Goal: Task Accomplishment & Management: Manage account settings

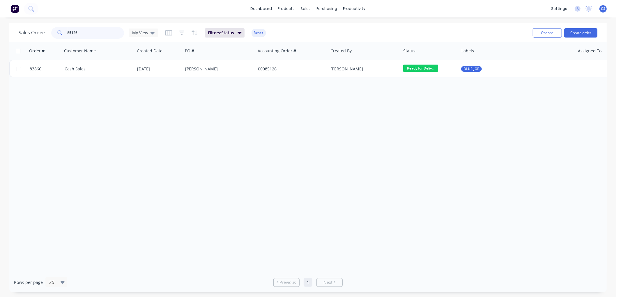
click at [84, 29] on input "85126" at bounding box center [96, 33] width 57 height 12
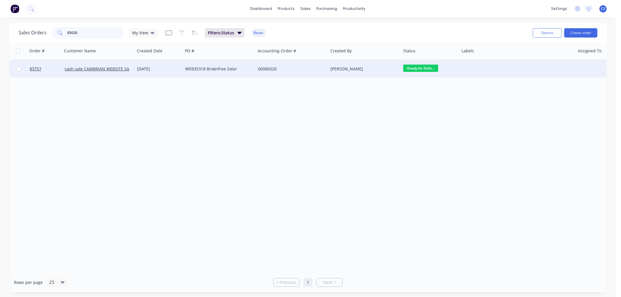
type input "85020"
click at [215, 73] on div "WEB35318 Broknfree Solar" at bounding box center [219, 68] width 73 height 17
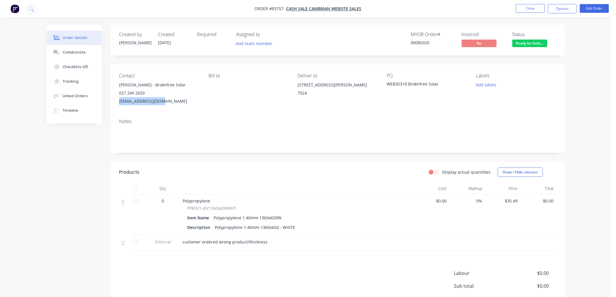
drag, startPoint x: 163, startPoint y: 100, endPoint x: 120, endPoint y: 102, distance: 43.4
click at [120, 102] on div "[EMAIL_ADDRESS][DOMAIN_NAME]" at bounding box center [159, 101] width 80 height 8
copy div "[EMAIL_ADDRESS][DOMAIN_NAME]"
click at [62, 264] on div "Created by [PERSON_NAME] Created [DATE] Required Assigned to Add team member MY…" at bounding box center [306, 190] width 519 height 330
click at [534, 8] on button "Close" at bounding box center [530, 8] width 29 height 9
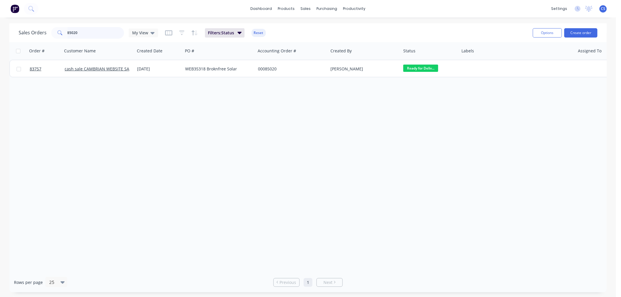
click at [82, 36] on input "85020" at bounding box center [96, 33] width 57 height 12
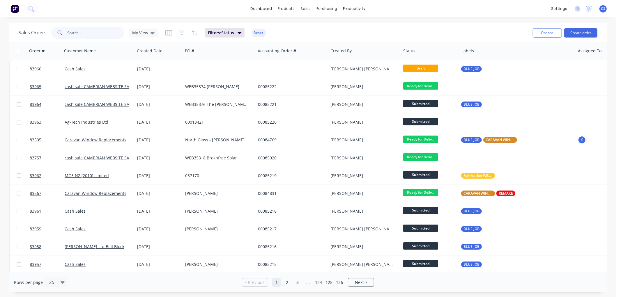
click at [84, 35] on input "text" at bounding box center [96, 33] width 57 height 12
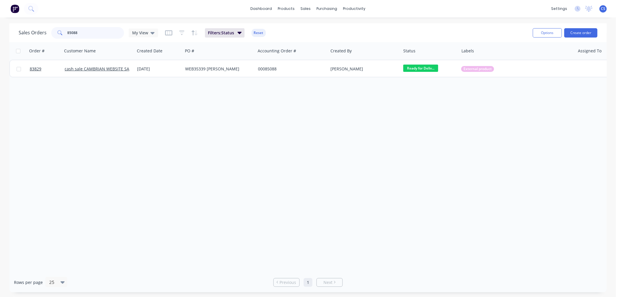
type input "85088"
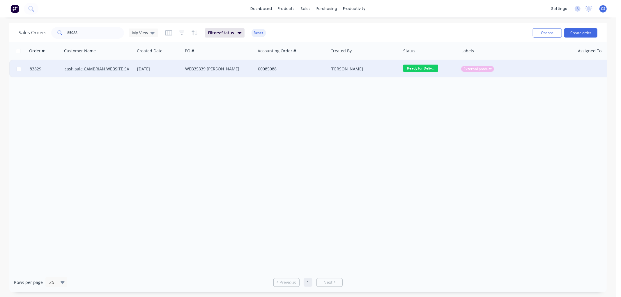
click at [203, 68] on div "WEB35339 [PERSON_NAME]" at bounding box center [217, 69] width 65 height 6
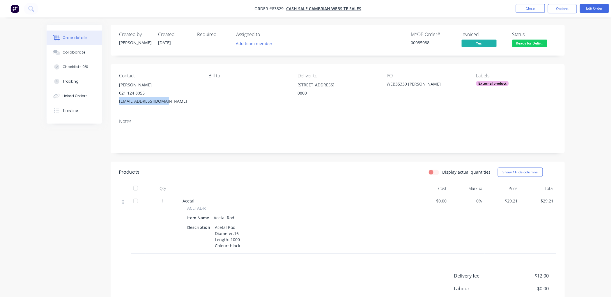
drag, startPoint x: 167, startPoint y: 101, endPoint x: 118, endPoint y: 101, distance: 48.9
click at [118, 101] on div "Contact [PERSON_NAME] 021 124 8055 [EMAIL_ADDRESS][DOMAIN_NAME] [PERSON_NAME] t…" at bounding box center [338, 89] width 455 height 50
copy div "[EMAIL_ADDRESS][DOMAIN_NAME]"
click at [538, 4] on button "Close" at bounding box center [530, 8] width 29 height 9
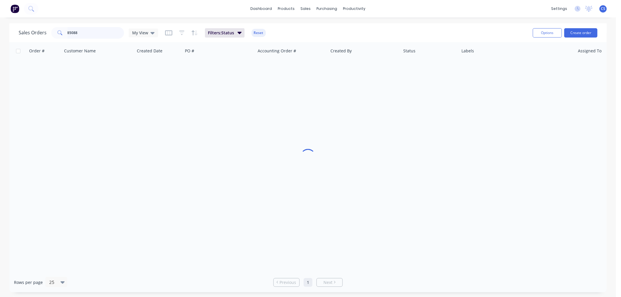
click at [97, 34] on input "85088" at bounding box center [96, 33] width 57 height 12
drag, startPoint x: 83, startPoint y: 32, endPoint x: 58, endPoint y: 31, distance: 24.5
click at [58, 31] on div "85109" at bounding box center [87, 33] width 73 height 12
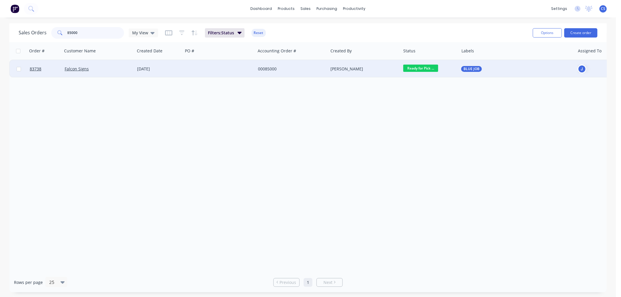
type input "85000"
click at [210, 71] on div at bounding box center [219, 68] width 73 height 17
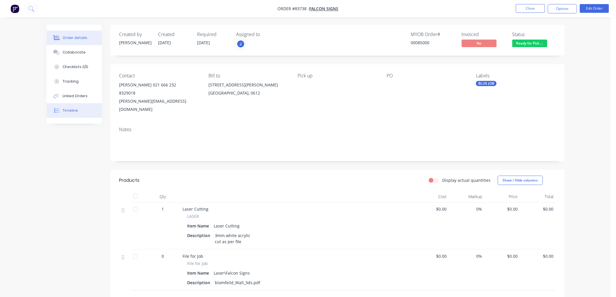
click at [78, 112] on button "Timeline" at bounding box center [74, 110] width 55 height 15
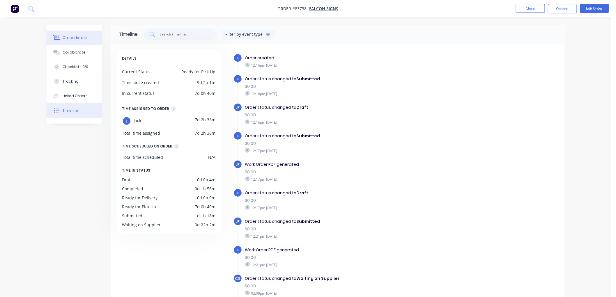
click at [73, 39] on div "Order details" at bounding box center [75, 37] width 25 height 5
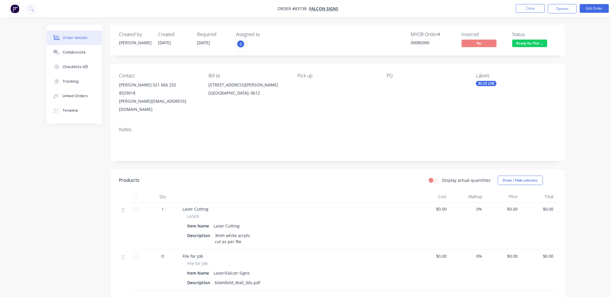
drag, startPoint x: 511, startPoint y: 202, endPoint x: 515, endPoint y: 202, distance: 3.5
click at [511, 206] on span "$0.00" at bounding box center [502, 209] width 31 height 6
click at [599, 10] on button "Edit Order" at bounding box center [594, 8] width 29 height 9
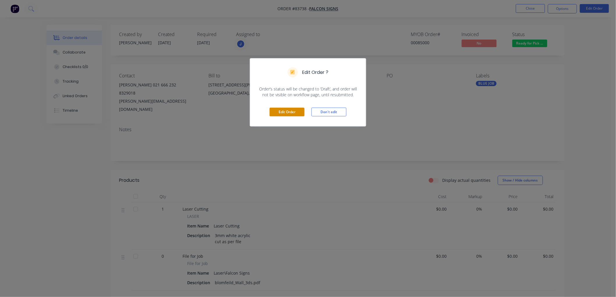
click at [289, 111] on button "Edit Order" at bounding box center [287, 112] width 35 height 9
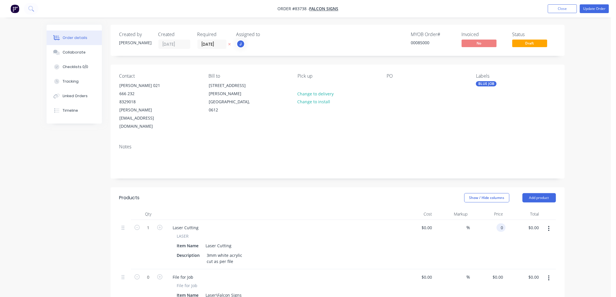
click at [497, 224] on div "0 0" at bounding box center [501, 228] width 9 height 8
type input "$69.66"
click at [594, 8] on button "Update Order" at bounding box center [594, 8] width 29 height 9
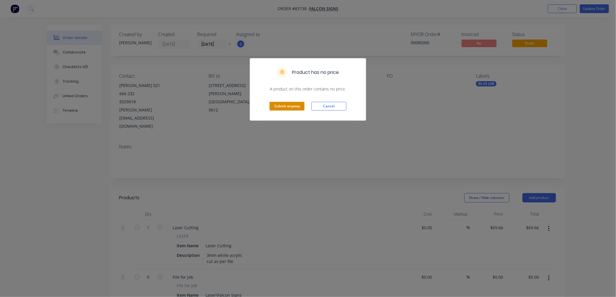
click at [295, 107] on button "Submit anyway" at bounding box center [287, 106] width 35 height 9
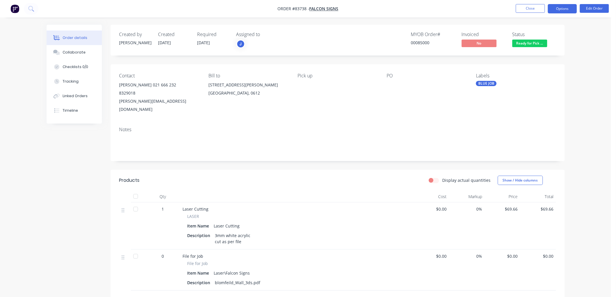
click at [554, 7] on button "Options" at bounding box center [562, 8] width 29 height 9
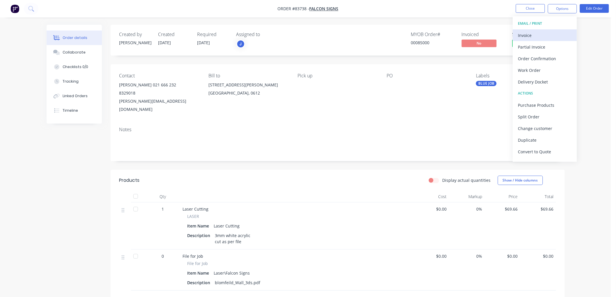
click at [549, 29] on button "Invoice" at bounding box center [545, 35] width 64 height 12
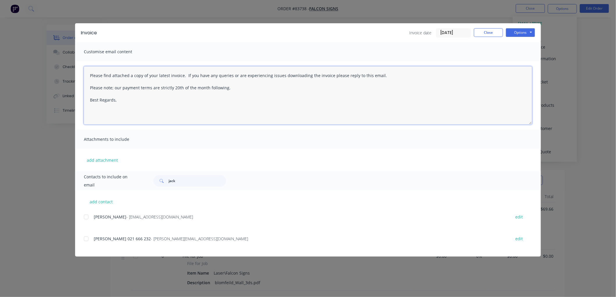
click at [184, 104] on textarea "Please find attached a copy of your latest invoice. If you have any queries or …" at bounding box center [308, 95] width 449 height 58
click at [88, 218] on div at bounding box center [86, 218] width 12 height 12
type textarea "Please find attached a copy of your latest invoice. If you have any queries or …"
click at [520, 31] on button "Options" at bounding box center [520, 32] width 29 height 9
click at [522, 59] on button "Email" at bounding box center [524, 62] width 37 height 10
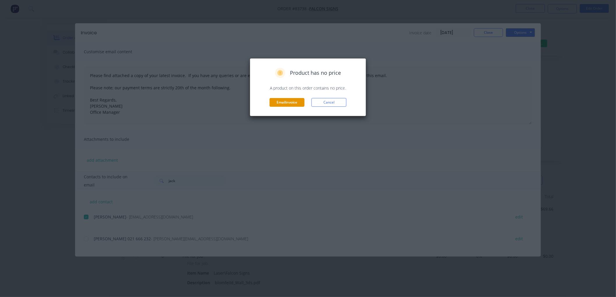
click at [290, 100] on button "Email invoice" at bounding box center [287, 102] width 35 height 9
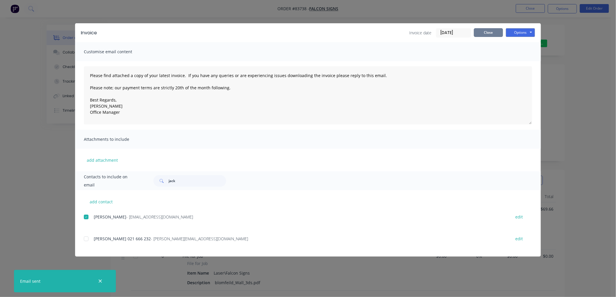
drag, startPoint x: 484, startPoint y: 35, endPoint x: 504, endPoint y: 35, distance: 20.4
click at [484, 35] on button "Close" at bounding box center [488, 32] width 29 height 9
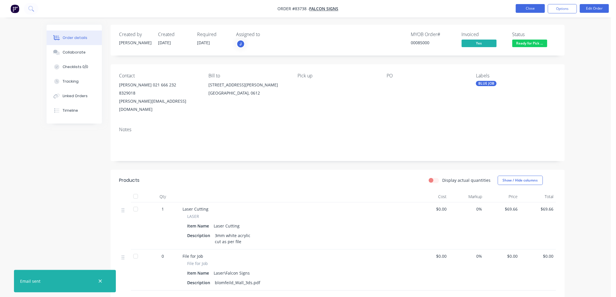
click at [533, 9] on button "Close" at bounding box center [530, 8] width 29 height 9
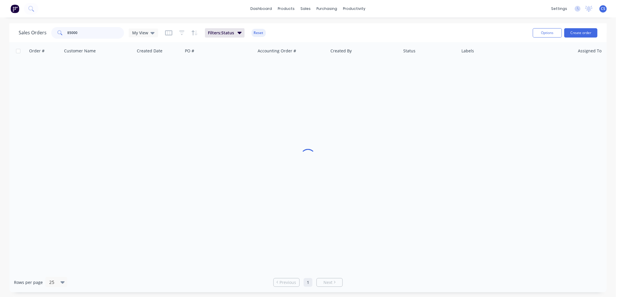
click at [98, 29] on input "85000" at bounding box center [96, 33] width 57 height 12
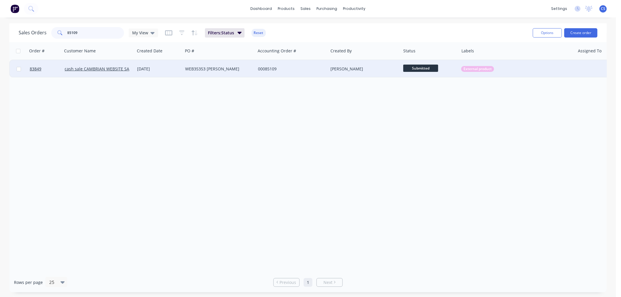
type input "85109"
click at [298, 71] on div "00085109" at bounding box center [290, 69] width 65 height 6
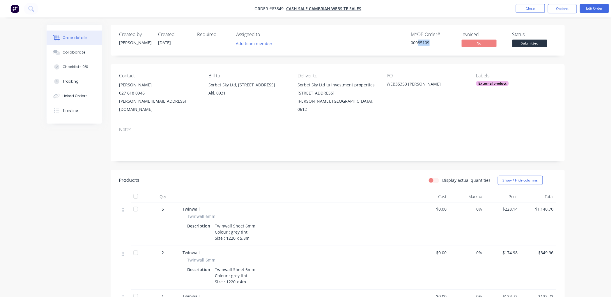
drag, startPoint x: 430, startPoint y: 41, endPoint x: 419, endPoint y: 41, distance: 11.4
click at [419, 41] on div "00085109" at bounding box center [433, 43] width 44 height 6
copy div "85109"
click at [533, 43] on span "Submitted" at bounding box center [530, 43] width 35 height 7
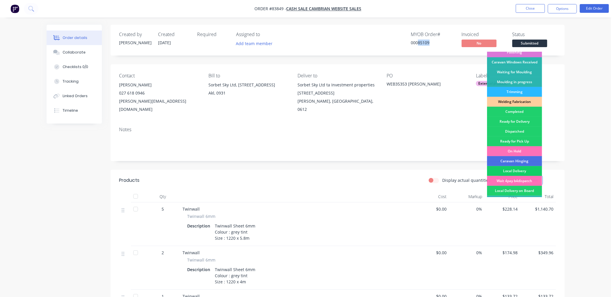
scroll to position [102, 0]
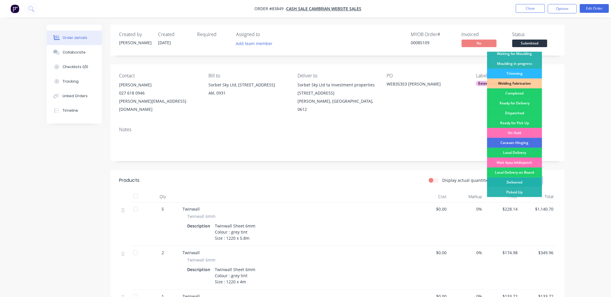
click at [516, 182] on div "Delivered" at bounding box center [514, 183] width 55 height 10
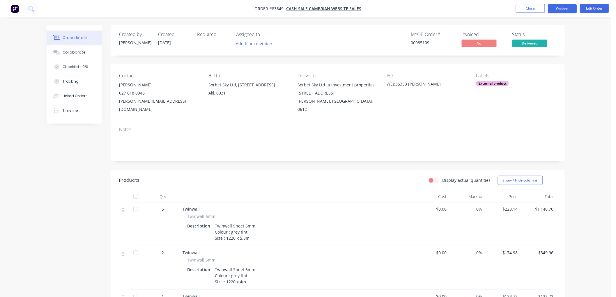
click at [561, 8] on button "Options" at bounding box center [562, 8] width 29 height 9
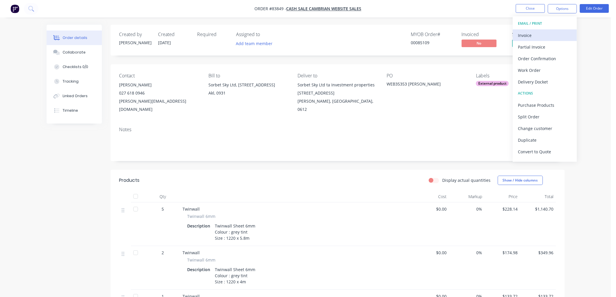
click at [541, 34] on div "Invoice" at bounding box center [546, 35] width 54 height 8
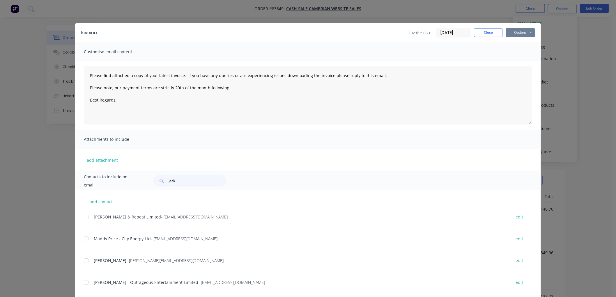
click at [512, 32] on button "Options" at bounding box center [520, 32] width 29 height 9
click at [518, 54] on button "Print" at bounding box center [524, 53] width 37 height 10
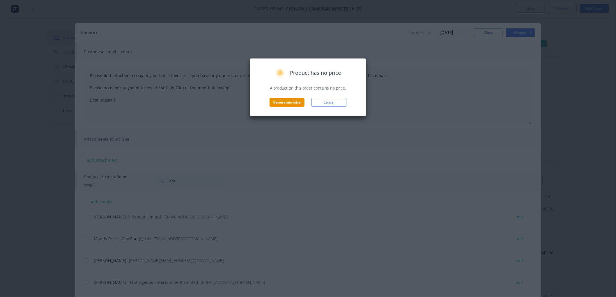
click at [290, 103] on button "Generate invoice" at bounding box center [287, 102] width 35 height 9
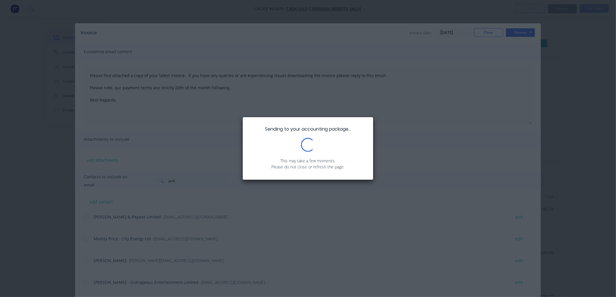
type textarea "Please find attached a copy of your latest invoice. If you have any queries or …"
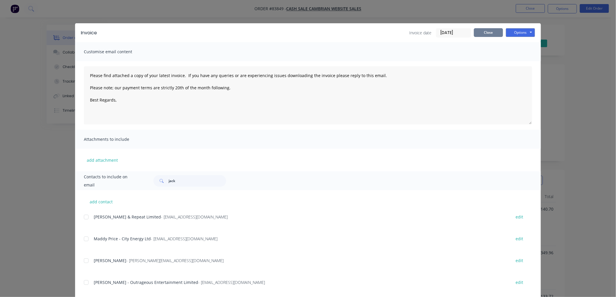
click at [490, 31] on button "Close" at bounding box center [488, 32] width 29 height 9
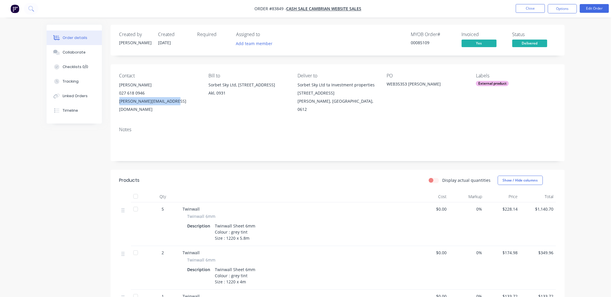
drag, startPoint x: 171, startPoint y: 102, endPoint x: 120, endPoint y: 104, distance: 51.3
click at [120, 104] on div "[PERSON_NAME][EMAIL_ADDRESS][DOMAIN_NAME]" at bounding box center [159, 105] width 80 height 16
copy div "[PERSON_NAME][EMAIL_ADDRESS][DOMAIN_NAME]"
click at [532, 8] on button "Close" at bounding box center [530, 8] width 29 height 9
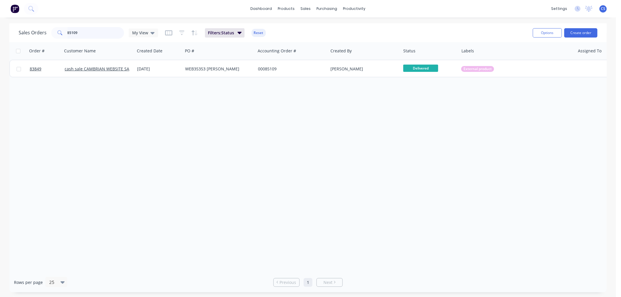
click at [85, 34] on input "85109" at bounding box center [96, 33] width 57 height 12
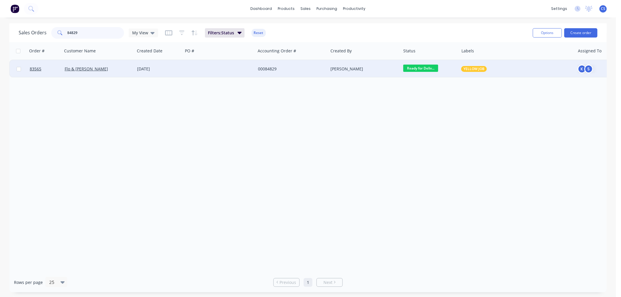
type input "84829"
click at [183, 68] on div at bounding box center [219, 68] width 73 height 17
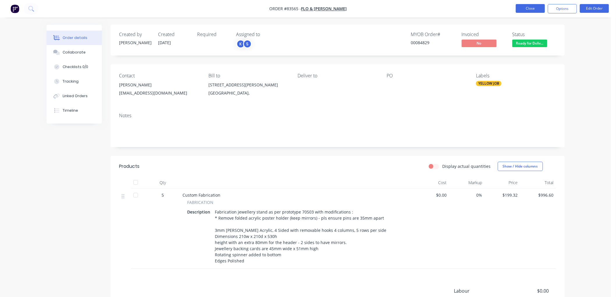
click at [529, 9] on button "Close" at bounding box center [530, 8] width 29 height 9
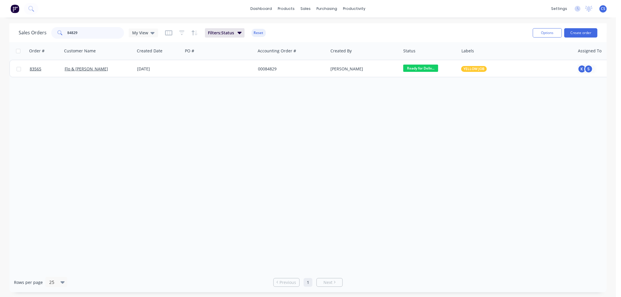
click at [83, 31] on input "84829" at bounding box center [96, 33] width 57 height 12
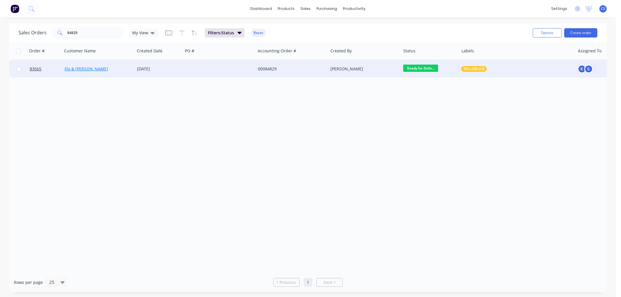
click at [83, 67] on link "Flo & [PERSON_NAME]" at bounding box center [86, 69] width 43 height 6
click at [200, 72] on div at bounding box center [219, 68] width 73 height 17
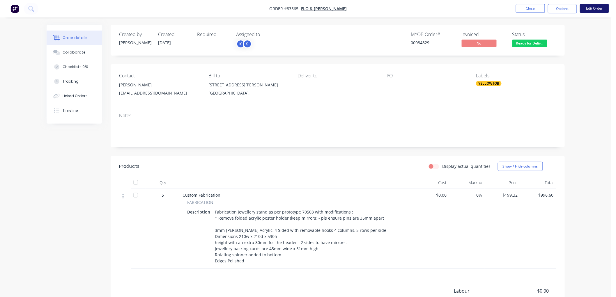
click at [586, 9] on button "Edit Order" at bounding box center [594, 8] width 29 height 9
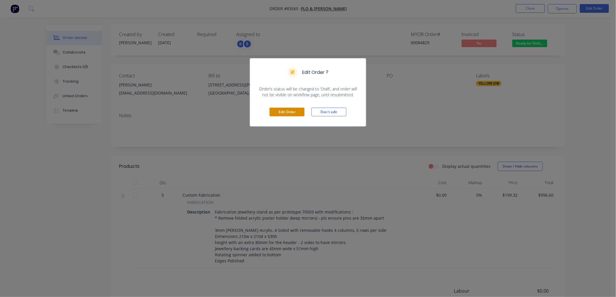
click at [282, 113] on button "Edit Order" at bounding box center [287, 112] width 35 height 9
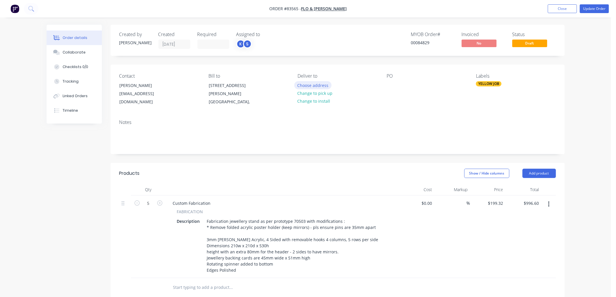
click at [311, 83] on button "Choose address" at bounding box center [313, 85] width 37 height 8
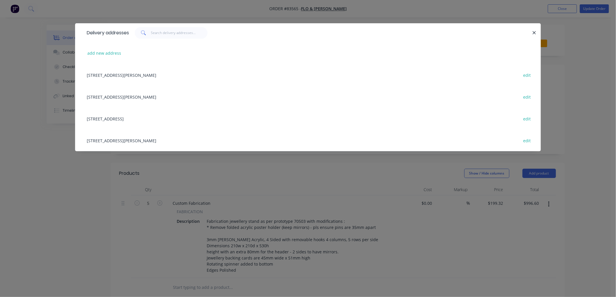
drag, startPoint x: 135, startPoint y: 74, endPoint x: 138, endPoint y: 74, distance: 2.9
click at [135, 73] on div "[STREET_ADDRESS][PERSON_NAME] edit" at bounding box center [308, 75] width 449 height 22
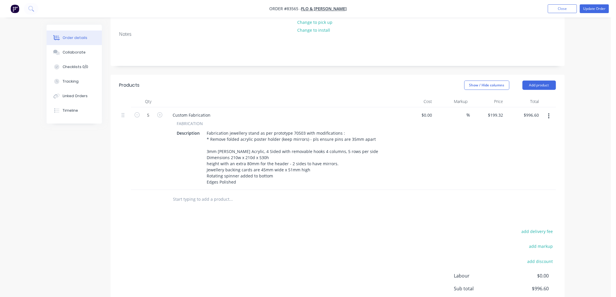
scroll to position [97, 0]
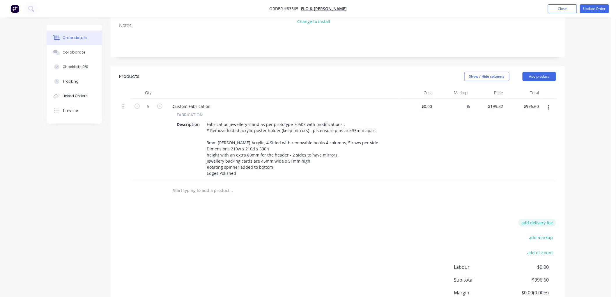
click at [549, 223] on button "add delivery fee" at bounding box center [538, 223] width 38 height 8
type input "40"
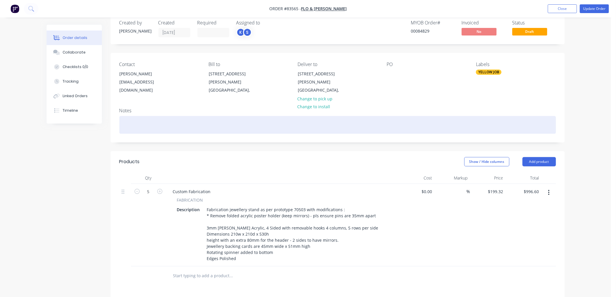
scroll to position [0, 0]
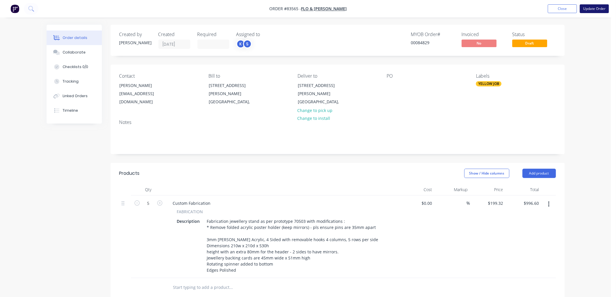
click at [593, 9] on button "Update Order" at bounding box center [594, 8] width 29 height 9
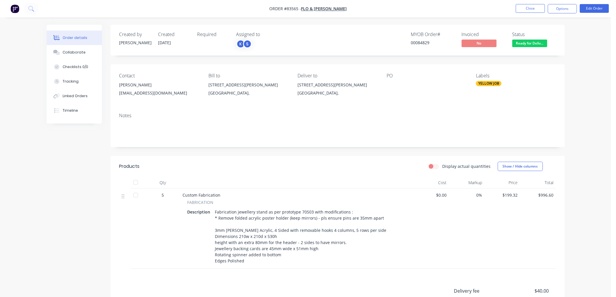
drag, startPoint x: 558, startPoint y: 10, endPoint x: 559, endPoint y: 14, distance: 4.1
click at [558, 10] on button "Options" at bounding box center [562, 8] width 29 height 9
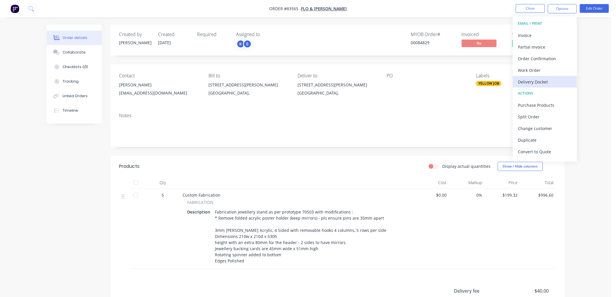
click at [543, 81] on div "Delivery Docket" at bounding box center [546, 82] width 54 height 8
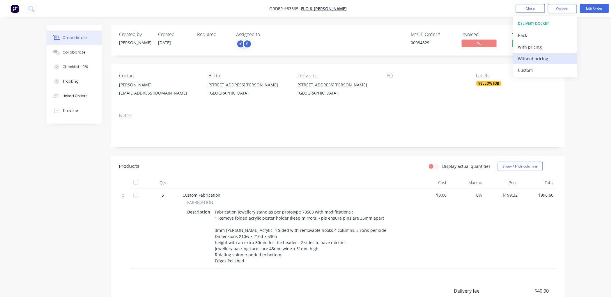
click at [538, 58] on div "Without pricing" at bounding box center [546, 58] width 54 height 8
click at [496, 11] on nav "Order #83565 - Flo & [PERSON_NAME] Close Options EMAIL / PRINT Invoice Partial …" at bounding box center [308, 8] width 616 height 17
click at [561, 8] on button "Options" at bounding box center [562, 8] width 29 height 9
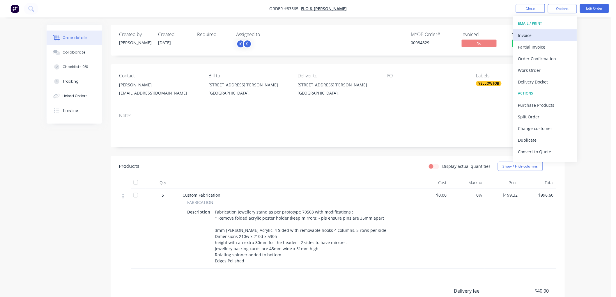
click at [552, 34] on div "Invoice" at bounding box center [546, 35] width 54 height 8
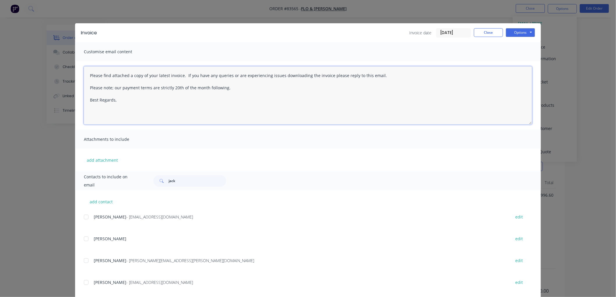
click at [170, 106] on textarea "Please find attached a copy of your latest invoice. If you have any queries or …" at bounding box center [308, 95] width 449 height 58
click at [84, 216] on div at bounding box center [86, 218] width 12 height 12
type textarea "Please find attached a copy of your latest invoice. If you have any queries or …"
click at [527, 32] on button "Options" at bounding box center [520, 32] width 29 height 9
click at [521, 61] on button "Email" at bounding box center [524, 62] width 37 height 10
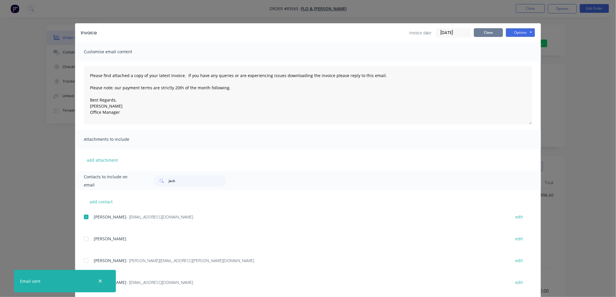
click at [492, 34] on button "Close" at bounding box center [488, 32] width 29 height 9
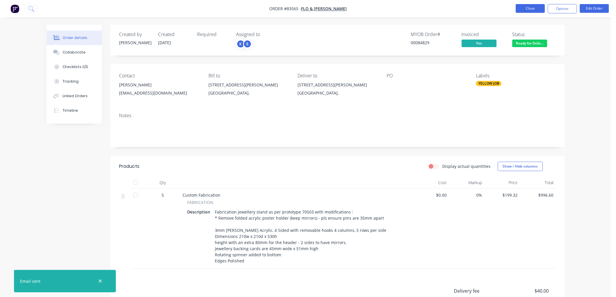
click at [526, 10] on button "Close" at bounding box center [530, 8] width 29 height 9
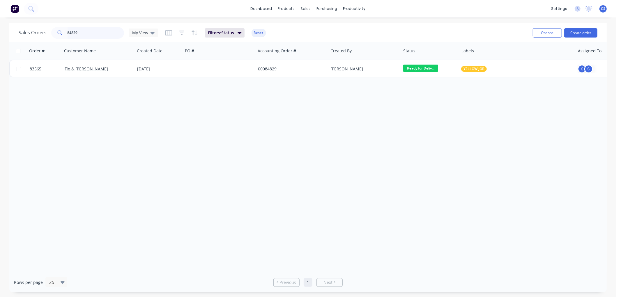
click at [95, 32] on input "84829" at bounding box center [96, 33] width 57 height 12
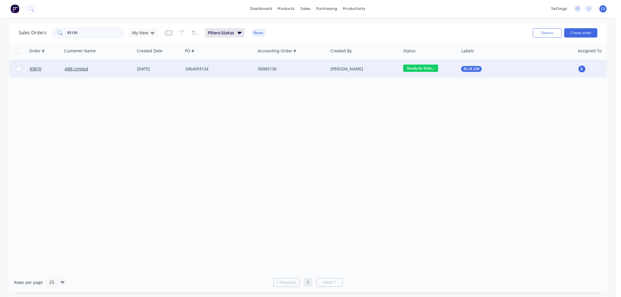
type input "85130"
click at [245, 67] on div "3364093124" at bounding box center [217, 69] width 65 height 6
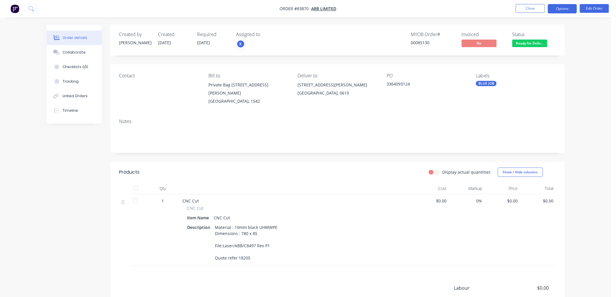
click at [564, 10] on button "Options" at bounding box center [562, 8] width 29 height 9
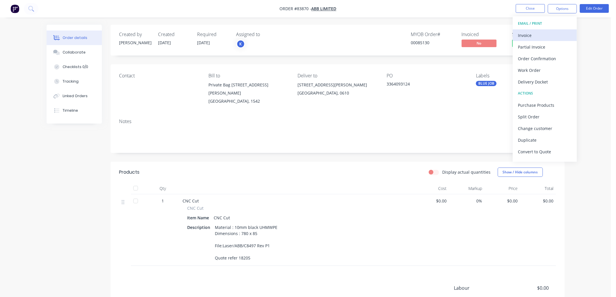
click at [552, 31] on div "Invoice" at bounding box center [546, 35] width 54 height 8
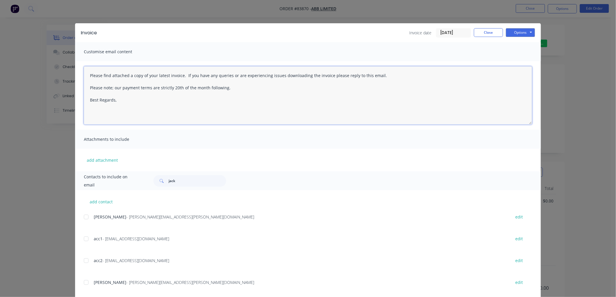
click at [176, 103] on textarea "Please find attached a copy of your latest invoice. If you have any queries or …" at bounding box center [308, 95] width 449 height 58
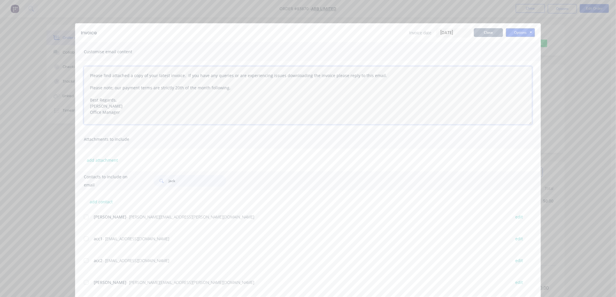
type textarea "Please find attached a copy of your latest invoice. If you have any queries or …"
click at [488, 33] on button "Close" at bounding box center [488, 32] width 29 height 9
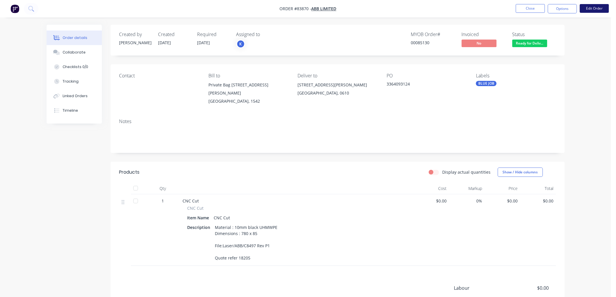
click at [589, 10] on button "Edit Order" at bounding box center [594, 8] width 29 height 9
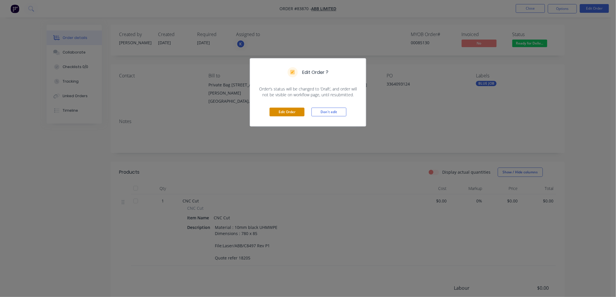
click at [295, 113] on button "Edit Order" at bounding box center [287, 112] width 35 height 9
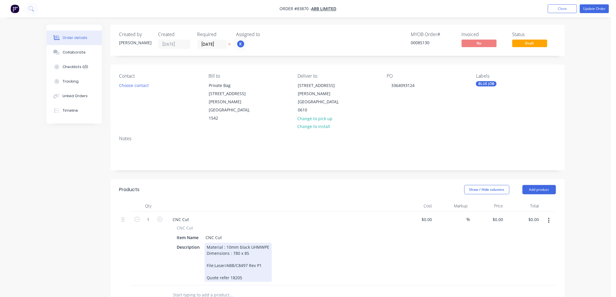
click at [239, 260] on div "Material : 10mm black UHMWPE Dimensions : 780 x 85 File:Laser/ABB/C8497 Rev P1 …" at bounding box center [238, 262] width 67 height 39
copy div "18205"
click at [497, 216] on div "0 $0.00" at bounding box center [498, 220] width 16 height 8
paste input "90.57"
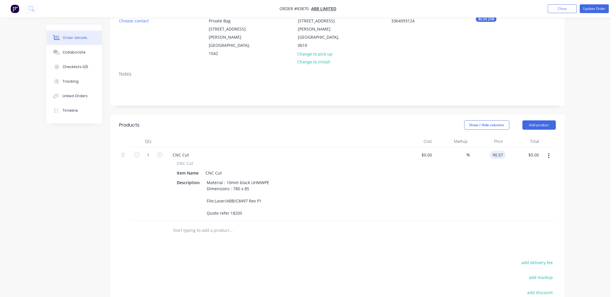
type input "$90.57"
click at [575, 179] on div "Order details Collaborate Checklists 0/0 Tracking Linked Orders Timeline Order …" at bounding box center [306, 162] width 612 height 454
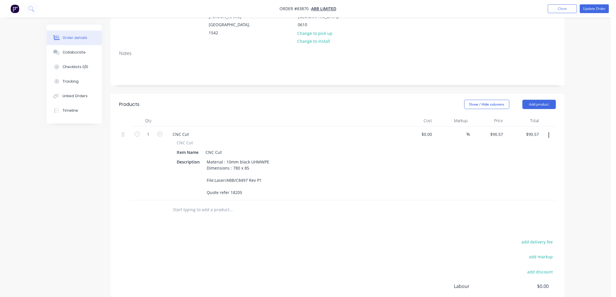
scroll to position [97, 0]
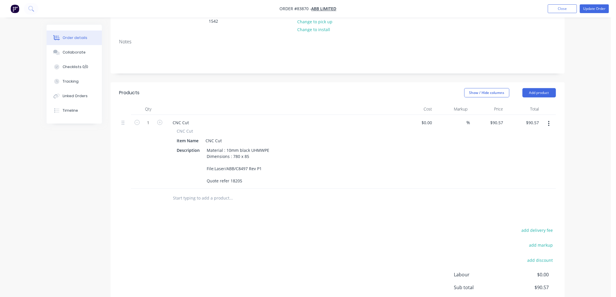
drag, startPoint x: 549, startPoint y: 215, endPoint x: 561, endPoint y: 214, distance: 12.8
click at [548, 227] on button "add delivery fee" at bounding box center [538, 231] width 38 height 8
type input "10"
click at [575, 216] on div "Order details Collaborate Checklists 0/0 Tracking Linked Orders Timeline Order …" at bounding box center [306, 129] width 612 height 452
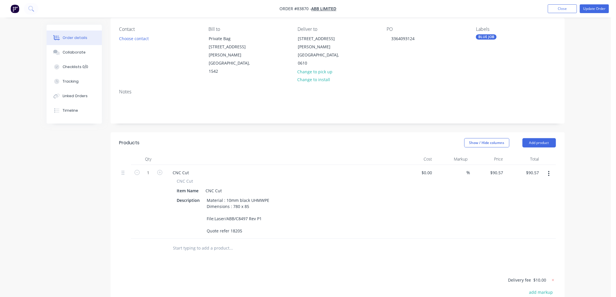
scroll to position [0, 0]
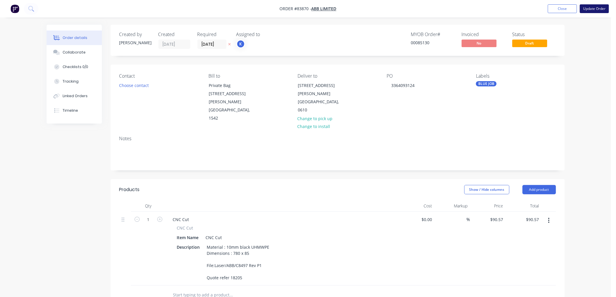
click at [592, 10] on button "Update Order" at bounding box center [594, 8] width 29 height 9
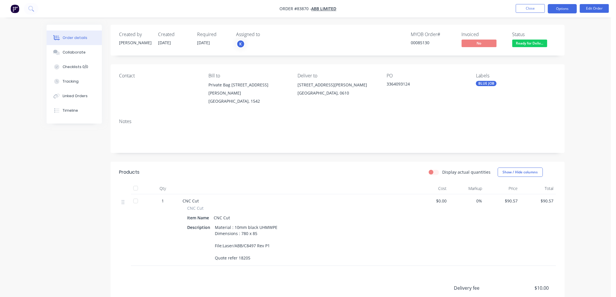
click at [563, 10] on button "Options" at bounding box center [562, 8] width 29 height 9
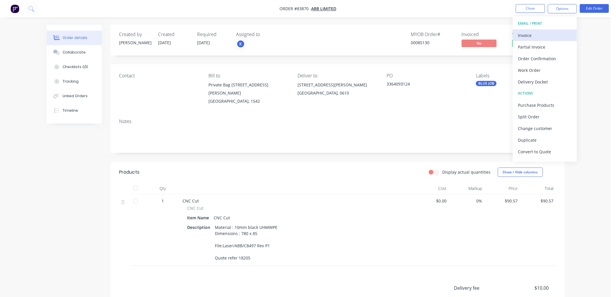
click at [548, 31] on div "Invoice" at bounding box center [546, 35] width 54 height 8
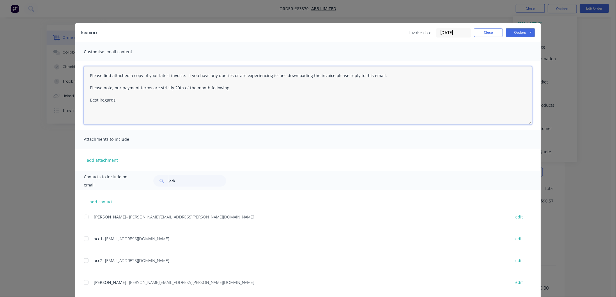
click at [120, 111] on textarea "Please find attached a copy of your latest invoice. If you have any queries or …" at bounding box center [308, 95] width 449 height 58
click at [84, 239] on div at bounding box center [86, 239] width 12 height 12
click at [84, 260] on div at bounding box center [86, 261] width 12 height 12
type textarea "Please find attached a copy of your latest invoice. If you have any queries or …"
click at [522, 36] on button "Options" at bounding box center [520, 32] width 29 height 9
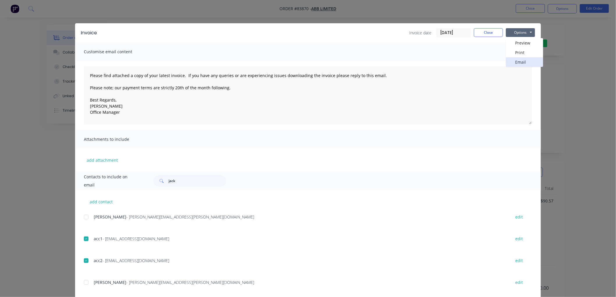
click at [524, 62] on button "Email" at bounding box center [524, 62] width 37 height 10
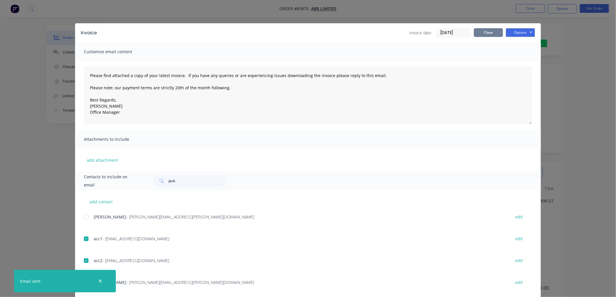
click at [485, 32] on button "Close" at bounding box center [488, 32] width 29 height 9
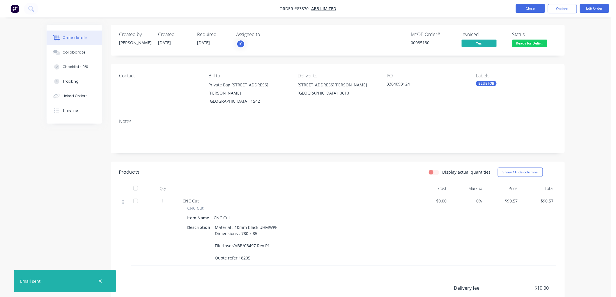
click at [529, 10] on button "Close" at bounding box center [530, 8] width 29 height 9
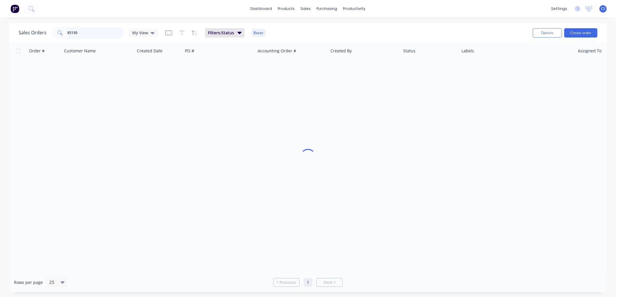
click at [85, 35] on input "85130" at bounding box center [96, 33] width 57 height 12
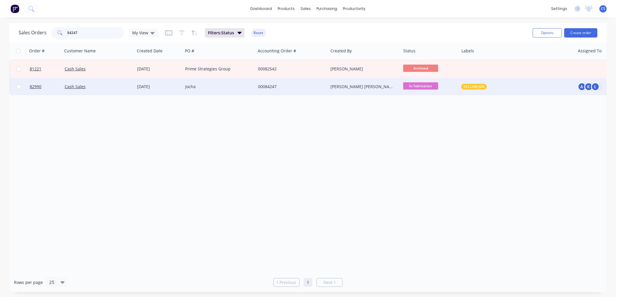
type input "84247"
click at [213, 88] on div "Jocha" at bounding box center [217, 87] width 65 height 6
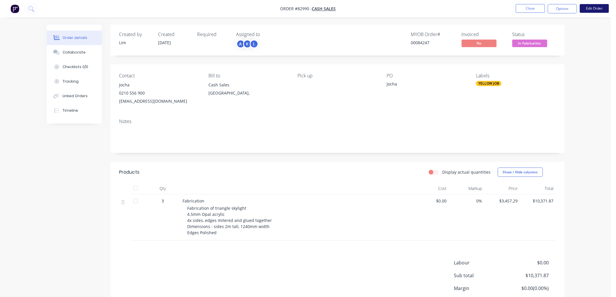
click at [593, 9] on button "Edit Order" at bounding box center [594, 8] width 29 height 9
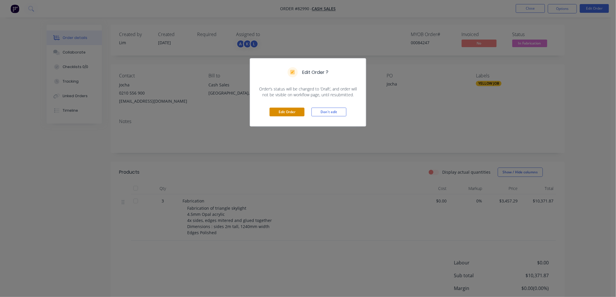
click at [282, 111] on button "Edit Order" at bounding box center [287, 112] width 35 height 9
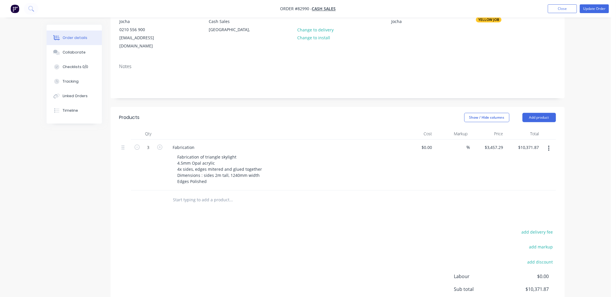
scroll to position [65, 0]
click at [204, 194] on input "text" at bounding box center [231, 200] width 117 height 12
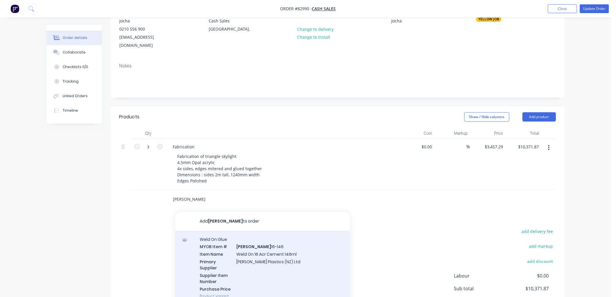
type input "[PERSON_NAME]"
click at [269, 247] on div "Weld On Glue MYOB Item # [PERSON_NAME] 16-146 Item Name Weld On 16 Acr Cement 1…" at bounding box center [262, 268] width 175 height 74
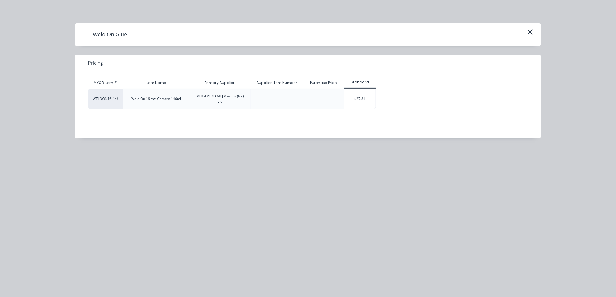
drag, startPoint x: 371, startPoint y: 92, endPoint x: 344, endPoint y: 161, distance: 73.8
click at [370, 92] on div "$27.81" at bounding box center [360, 99] width 31 height 20
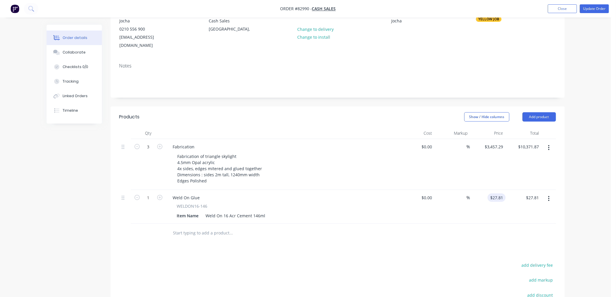
type input "27.81"
click at [499, 194] on input "27.81" at bounding box center [498, 198] width 16 height 8
type input "$0.00"
click at [147, 152] on input "1" at bounding box center [148, 147] width 15 height 9
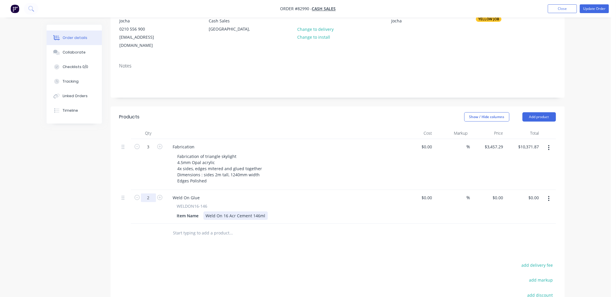
type input "2"
click at [260, 212] on div "Weld On 16 Acr Cement 146ml" at bounding box center [236, 216] width 64 height 8
click at [266, 212] on div "Weld On 16 Acr Cement 146ml" at bounding box center [236, 216] width 64 height 8
click at [591, 7] on button "Update Order" at bounding box center [594, 8] width 29 height 9
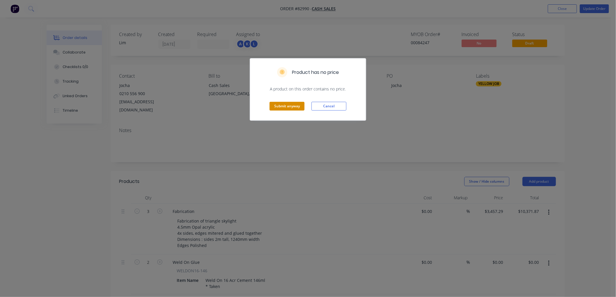
click at [284, 103] on button "Submit anyway" at bounding box center [287, 106] width 35 height 9
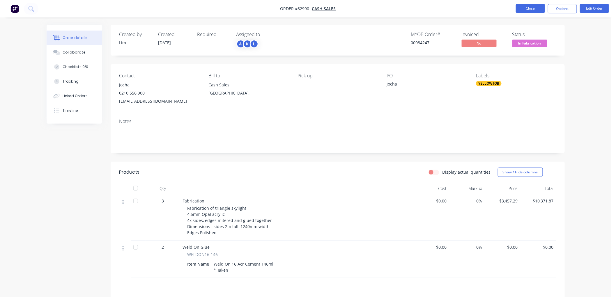
click at [526, 10] on button "Close" at bounding box center [530, 8] width 29 height 9
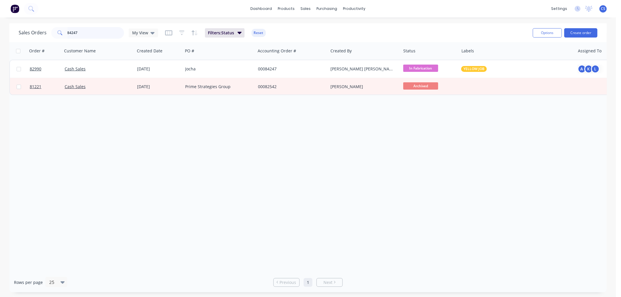
click at [99, 34] on input "84247" at bounding box center [96, 33] width 57 height 12
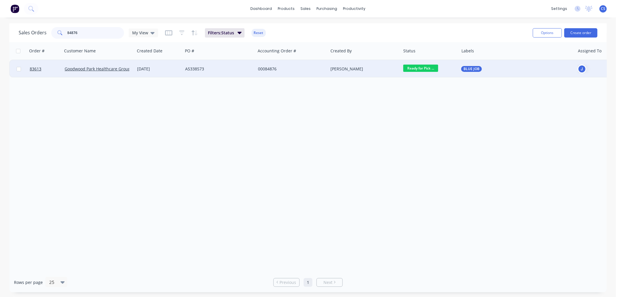
type input "84876"
click at [213, 70] on div "A5338573" at bounding box center [217, 69] width 65 height 6
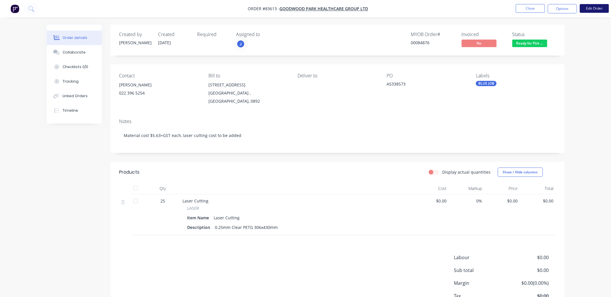
click at [593, 9] on button "Edit Order" at bounding box center [594, 8] width 29 height 9
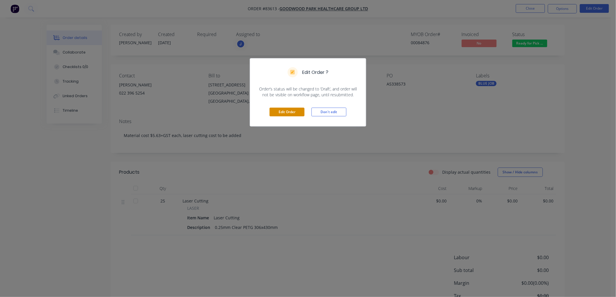
click at [279, 112] on button "Edit Order" at bounding box center [287, 112] width 35 height 9
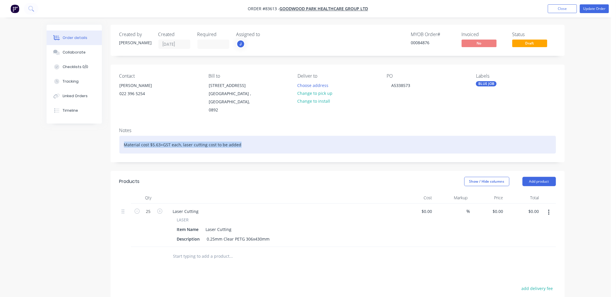
drag, startPoint x: 247, startPoint y: 143, endPoint x: 125, endPoint y: 145, distance: 121.5
click at [125, 145] on div "Material cost $5.63+GST each, laser cutting cost to be added" at bounding box center [337, 145] width 437 height 18
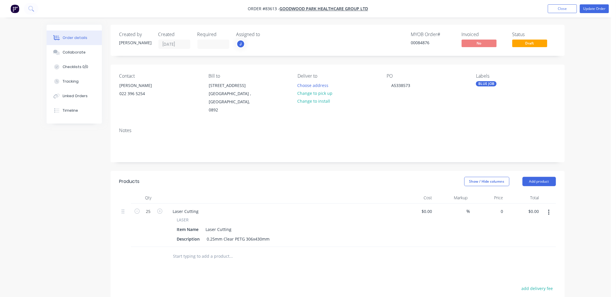
drag, startPoint x: 497, startPoint y: 213, endPoint x: 513, endPoint y: 215, distance: 16.4
click at [497, 213] on div "0 $0.00" at bounding box center [498, 211] width 16 height 8
type input "$8.13"
type input "$203.25"
click at [582, 132] on div "Order details Collaborate Checklists 0/0 Tracking Linked Orders Timeline Order …" at bounding box center [306, 207] width 612 height 415
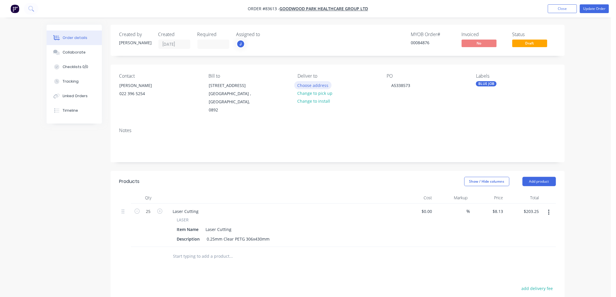
click at [323, 84] on button "Choose address" at bounding box center [313, 85] width 37 height 8
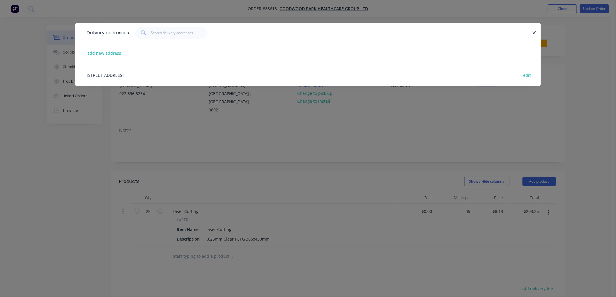
click at [152, 76] on div "[STREET_ADDRESS] edit" at bounding box center [308, 75] width 449 height 22
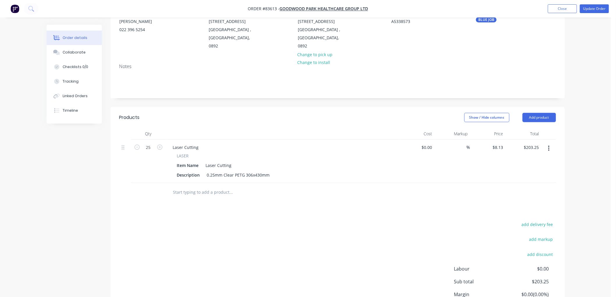
scroll to position [65, 0]
click at [539, 220] on button "add delivery fee" at bounding box center [538, 224] width 38 height 8
type input "10"
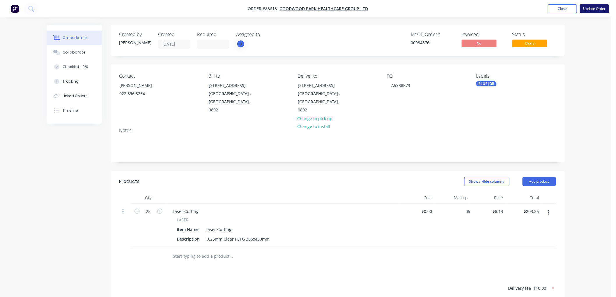
click at [598, 8] on button "Update Order" at bounding box center [594, 8] width 29 height 9
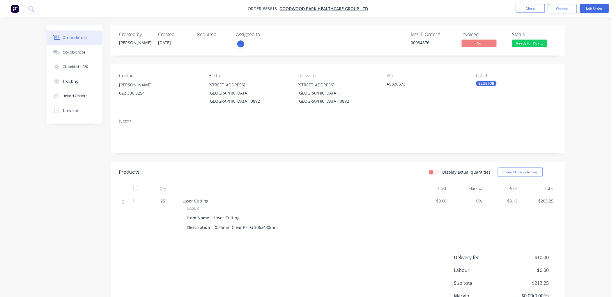
drag, startPoint x: 563, startPoint y: 9, endPoint x: 564, endPoint y: 13, distance: 4.2
click at [563, 9] on button "Options" at bounding box center [562, 8] width 29 height 9
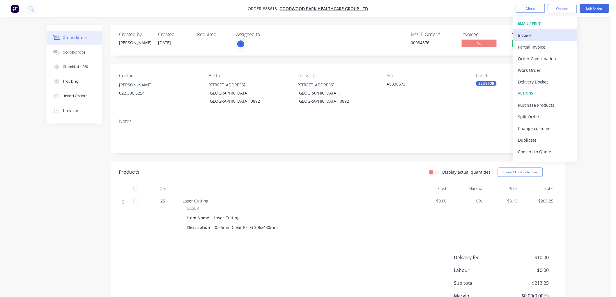
click at [541, 31] on div "Invoice" at bounding box center [546, 35] width 54 height 8
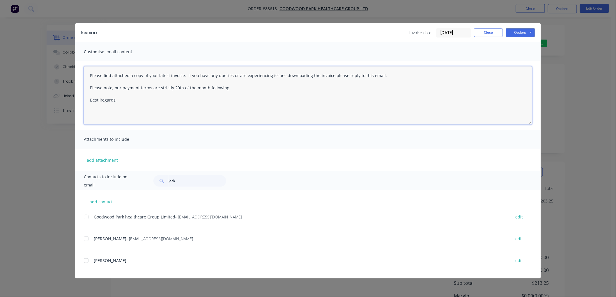
click at [195, 103] on textarea "Please find attached a copy of your latest invoice. If you have any queries or …" at bounding box center [308, 95] width 449 height 58
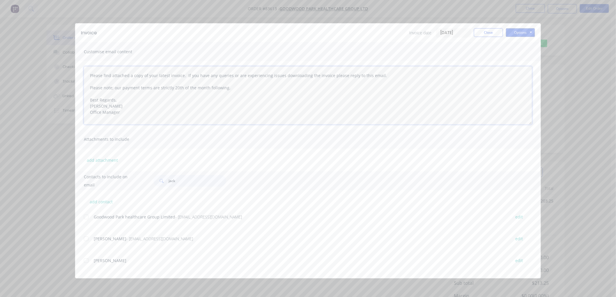
click at [85, 217] on div at bounding box center [86, 218] width 12 height 12
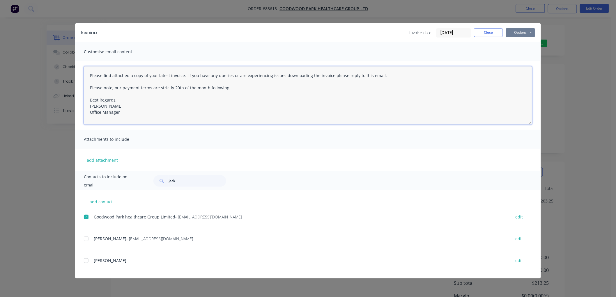
type textarea "Please find attached a copy of your latest invoice. If you have any queries or …"
click at [521, 31] on button "Options" at bounding box center [520, 32] width 29 height 9
click at [523, 60] on button "Email" at bounding box center [524, 62] width 37 height 10
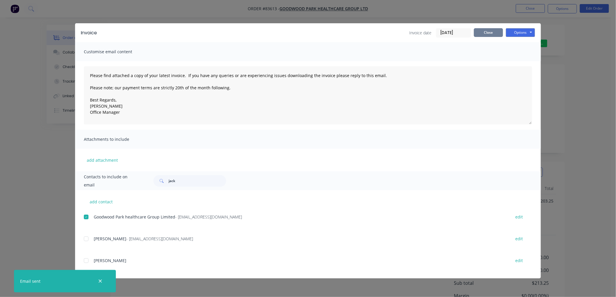
click at [482, 31] on button "Close" at bounding box center [488, 32] width 29 height 9
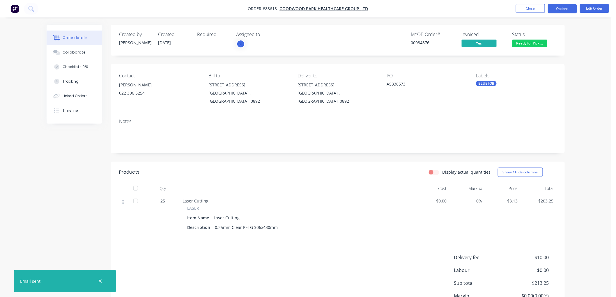
click at [561, 10] on button "Options" at bounding box center [562, 8] width 29 height 9
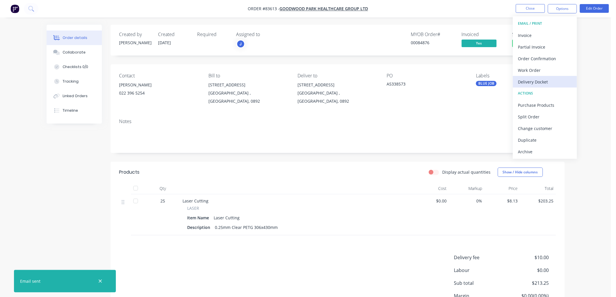
click at [540, 80] on div "Delivery Docket" at bounding box center [546, 82] width 54 height 8
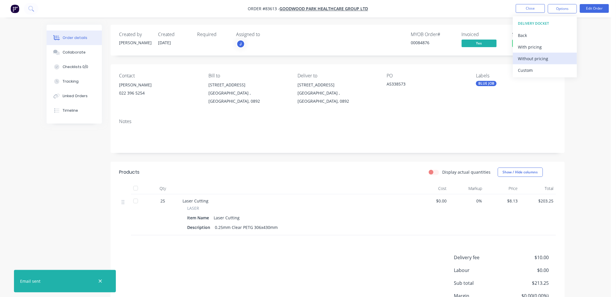
click at [540, 59] on div "Without pricing" at bounding box center [546, 58] width 54 height 8
drag, startPoint x: 468, startPoint y: 24, endPoint x: 530, endPoint y: 31, distance: 62.2
click at [469, 24] on div "Order details Collaborate Checklists 0/0 Tracking Linked Orders Timeline Order …" at bounding box center [306, 176] width 612 height 352
drag, startPoint x: 100, startPoint y: 281, endPoint x: 141, endPoint y: 278, distance: 40.6
click at [100, 281] on icon "button" at bounding box center [100, 281] width 4 height 5
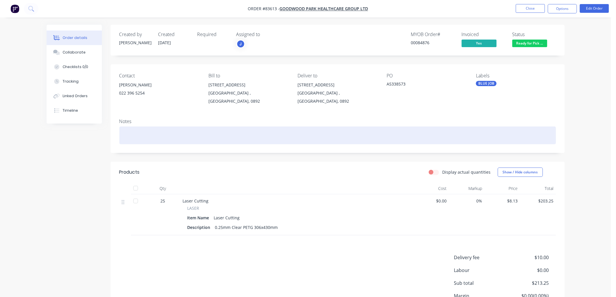
click at [128, 127] on div at bounding box center [337, 136] width 437 height 18
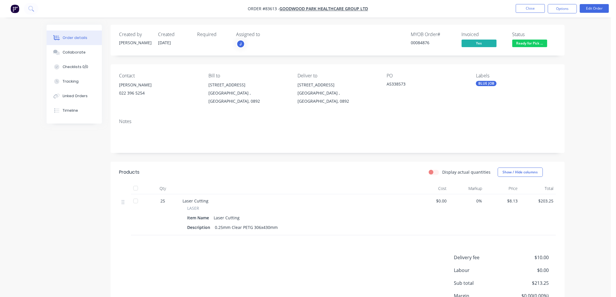
drag, startPoint x: 143, startPoint y: 96, endPoint x: 199, endPoint y: 48, distance: 74.1
click at [197, 50] on div "Created by [PERSON_NAME] Created [DATE] Required Assigned to J MYOB Order # 000…" at bounding box center [338, 40] width 455 height 31
click at [530, 9] on button "Close" at bounding box center [530, 8] width 29 height 9
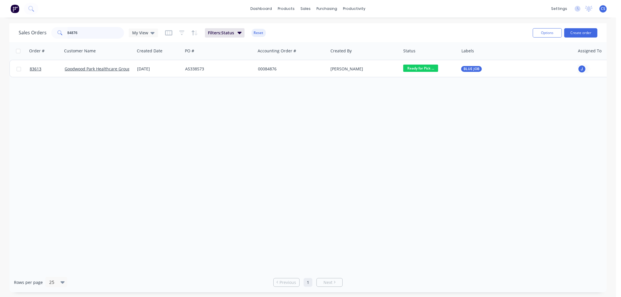
click at [87, 31] on input "84876" at bounding box center [96, 33] width 57 height 12
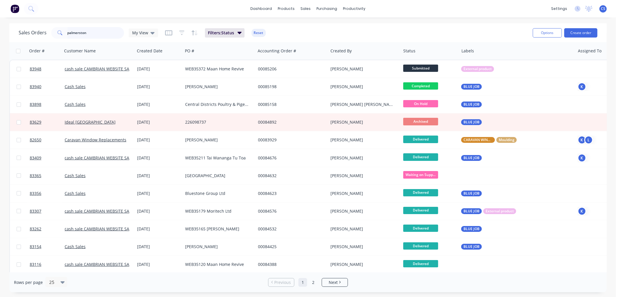
click at [80, 34] on input "palmerston" at bounding box center [96, 33] width 57 height 12
paste input "8433341"
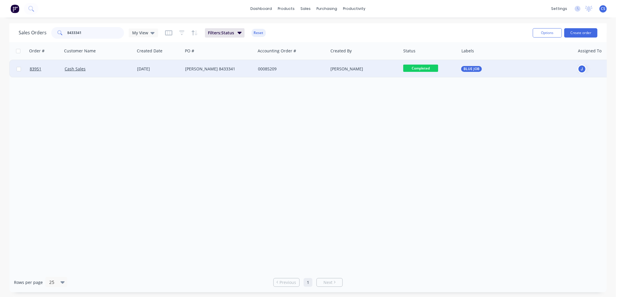
type input "8433341"
click at [203, 73] on div "[PERSON_NAME] 8433341" at bounding box center [219, 68] width 73 height 17
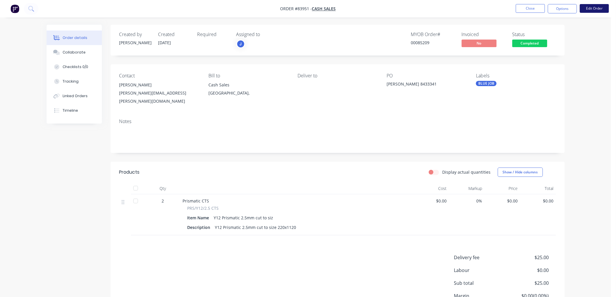
click at [589, 9] on button "Edit Order" at bounding box center [594, 8] width 29 height 9
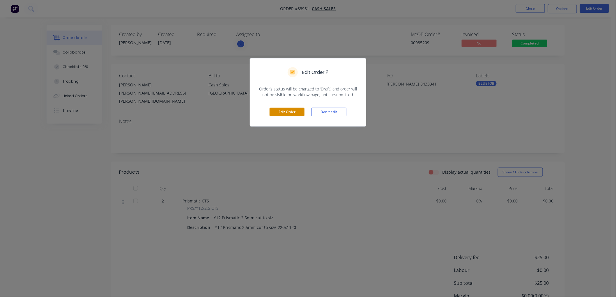
click at [293, 113] on button "Edit Order" at bounding box center [287, 112] width 35 height 9
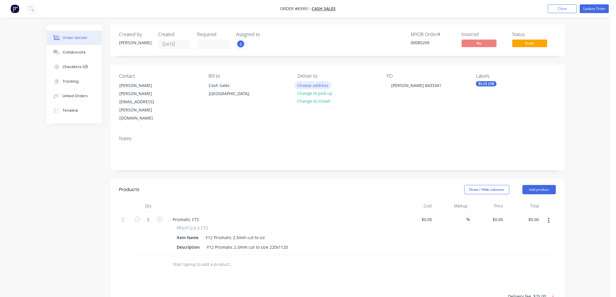
click at [318, 86] on button "Choose address" at bounding box center [313, 85] width 37 height 8
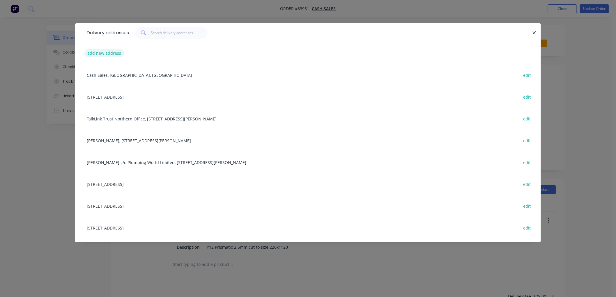
click at [110, 53] on button "add new address" at bounding box center [104, 53] width 40 height 8
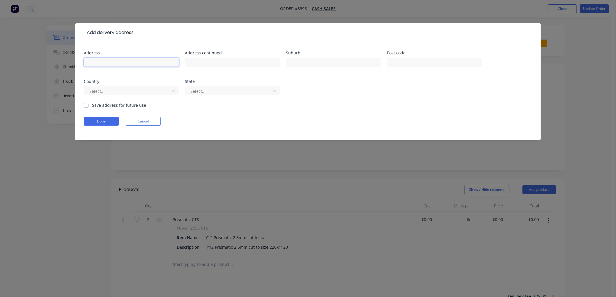
click at [124, 62] on input "text" at bounding box center [131, 62] width 95 height 9
type input "[STREET_ADDRESS]"
click at [301, 62] on input "text" at bounding box center [333, 62] width 95 height 9
type input "[GEOGRAPHIC_DATA]"
type input "q"
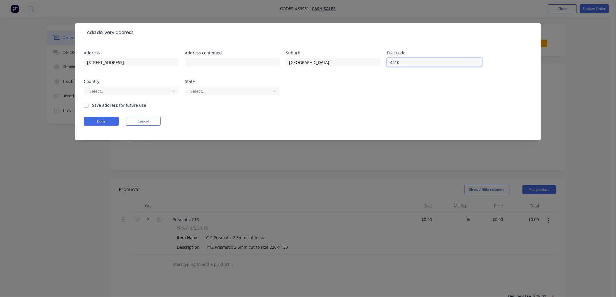
type input "4410"
click at [92, 105] on label "Save address for future use" at bounding box center [119, 105] width 54 height 6
click at [88, 105] on input "Save address for future use" at bounding box center [86, 105] width 5 height 6
checkbox input "true"
click at [97, 120] on button "Done" at bounding box center [101, 121] width 35 height 9
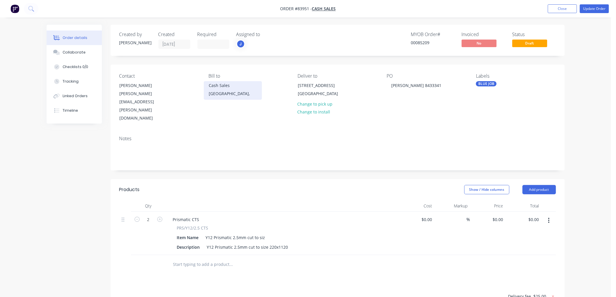
click at [221, 90] on div "[GEOGRAPHIC_DATA]," at bounding box center [233, 94] width 48 height 8
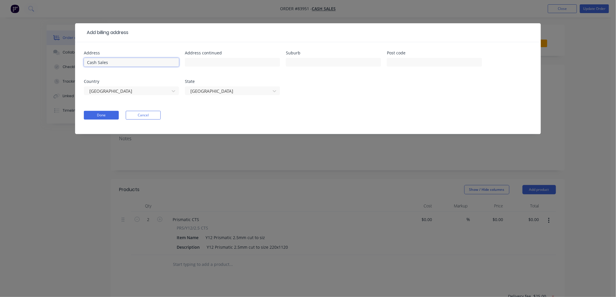
drag, startPoint x: 126, startPoint y: 61, endPoint x: 57, endPoint y: 59, distance: 69.4
click at [57, 59] on div "Add billing address Address Cash Sales Address continued Suburb Post code Count…" at bounding box center [308, 148] width 616 height 297
type input "[PERSON_NAME][GEOGRAPHIC_DATA]"
click at [107, 115] on button "Done" at bounding box center [101, 115] width 35 height 9
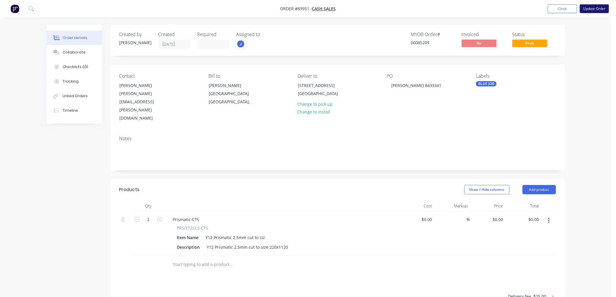
click at [593, 8] on button "Update Order" at bounding box center [594, 8] width 29 height 9
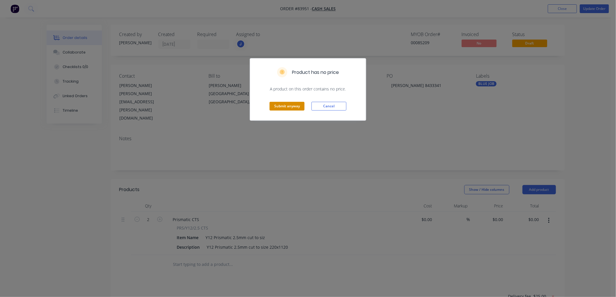
click at [289, 107] on button "Submit anyway" at bounding box center [287, 106] width 35 height 9
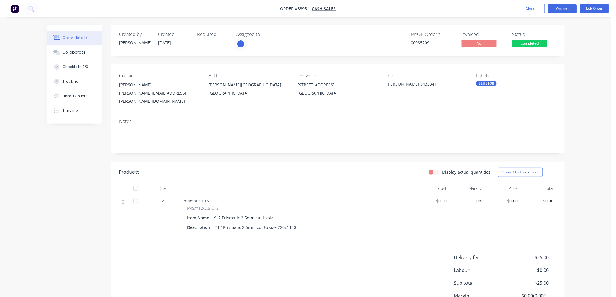
click at [566, 10] on button "Options" at bounding box center [562, 8] width 29 height 9
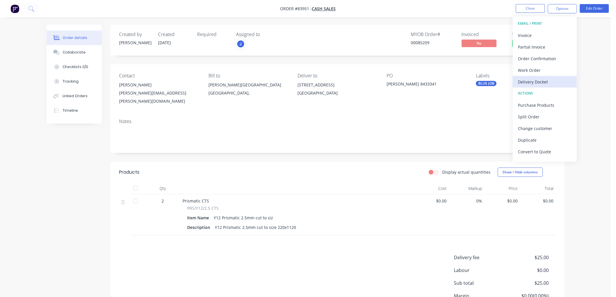
click at [543, 78] on div "Delivery Docket" at bounding box center [546, 82] width 54 height 8
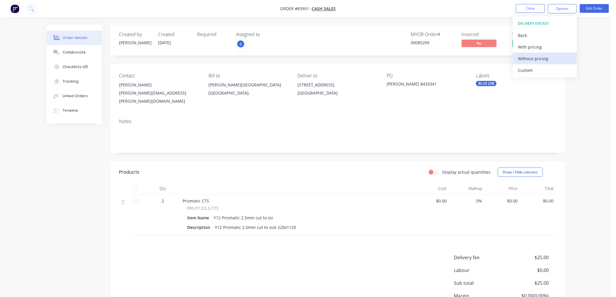
click at [534, 57] on div "Without pricing" at bounding box center [546, 58] width 54 height 8
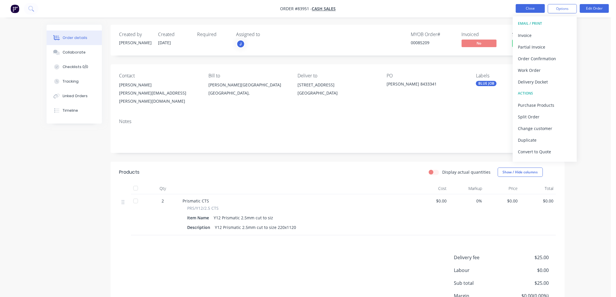
click at [524, 8] on button "Close" at bounding box center [530, 8] width 29 height 9
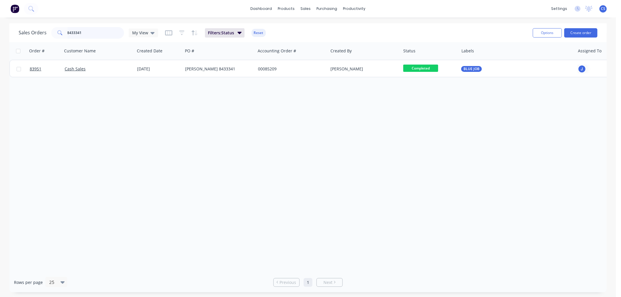
click at [85, 33] on input "8433341" at bounding box center [96, 33] width 57 height 12
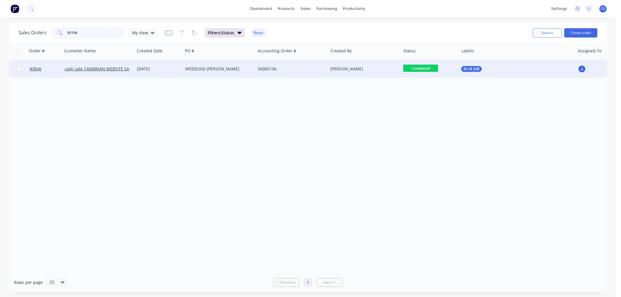
type input "85106"
click at [216, 69] on div "WEB35350 [PERSON_NAME]" at bounding box center [217, 69] width 65 height 6
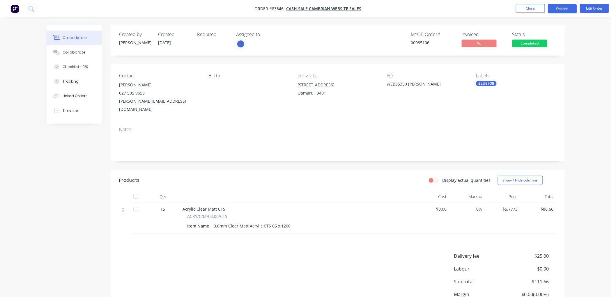
drag, startPoint x: 563, startPoint y: 9, endPoint x: 561, endPoint y: 13, distance: 3.9
click at [563, 9] on button "Options" at bounding box center [562, 8] width 29 height 9
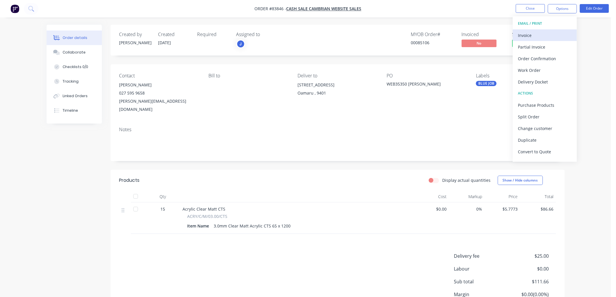
click at [538, 32] on div "Invoice" at bounding box center [546, 35] width 54 height 8
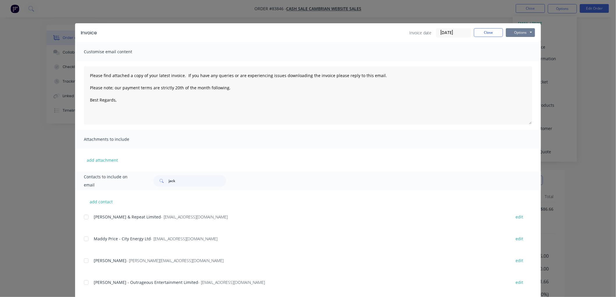
click at [520, 32] on button "Options" at bounding box center [520, 32] width 29 height 9
click at [517, 52] on button "Print" at bounding box center [524, 53] width 37 height 10
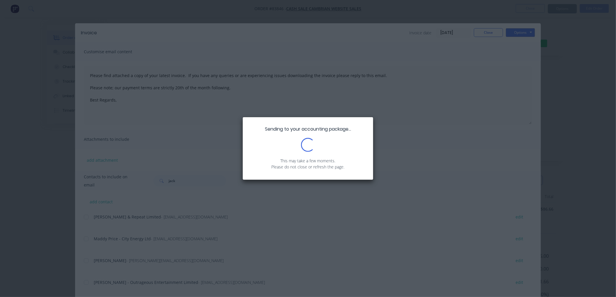
type textarea "Please find attached a copy of your latest invoice. If you have any queries or …"
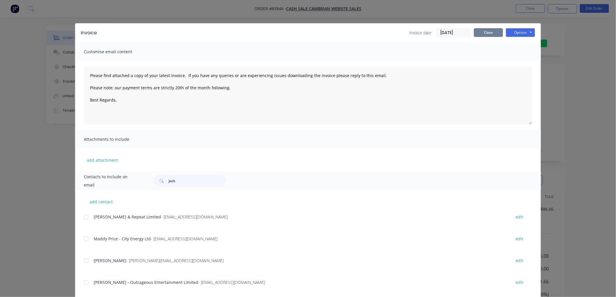
click at [487, 31] on button "Close" at bounding box center [488, 32] width 29 height 9
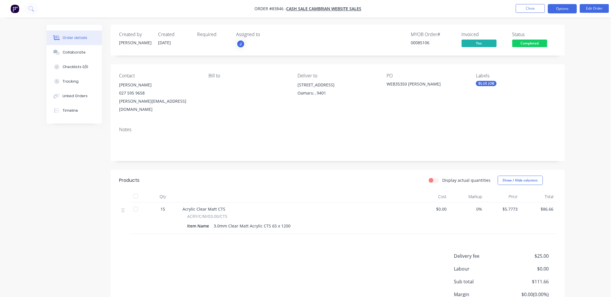
click at [558, 10] on button "Options" at bounding box center [562, 8] width 29 height 9
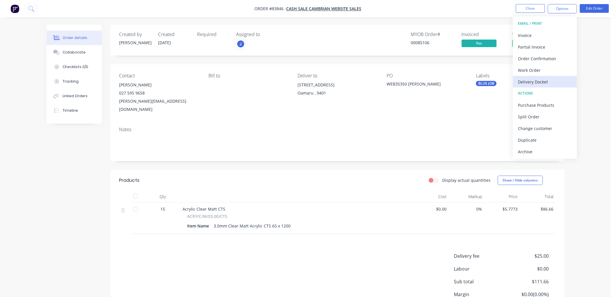
click at [540, 80] on div "Delivery Docket" at bounding box center [546, 82] width 54 height 8
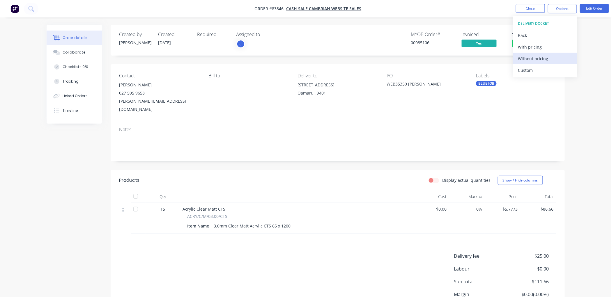
click at [538, 61] on div "Without pricing" at bounding box center [546, 58] width 54 height 8
click at [491, 21] on div "Order details Collaborate Checklists 0/0 Tracking Linked Orders Timeline Order …" at bounding box center [306, 175] width 612 height 351
click at [534, 41] on span "Completed" at bounding box center [530, 43] width 35 height 7
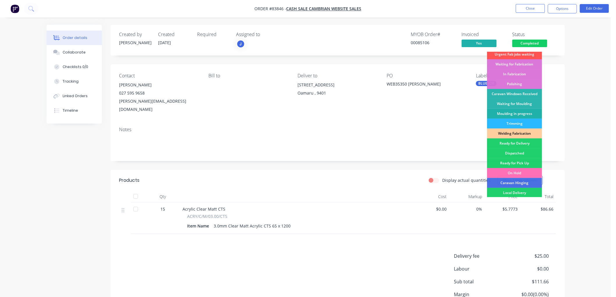
scroll to position [65, 0]
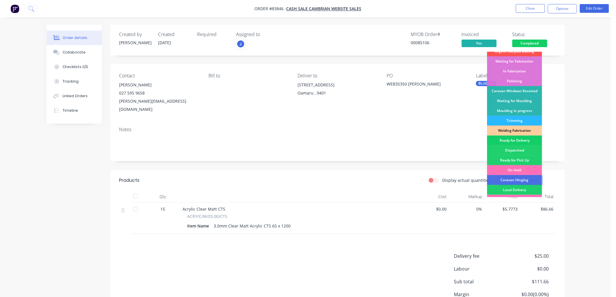
click at [521, 139] on div "Ready for Delivery" at bounding box center [514, 141] width 55 height 10
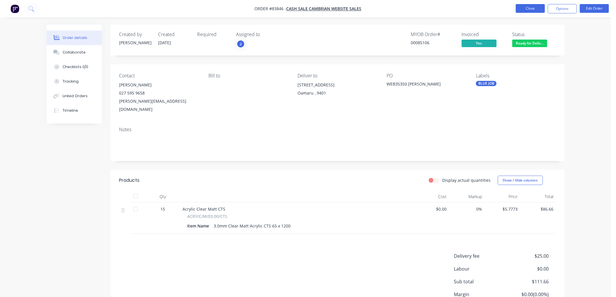
click at [529, 8] on button "Close" at bounding box center [530, 8] width 29 height 9
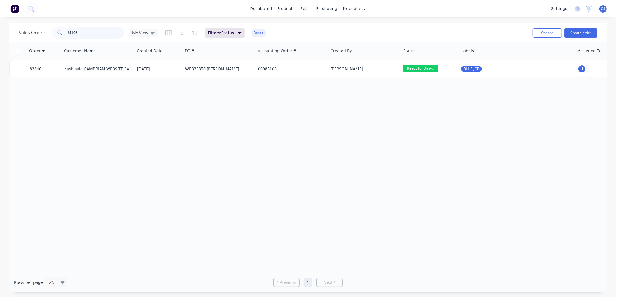
click at [78, 35] on input "85106" at bounding box center [96, 33] width 57 height 12
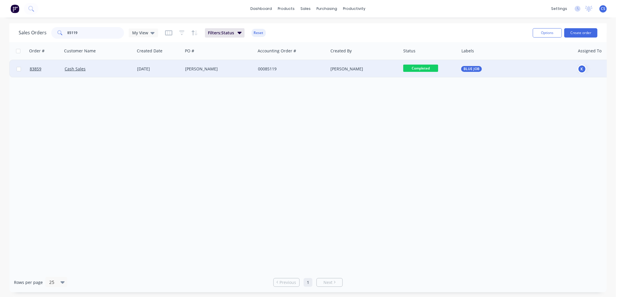
type input "85119"
click at [237, 71] on div "[PERSON_NAME]" at bounding box center [217, 69] width 65 height 6
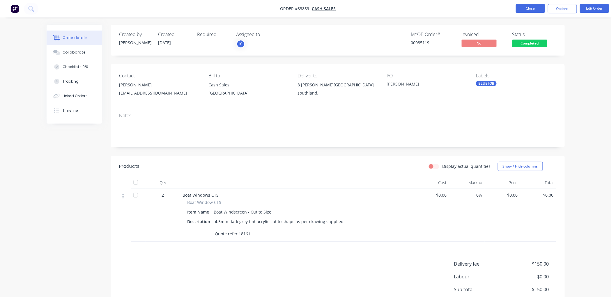
click at [528, 8] on button "Close" at bounding box center [530, 8] width 29 height 9
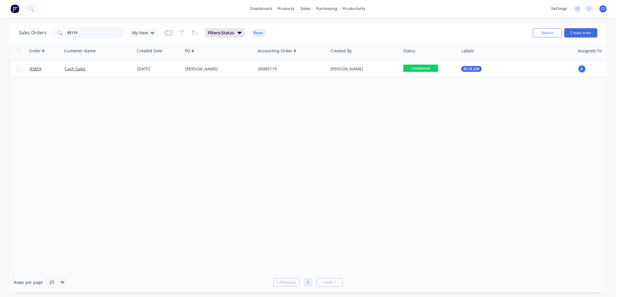
click at [89, 36] on input "85119" at bounding box center [96, 33] width 57 height 12
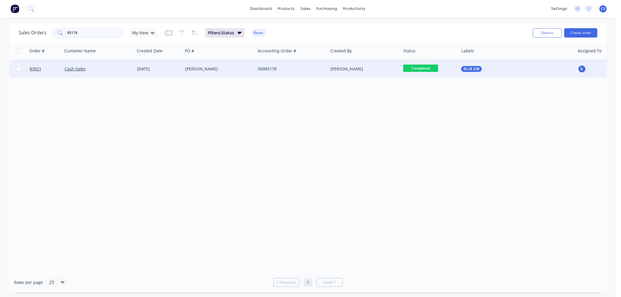
type input "85178"
click at [216, 68] on div "[PERSON_NAME]" at bounding box center [217, 69] width 65 height 6
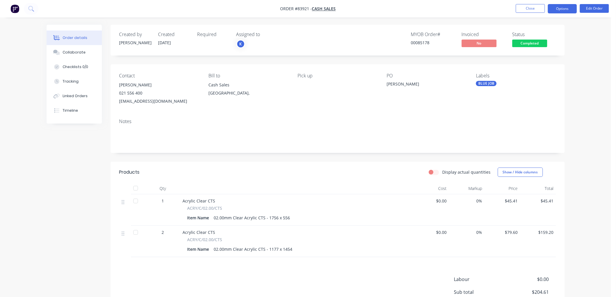
click at [564, 9] on button "Options" at bounding box center [562, 8] width 29 height 9
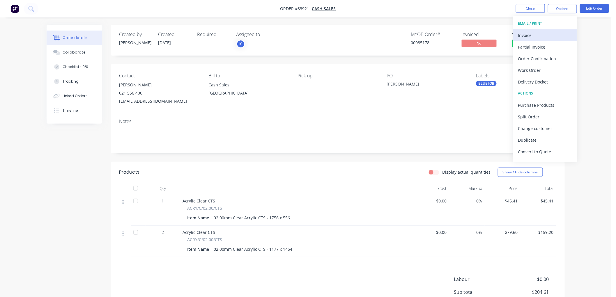
click at [545, 35] on div "Invoice" at bounding box center [546, 35] width 54 height 8
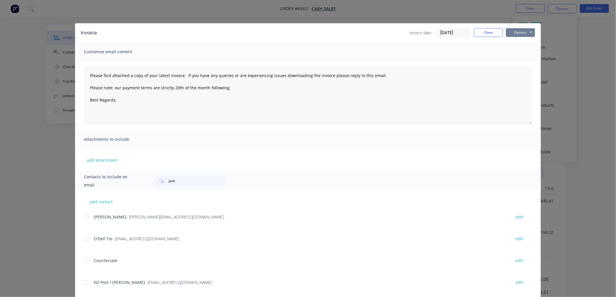
click at [524, 31] on button "Options" at bounding box center [520, 32] width 29 height 9
click at [517, 52] on button "Print" at bounding box center [524, 53] width 37 height 10
type textarea "Please find attached a copy of your latest invoice. If you have any queries or …"
click at [489, 34] on button "Close" at bounding box center [488, 32] width 29 height 9
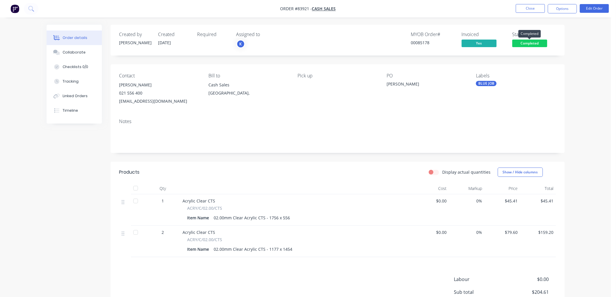
click at [532, 43] on span "Completed" at bounding box center [530, 43] width 35 height 7
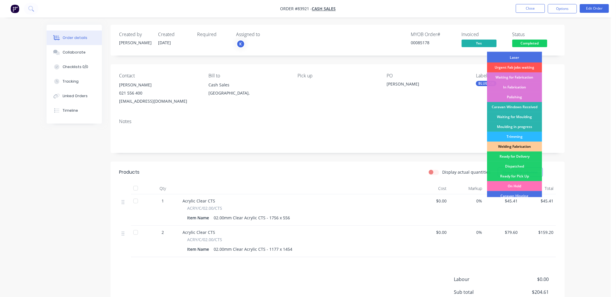
scroll to position [65, 0]
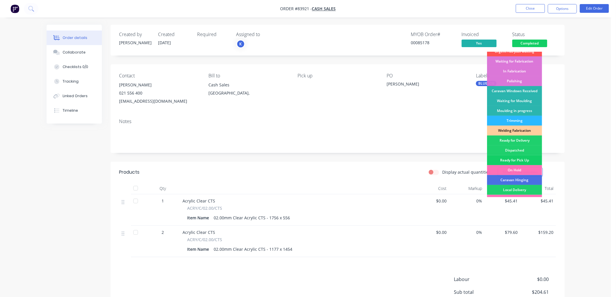
click at [520, 159] on div "Ready for Pick Up" at bounding box center [514, 161] width 55 height 10
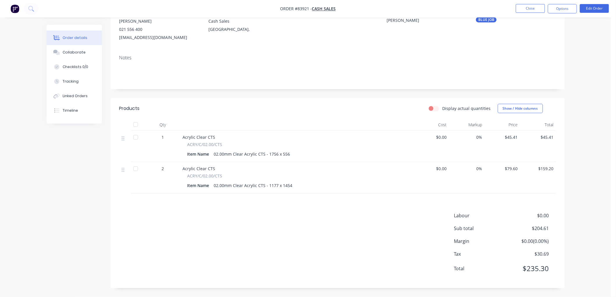
scroll to position [0, 0]
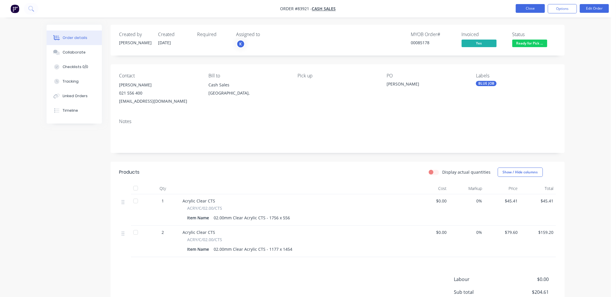
click at [529, 9] on button "Close" at bounding box center [530, 8] width 29 height 9
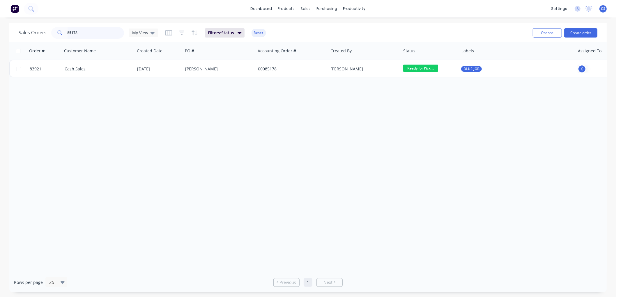
click at [92, 33] on input "85178" at bounding box center [96, 33] width 57 height 12
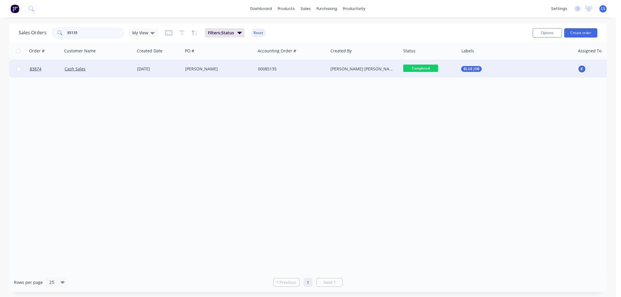
type input "85135"
click at [256, 71] on div "00085135" at bounding box center [292, 68] width 73 height 17
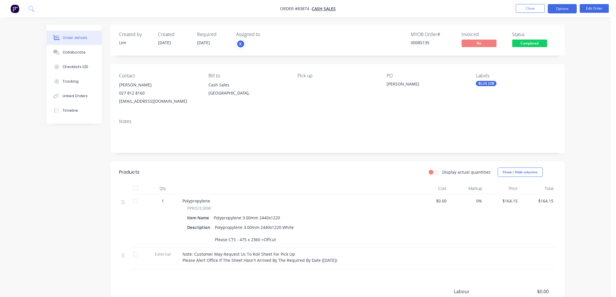
click at [559, 11] on button "Options" at bounding box center [562, 8] width 29 height 9
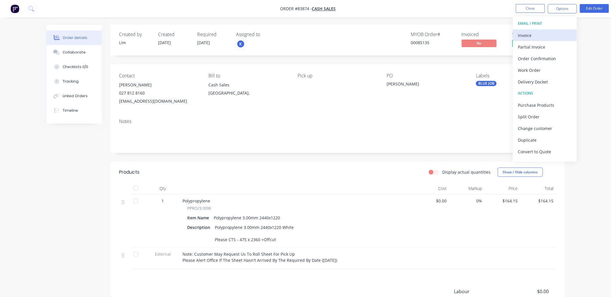
click at [543, 31] on div "Invoice" at bounding box center [546, 35] width 54 height 8
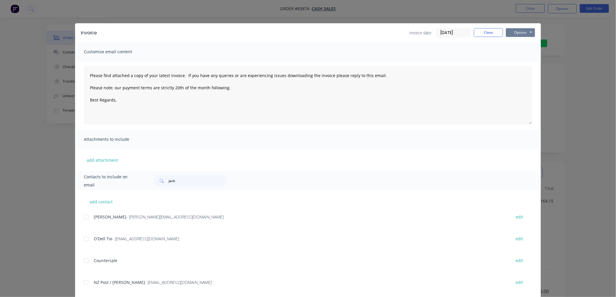
click at [525, 33] on button "Options" at bounding box center [520, 32] width 29 height 9
click at [521, 54] on button "Print" at bounding box center [524, 53] width 37 height 10
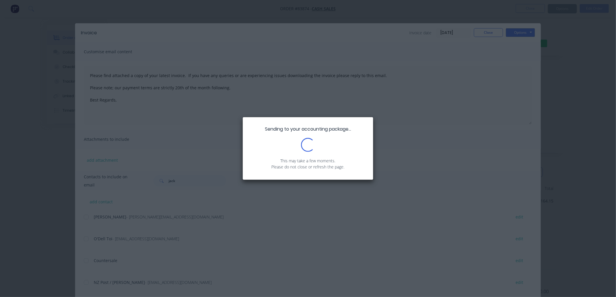
type textarea "Please find attached a copy of your latest invoice. If you have any queries or …"
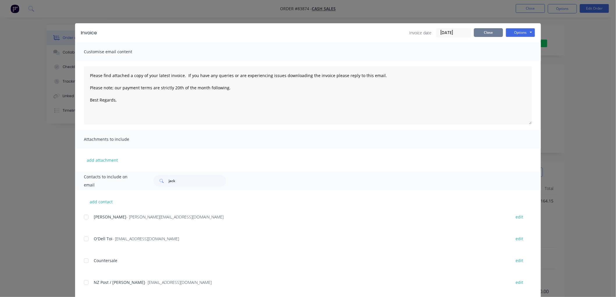
click at [485, 31] on button "Close" at bounding box center [488, 32] width 29 height 9
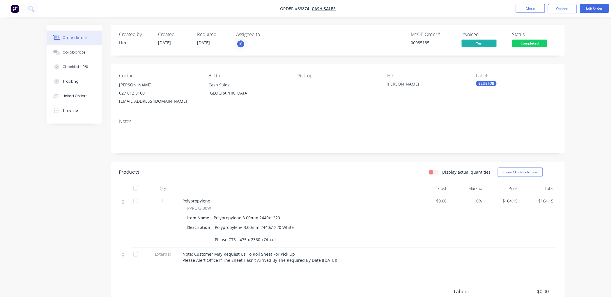
click at [526, 41] on span "Completed" at bounding box center [530, 43] width 35 height 7
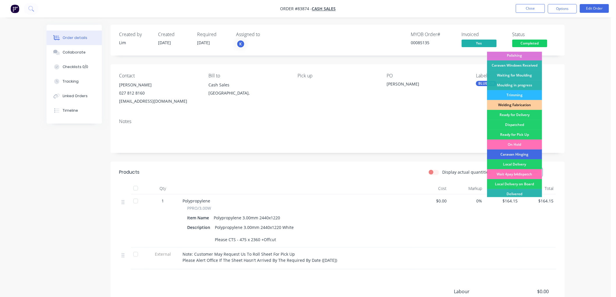
scroll to position [102, 0]
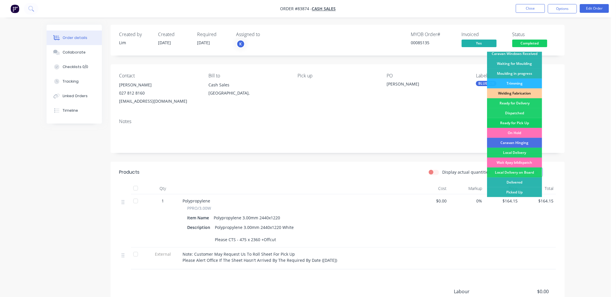
click at [519, 121] on div "Ready for Pick Up" at bounding box center [514, 123] width 55 height 10
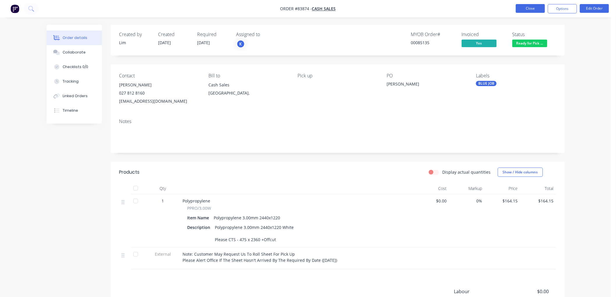
click at [535, 4] on button "Close" at bounding box center [530, 8] width 29 height 9
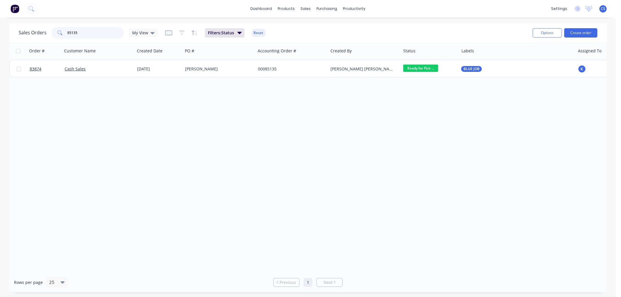
drag, startPoint x: 83, startPoint y: 34, endPoint x: 89, endPoint y: 33, distance: 6.5
click at [82, 34] on input "85135" at bounding box center [96, 33] width 57 height 12
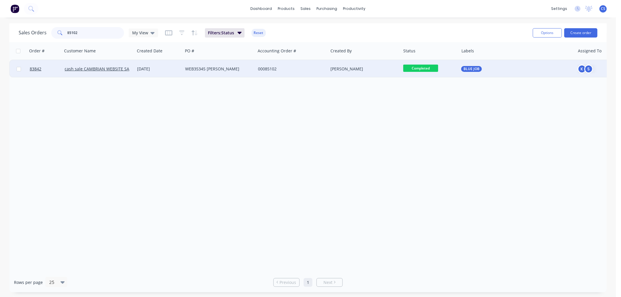
type input "85102"
click at [206, 69] on div "WEB35345 [PERSON_NAME]" at bounding box center [217, 69] width 65 height 6
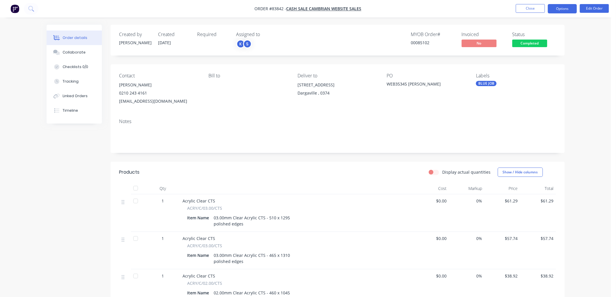
click at [563, 10] on button "Options" at bounding box center [562, 8] width 29 height 9
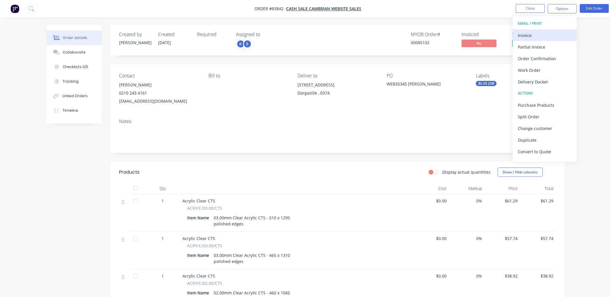
click at [546, 34] on div "Invoice" at bounding box center [546, 35] width 54 height 8
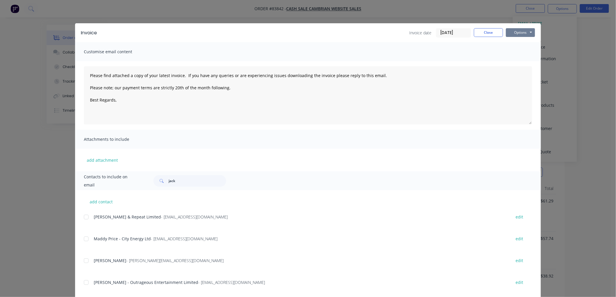
click at [528, 31] on button "Options" at bounding box center [520, 32] width 29 height 9
click at [519, 51] on button "Print" at bounding box center [524, 53] width 37 height 10
type textarea "Please find attached a copy of your latest invoice. If you have any queries or …"
drag, startPoint x: 485, startPoint y: 32, endPoint x: 490, endPoint y: 38, distance: 7.6
click at [485, 33] on button "Close" at bounding box center [488, 32] width 29 height 9
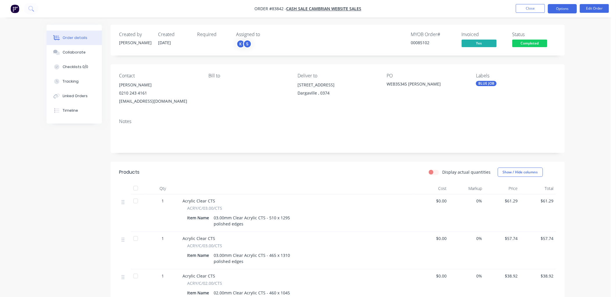
click at [558, 10] on button "Options" at bounding box center [562, 8] width 29 height 9
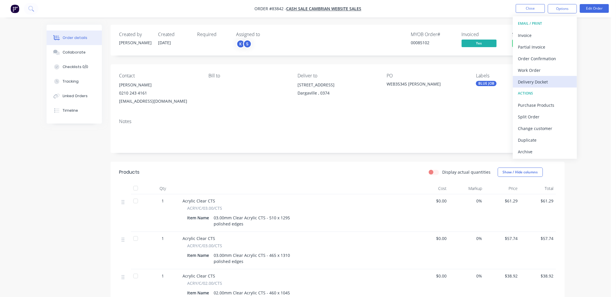
click at [535, 82] on div "Delivery Docket" at bounding box center [546, 82] width 54 height 8
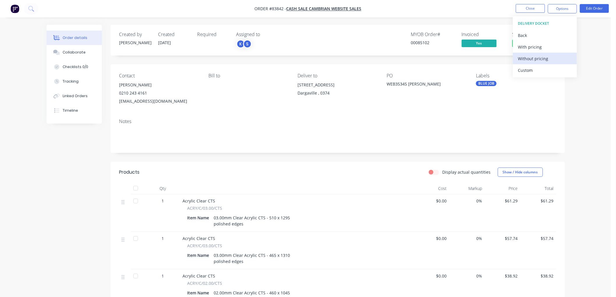
click at [537, 60] on div "Without pricing" at bounding box center [546, 58] width 54 height 8
drag, startPoint x: 498, startPoint y: 12, endPoint x: 525, endPoint y: 40, distance: 39.4
click at [498, 12] on nav "Order #83842 - cash sale CAMBRIAN WEBSITE SALES Close Options EMAIL / PRINT Inv…" at bounding box center [308, 8] width 616 height 17
click at [534, 41] on span "Completed" at bounding box center [530, 43] width 35 height 7
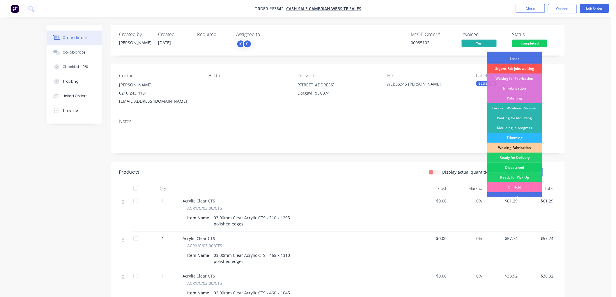
scroll to position [65, 0]
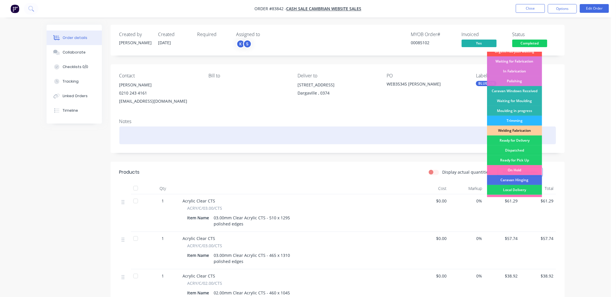
click at [521, 141] on div "Ready for Delivery" at bounding box center [514, 141] width 55 height 10
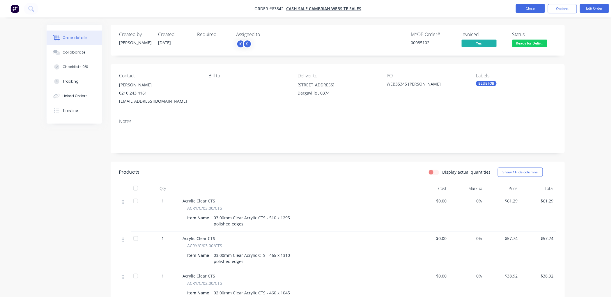
click at [532, 9] on button "Close" at bounding box center [530, 8] width 29 height 9
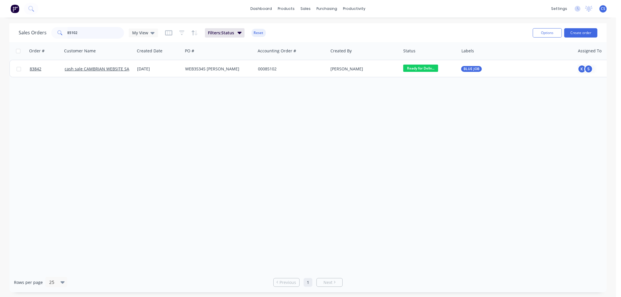
click at [95, 32] on input "85102" at bounding box center [96, 33] width 57 height 12
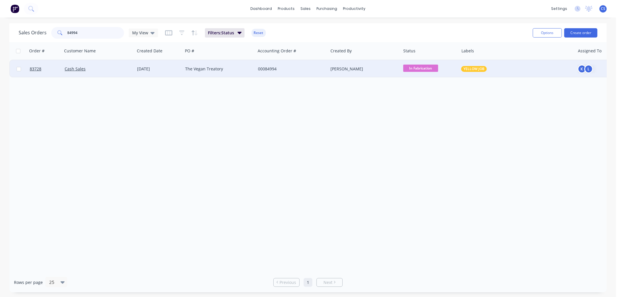
type input "84994"
click at [232, 70] on div "The Vegan Treatory" at bounding box center [217, 69] width 65 height 6
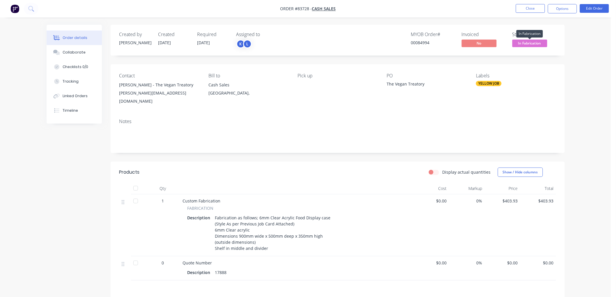
click at [538, 44] on span "In Fabrication" at bounding box center [530, 43] width 35 height 7
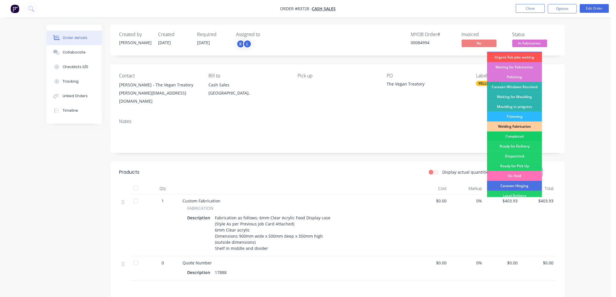
scroll to position [65, 0]
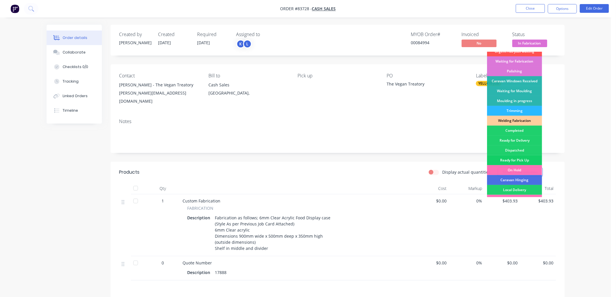
click at [521, 160] on div "Ready for Pick Up" at bounding box center [514, 161] width 55 height 10
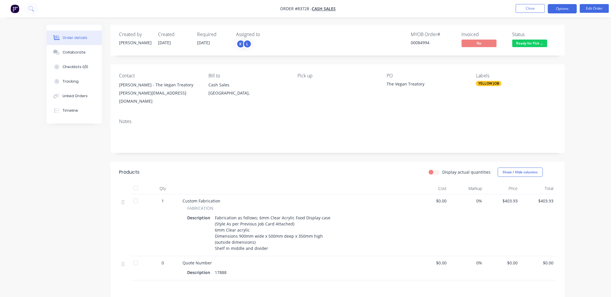
click at [564, 10] on button "Options" at bounding box center [562, 8] width 29 height 9
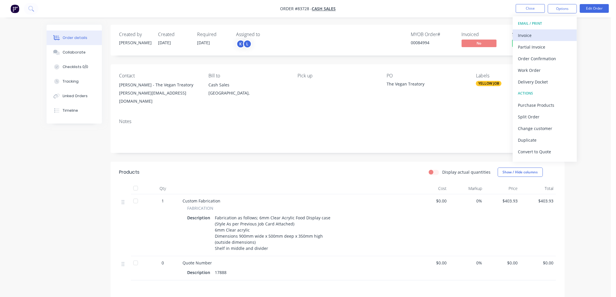
click at [533, 35] on div "Invoice" at bounding box center [546, 35] width 54 height 8
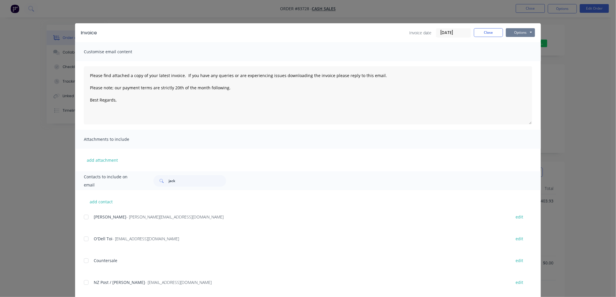
click at [519, 34] on button "Options" at bounding box center [520, 32] width 29 height 9
click at [519, 52] on button "Print" at bounding box center [524, 53] width 37 height 10
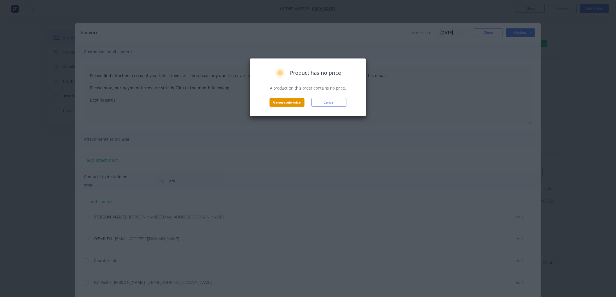
click at [280, 103] on button "Generate invoice" at bounding box center [287, 102] width 35 height 9
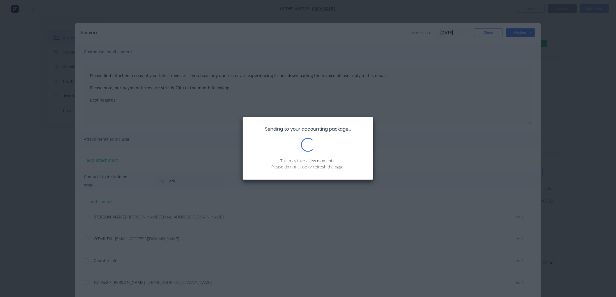
type textarea "Please find attached a copy of your latest invoice. If you have any queries or …"
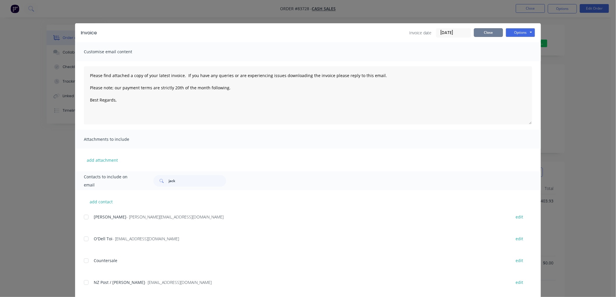
click at [490, 34] on button "Close" at bounding box center [488, 32] width 29 height 9
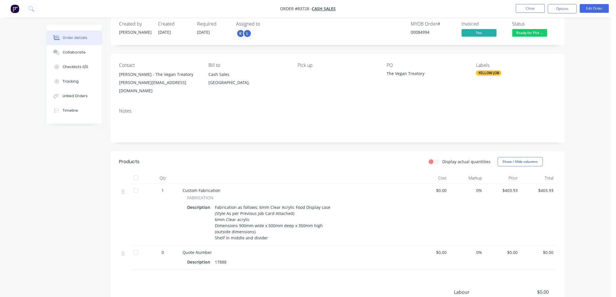
scroll to position [0, 0]
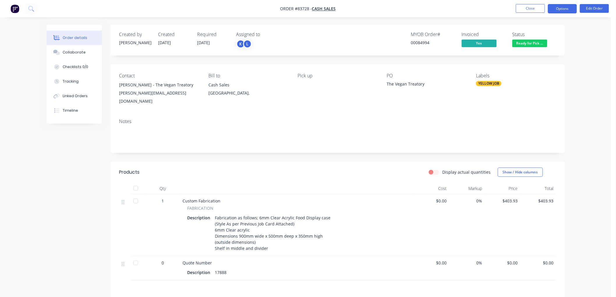
click at [567, 11] on button "Options" at bounding box center [562, 8] width 29 height 9
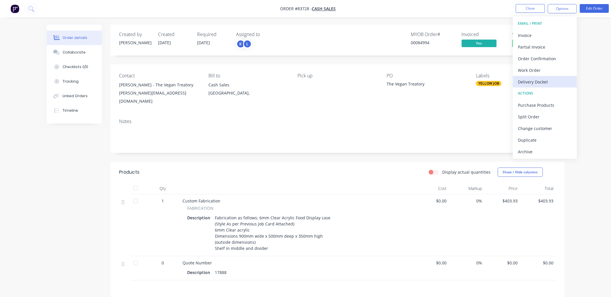
click at [535, 82] on div "Delivery Docket" at bounding box center [546, 82] width 54 height 8
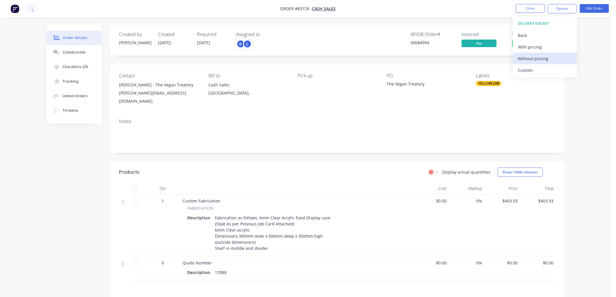
click at [560, 57] on div "Without pricing" at bounding box center [546, 58] width 54 height 8
drag, startPoint x: 486, startPoint y: 21, endPoint x: 497, endPoint y: 24, distance: 12.1
click at [487, 21] on div "Order details Collaborate Checklists 0/0 Tracking Linked Orders Timeline Order …" at bounding box center [306, 192] width 612 height 385
click at [528, 8] on button "Close" at bounding box center [530, 8] width 29 height 9
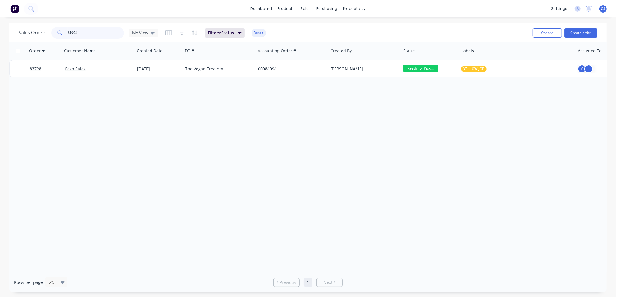
click at [92, 35] on input "84994" at bounding box center [96, 33] width 57 height 12
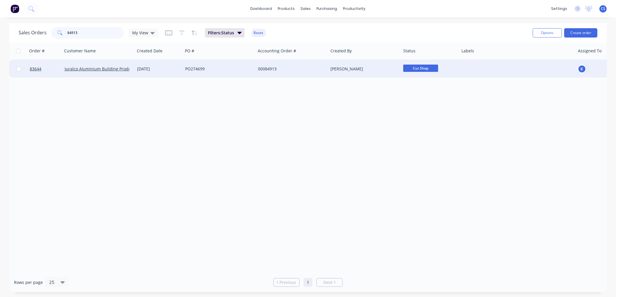
type input "84913"
click at [266, 71] on div "00084913" at bounding box center [290, 69] width 65 height 6
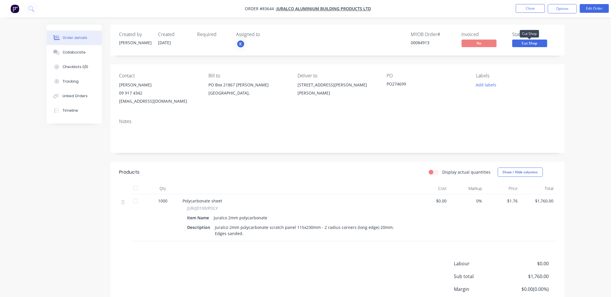
click at [535, 43] on span "Cut Shop" at bounding box center [530, 43] width 35 height 7
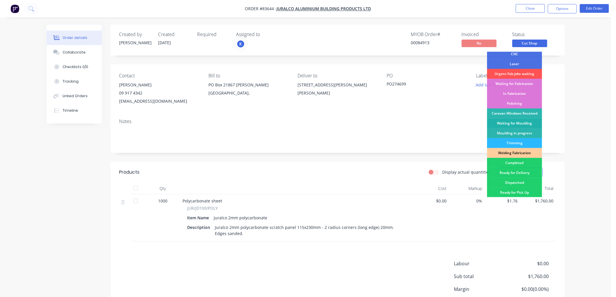
scroll to position [65, 0]
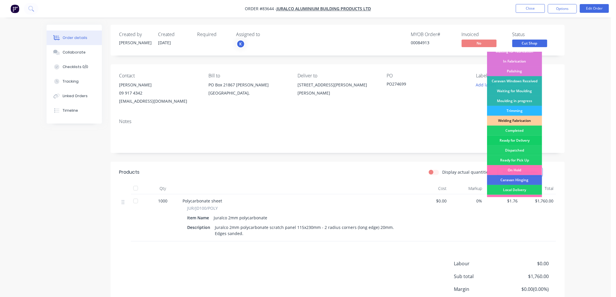
click at [517, 140] on div "Ready for Delivery" at bounding box center [514, 141] width 55 height 10
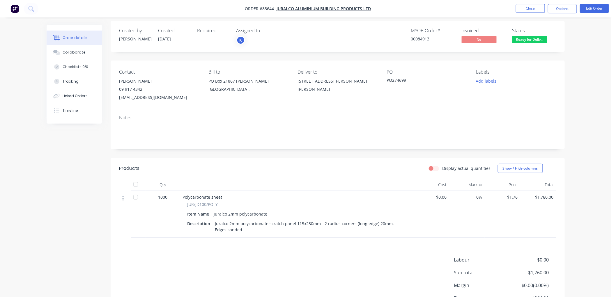
scroll to position [0, 0]
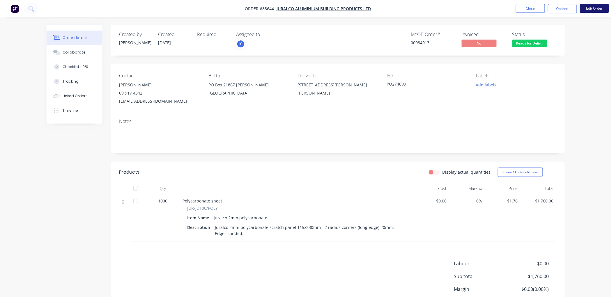
click at [589, 7] on button "Edit Order" at bounding box center [594, 8] width 29 height 9
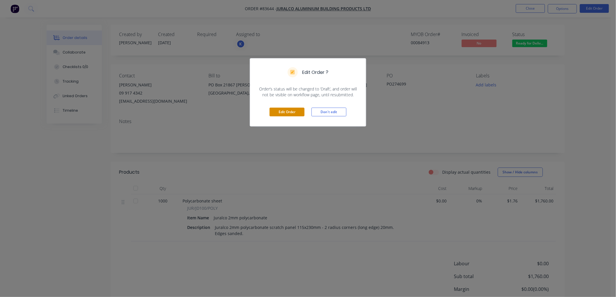
click at [295, 111] on button "Edit Order" at bounding box center [287, 112] width 35 height 9
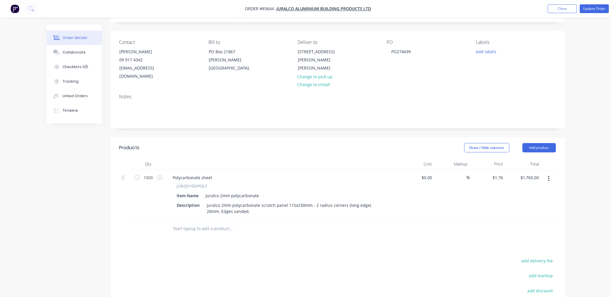
scroll to position [97, 0]
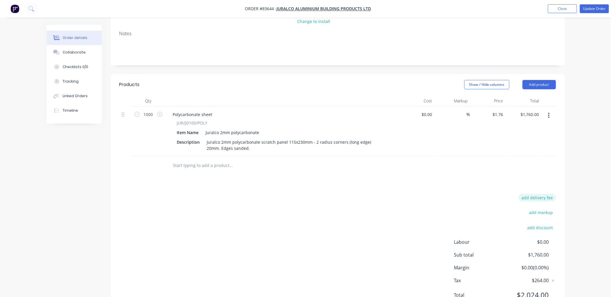
click at [545, 194] on button "add delivery fee" at bounding box center [538, 198] width 38 height 8
drag, startPoint x: 553, startPoint y: 188, endPoint x: 562, endPoint y: 188, distance: 9.3
click at [561, 194] on div "Delivery fee Delivery fee Delivery fee name (Optional) 35 35 $0 add markup add …" at bounding box center [338, 249] width 455 height 111
type input "10"
click at [578, 165] on div "Order details Collaborate Checklists 0/0 Tracking Linked Orders Timeline Order …" at bounding box center [306, 112] width 612 height 419
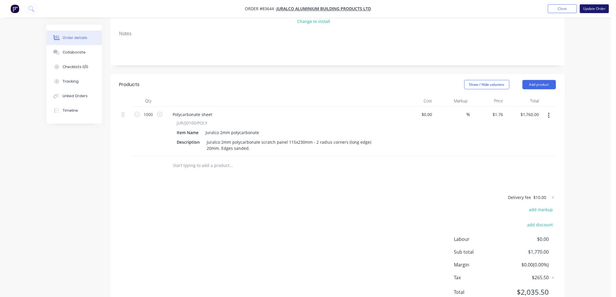
click at [603, 9] on button "Update Order" at bounding box center [594, 8] width 29 height 9
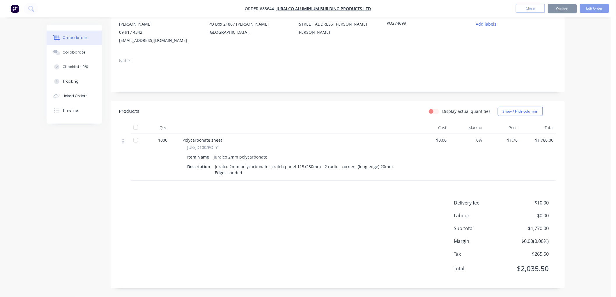
scroll to position [0, 0]
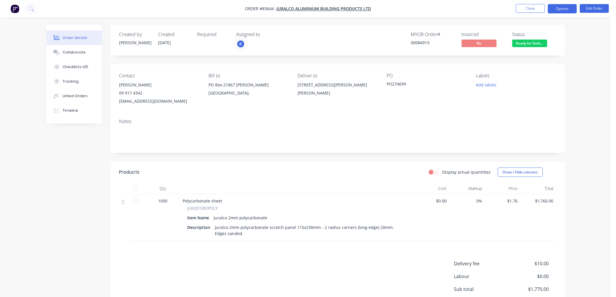
click at [562, 10] on button "Options" at bounding box center [562, 8] width 29 height 9
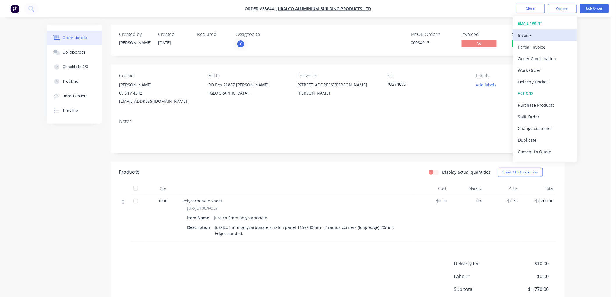
click at [533, 35] on div "Invoice" at bounding box center [546, 35] width 54 height 8
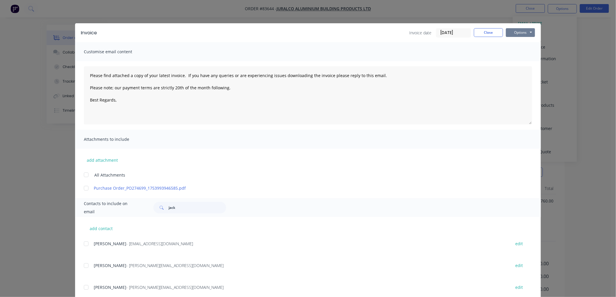
click at [514, 31] on button "Options" at bounding box center [520, 32] width 29 height 9
click at [176, 101] on textarea "Please find attached a copy of your latest invoice. If you have any queries or …" at bounding box center [308, 95] width 449 height 58
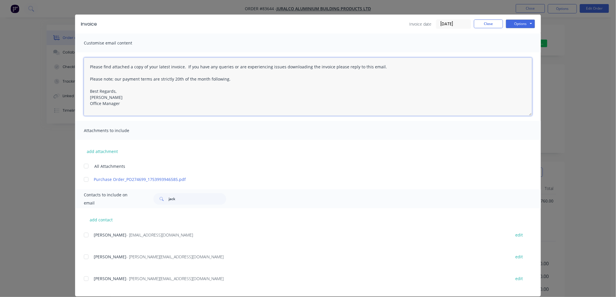
scroll to position [16, 0]
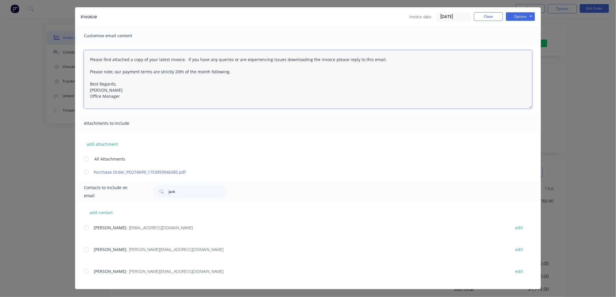
type textarea "Please find attached a copy of your latest invoice. If you have any queries or …"
click at [81, 228] on div "add contact [PERSON_NAME] - [EMAIL_ADDRESS][DOMAIN_NAME] edit [PERSON_NAME] - […" at bounding box center [308, 245] width 466 height 88
drag, startPoint x: 85, startPoint y: 228, endPoint x: 114, endPoint y: 229, distance: 29.2
click at [85, 228] on div at bounding box center [86, 228] width 12 height 12
click at [519, 17] on button "Options" at bounding box center [520, 16] width 29 height 9
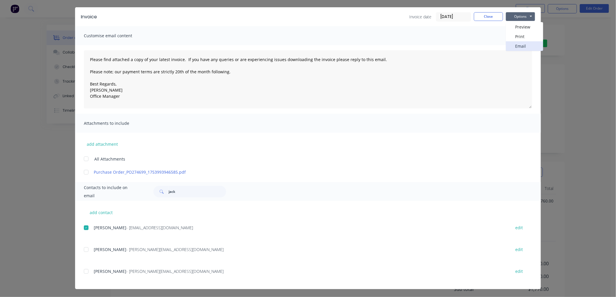
click at [519, 45] on button "Email" at bounding box center [524, 46] width 37 height 10
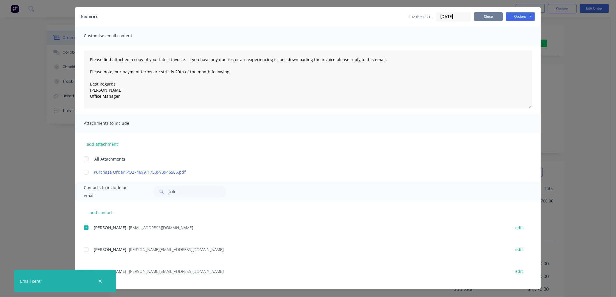
click at [484, 15] on button "Close" at bounding box center [488, 16] width 29 height 9
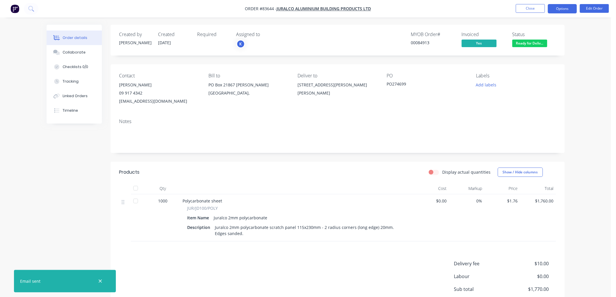
click at [559, 10] on button "Options" at bounding box center [562, 8] width 29 height 9
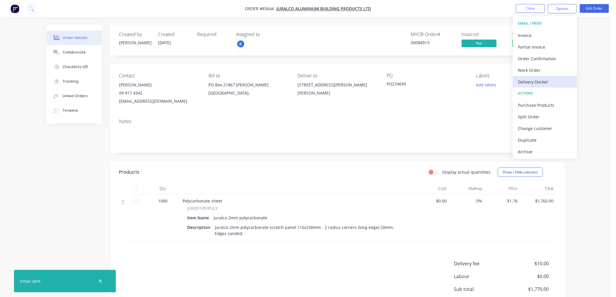
click at [541, 79] on div "Delivery Docket" at bounding box center [546, 82] width 54 height 8
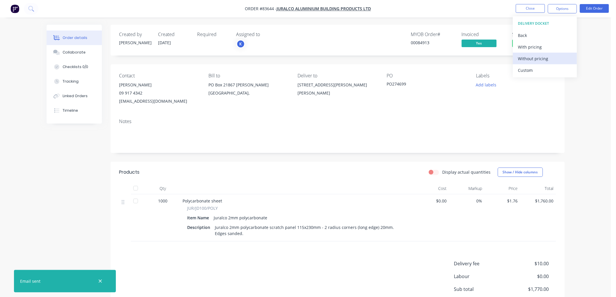
click at [543, 59] on div "Without pricing" at bounding box center [546, 58] width 54 height 8
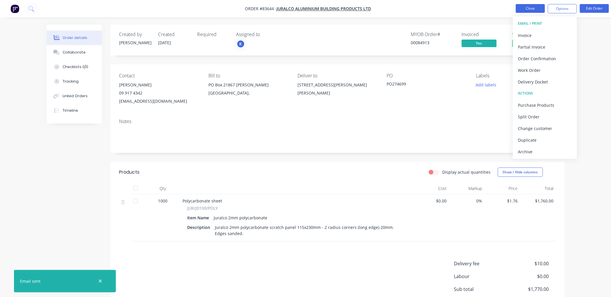
click at [534, 9] on button "Close" at bounding box center [530, 8] width 29 height 9
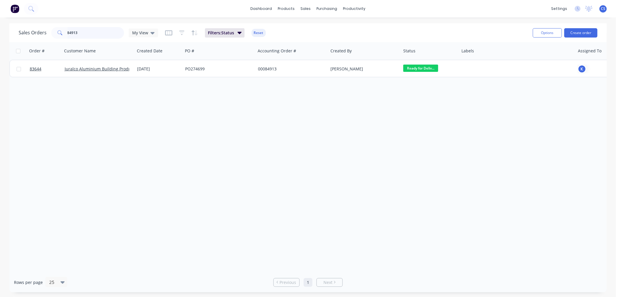
click at [101, 31] on input "84913" at bounding box center [96, 33] width 57 height 12
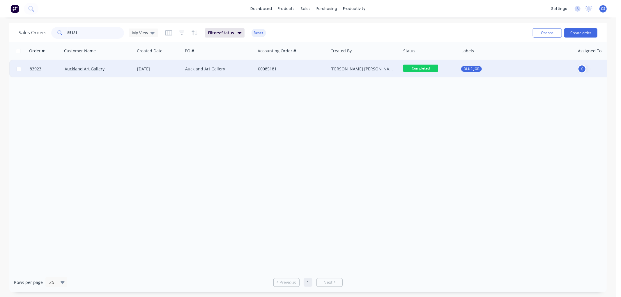
type input "85181"
click at [225, 63] on div "Auckland Art Gallery" at bounding box center [219, 68] width 73 height 17
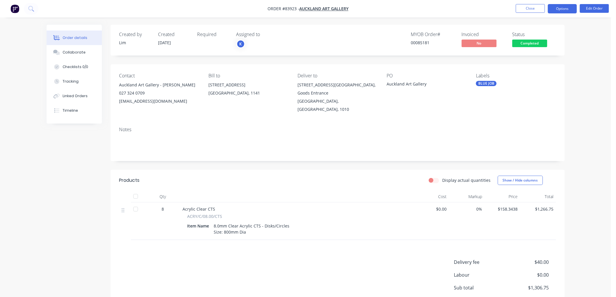
click at [567, 9] on button "Options" at bounding box center [562, 8] width 29 height 9
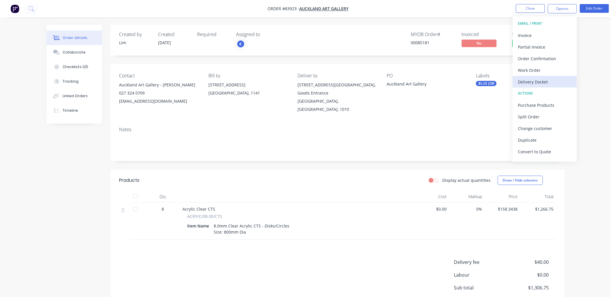
click at [539, 82] on div "Delivery Docket" at bounding box center [546, 82] width 54 height 8
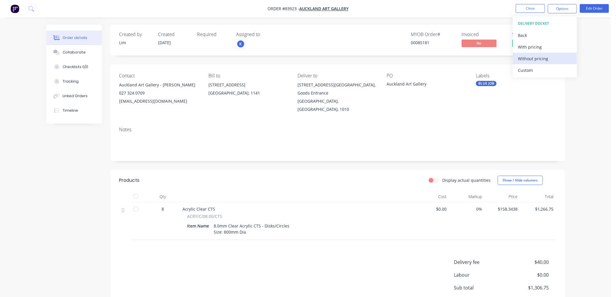
click at [537, 60] on div "Without pricing" at bounding box center [546, 58] width 54 height 8
click at [488, 22] on div "Order details Collaborate Checklists 0/0 Tracking Linked Orders Timeline Order …" at bounding box center [306, 178] width 612 height 357
click at [563, 7] on button "Options" at bounding box center [562, 8] width 29 height 9
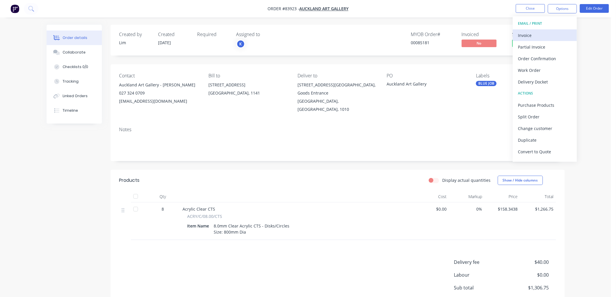
click at [538, 38] on div "Invoice" at bounding box center [546, 35] width 54 height 8
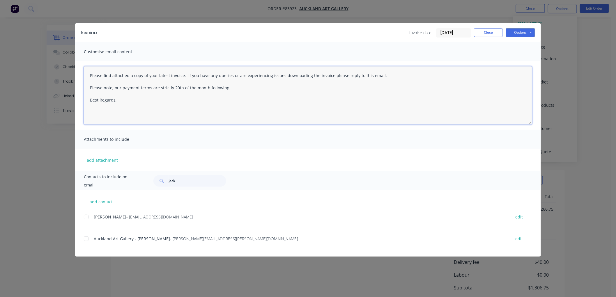
click at [145, 105] on textarea "Please find attached a copy of your latest invoice. If you have any queries or …" at bounding box center [308, 95] width 449 height 58
click at [86, 216] on div at bounding box center [86, 218] width 12 height 12
type textarea "Please find attached a copy of your latest invoice. If you have any queries or …"
drag, startPoint x: 526, startPoint y: 27, endPoint x: 526, endPoint y: 31, distance: 3.5
click at [526, 27] on div "Invoice Invoice date [DATE] Close Options Preview Print Email" at bounding box center [308, 32] width 466 height 19
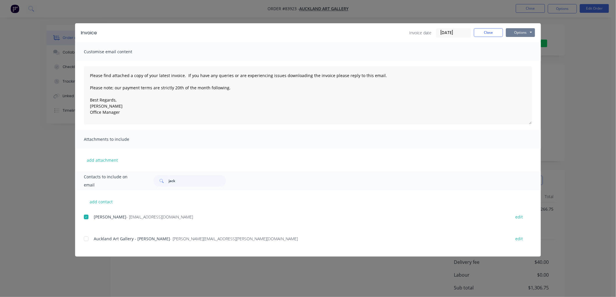
click at [525, 33] on button "Options" at bounding box center [520, 32] width 29 height 9
click at [519, 60] on button "Email" at bounding box center [524, 62] width 37 height 10
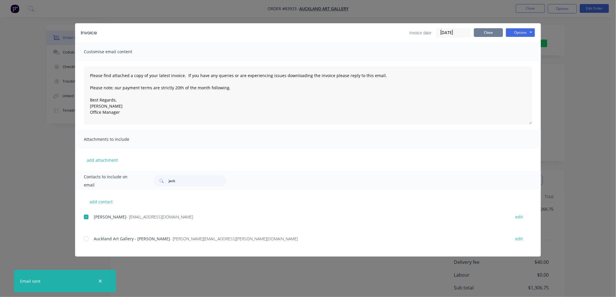
click at [496, 34] on button "Close" at bounding box center [488, 32] width 29 height 9
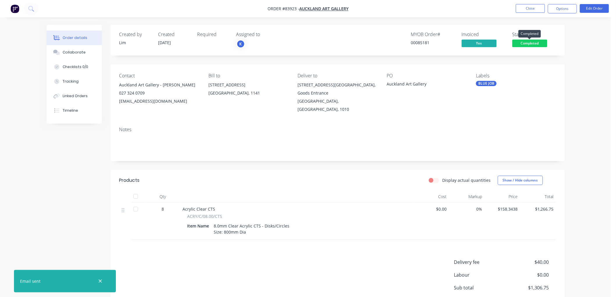
click at [528, 43] on span "Completed" at bounding box center [530, 43] width 35 height 7
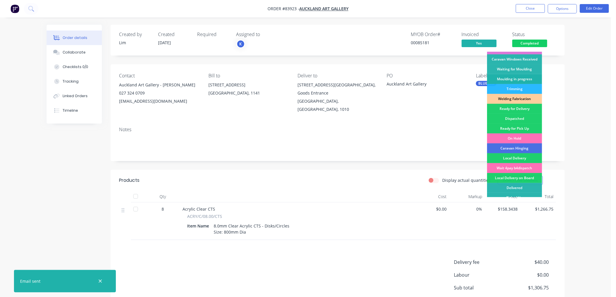
scroll to position [97, 0]
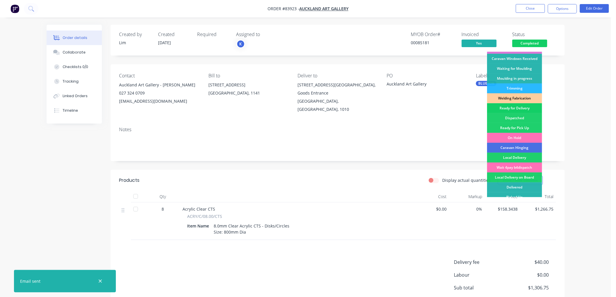
click at [522, 107] on div "Ready for Delivery" at bounding box center [514, 108] width 55 height 10
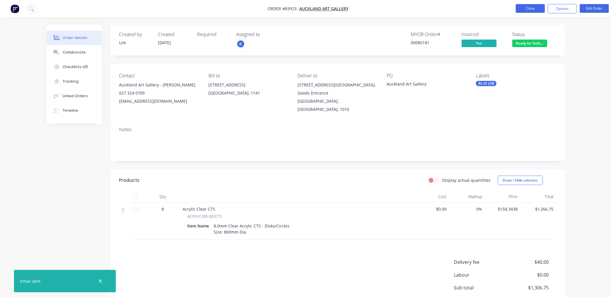
click at [528, 8] on button "Close" at bounding box center [530, 8] width 29 height 9
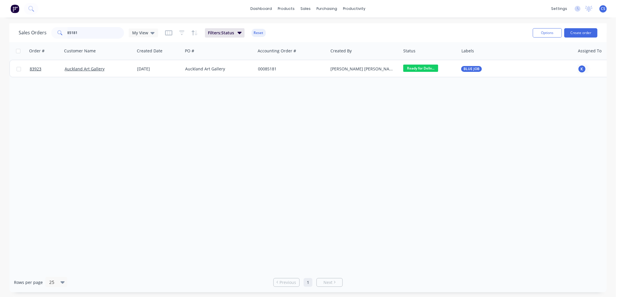
click at [93, 36] on input "85181" at bounding box center [96, 33] width 57 height 12
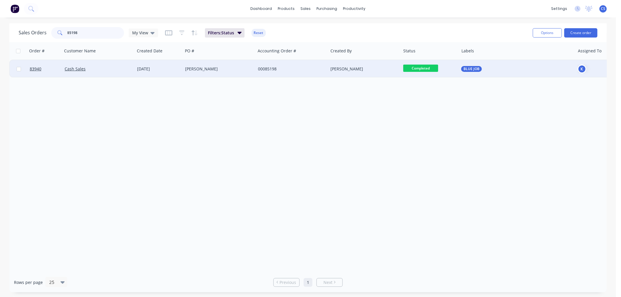
type input "85198"
click at [215, 71] on div "[PERSON_NAME]" at bounding box center [217, 69] width 65 height 6
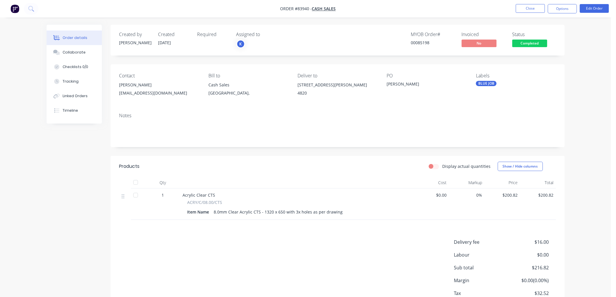
click at [566, 12] on button "Options" at bounding box center [562, 8] width 29 height 9
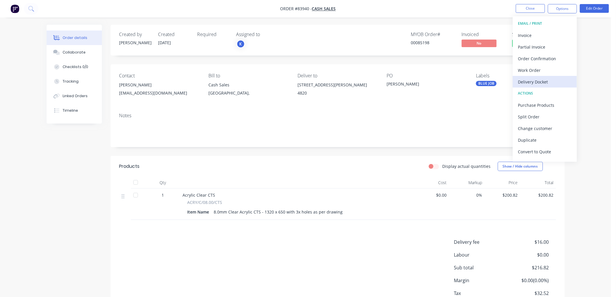
click at [544, 80] on div "Delivery Docket" at bounding box center [546, 82] width 54 height 8
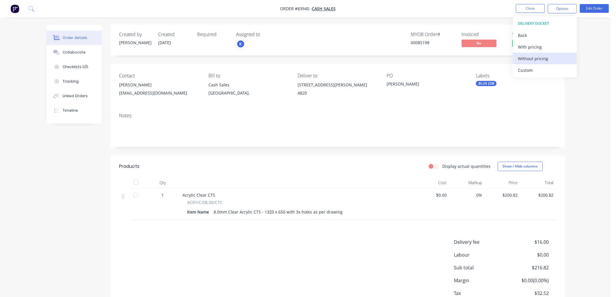
click at [540, 59] on div "Without pricing" at bounding box center [546, 58] width 54 height 8
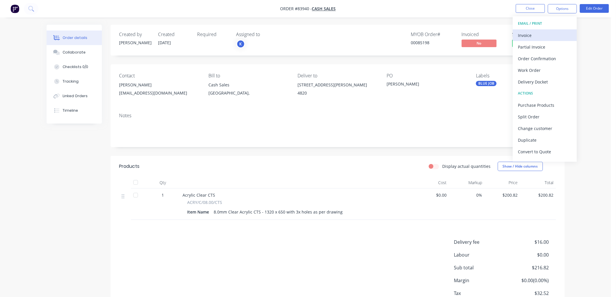
click at [537, 32] on div "Invoice" at bounding box center [546, 35] width 54 height 8
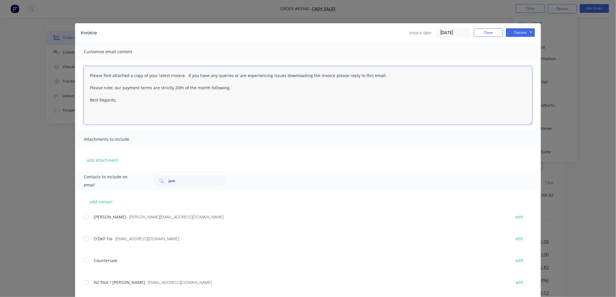
click at [142, 110] on textarea "Please find attached a copy of your latest invoice. If you have any queries or …" at bounding box center [308, 95] width 449 height 58
type textarea "Please find attached a copy of your latest invoice. If you have any queries or …"
click at [481, 34] on button "Close" at bounding box center [488, 32] width 29 height 9
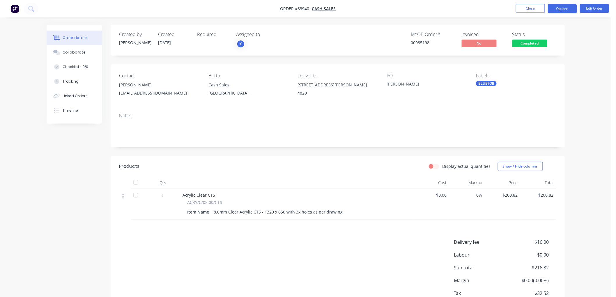
click at [561, 10] on button "Options" at bounding box center [562, 8] width 29 height 9
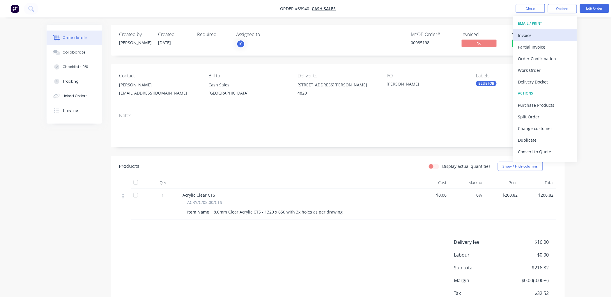
click at [531, 37] on div "Invoice" at bounding box center [546, 35] width 54 height 8
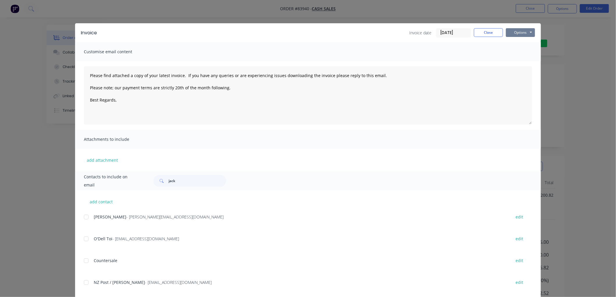
click at [514, 33] on button "Options" at bounding box center [520, 32] width 29 height 9
click at [520, 52] on button "Print" at bounding box center [524, 53] width 37 height 10
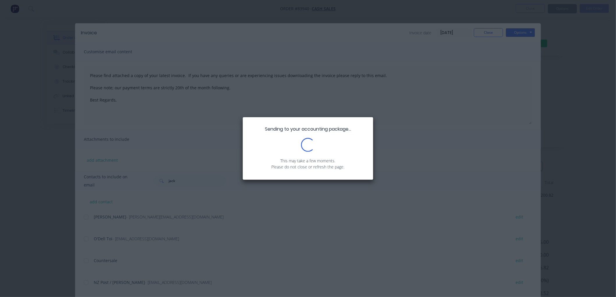
type textarea "Please find attached a copy of your latest invoice. If you have any queries or …"
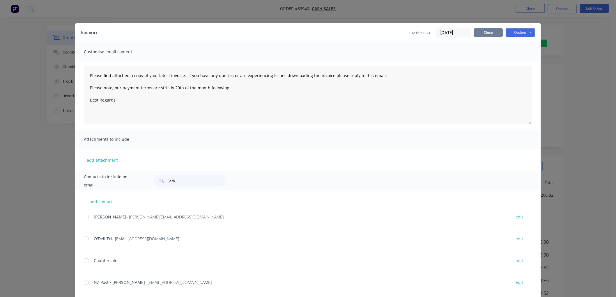
click at [487, 31] on button "Close" at bounding box center [488, 32] width 29 height 9
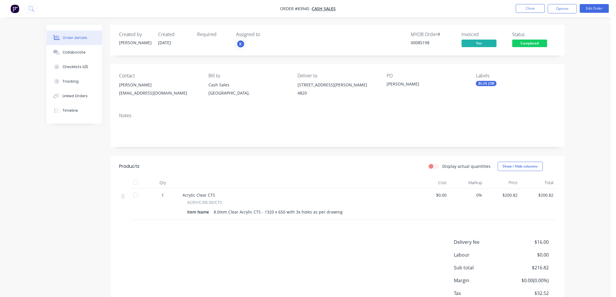
click at [525, 43] on span "Completed" at bounding box center [530, 43] width 35 height 7
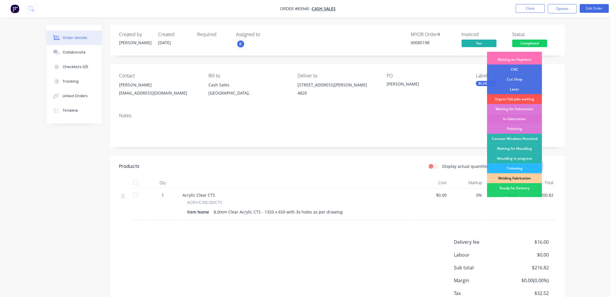
scroll to position [32, 0]
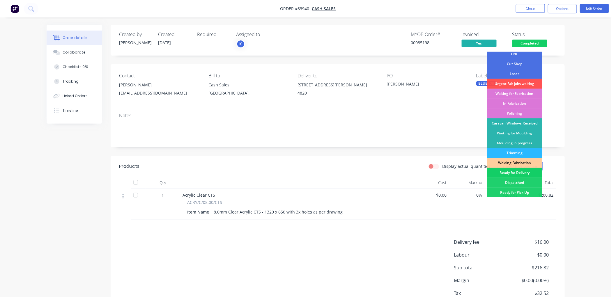
click at [521, 173] on div "Ready for Delivery" at bounding box center [514, 173] width 55 height 10
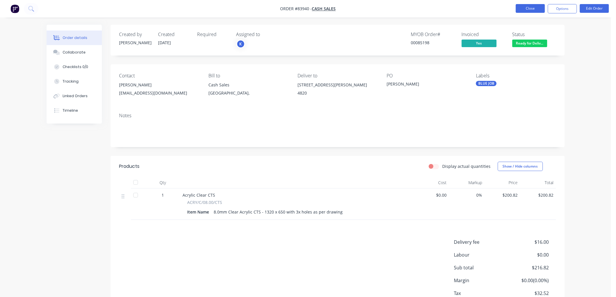
click at [522, 11] on button "Close" at bounding box center [530, 8] width 29 height 9
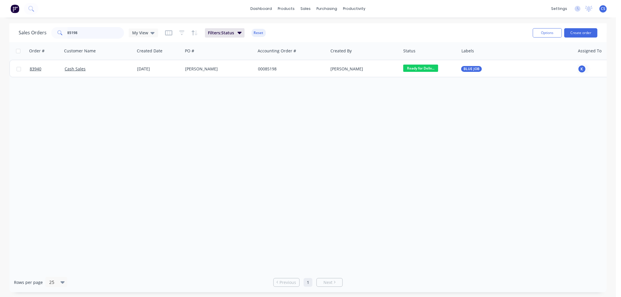
click at [79, 31] on input "85198" at bounding box center [96, 33] width 57 height 12
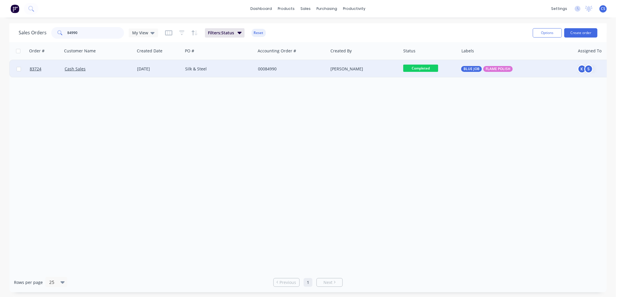
type input "84990"
click at [210, 71] on div "Silk & Steel" at bounding box center [217, 69] width 65 height 6
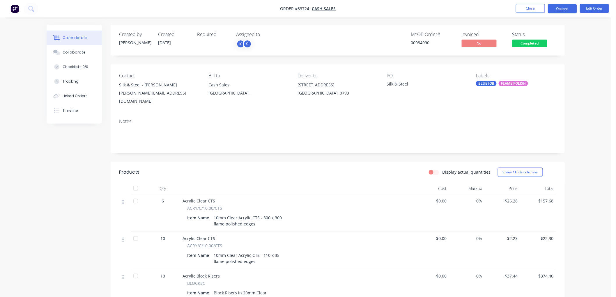
click at [567, 9] on button "Options" at bounding box center [562, 8] width 29 height 9
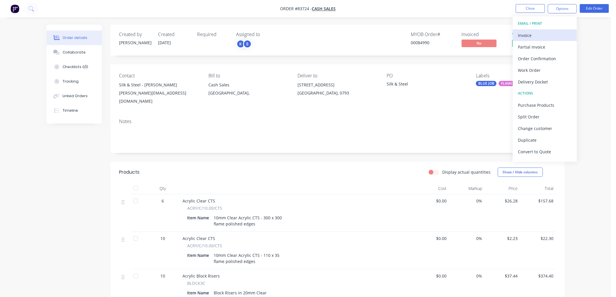
click at [537, 36] on div "Invoice" at bounding box center [546, 35] width 54 height 8
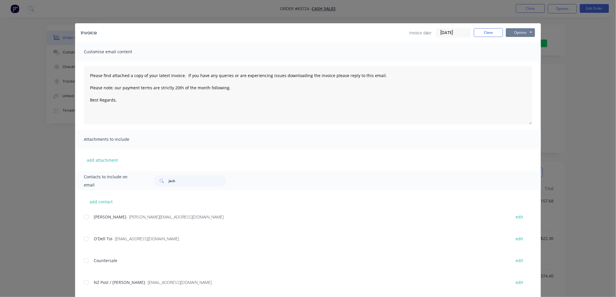
click at [525, 31] on button "Options" at bounding box center [520, 32] width 29 height 9
click at [520, 54] on button "Print" at bounding box center [524, 53] width 37 height 10
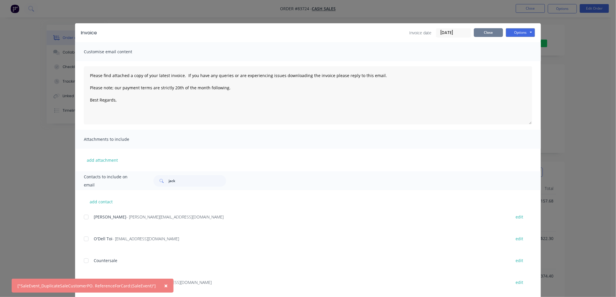
type textarea "Please find attached a copy of your latest invoice. If you have any queries or …"
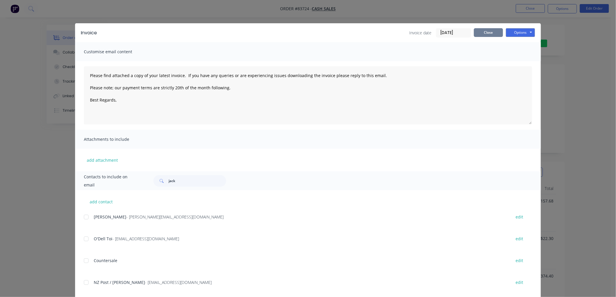
click at [483, 31] on button "Close" at bounding box center [488, 32] width 29 height 9
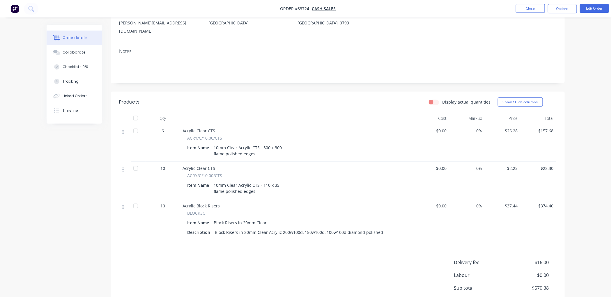
scroll to position [124, 0]
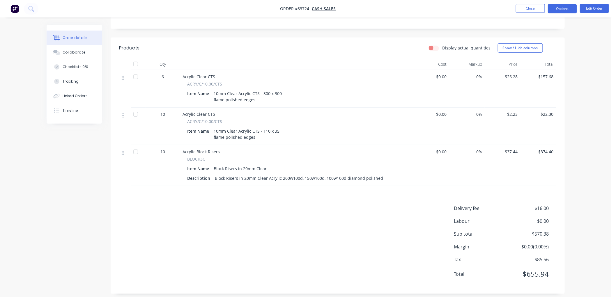
drag, startPoint x: 560, startPoint y: 3, endPoint x: 563, endPoint y: 9, distance: 6.9
click at [560, 3] on nav "Order #83724 - Cash Sales Close Options Edit Order" at bounding box center [308, 8] width 616 height 17
click at [563, 10] on button "Options" at bounding box center [562, 8] width 29 height 9
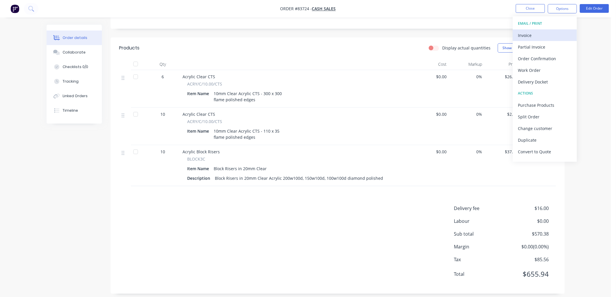
click at [534, 32] on div "Invoice" at bounding box center [546, 35] width 54 height 8
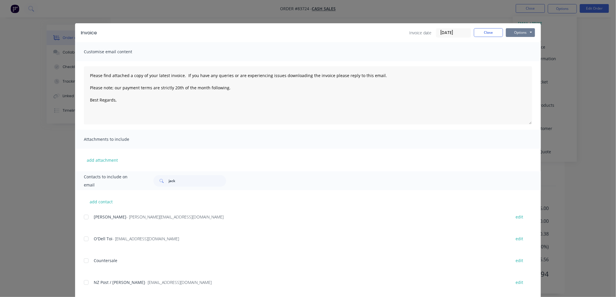
drag, startPoint x: 529, startPoint y: 34, endPoint x: 529, endPoint y: 37, distance: 3.9
click at [529, 33] on button "Options" at bounding box center [520, 32] width 29 height 9
click at [525, 49] on button "Print" at bounding box center [524, 53] width 37 height 10
click at [482, 29] on button "Close" at bounding box center [488, 32] width 29 height 9
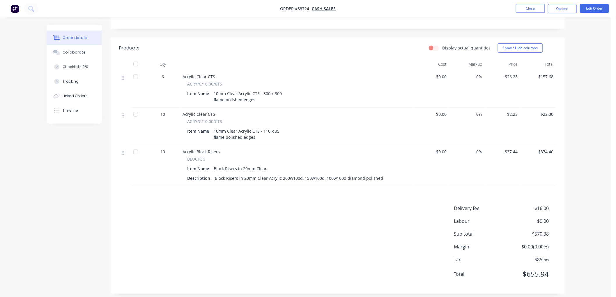
scroll to position [0, 0]
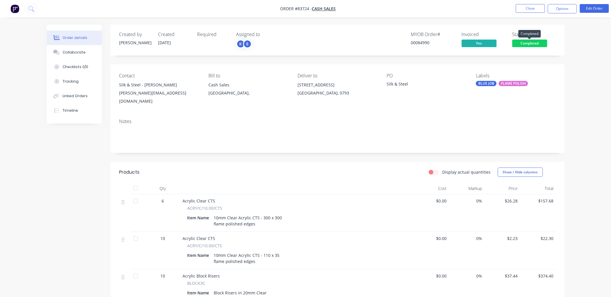
click at [537, 44] on span "Completed" at bounding box center [530, 43] width 35 height 7
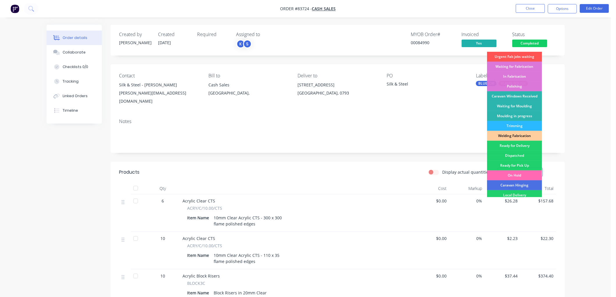
scroll to position [97, 0]
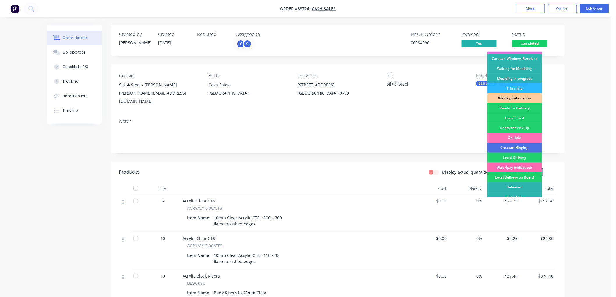
click at [522, 169] on div "Wait 4pay b4dispatch" at bounding box center [514, 168] width 55 height 10
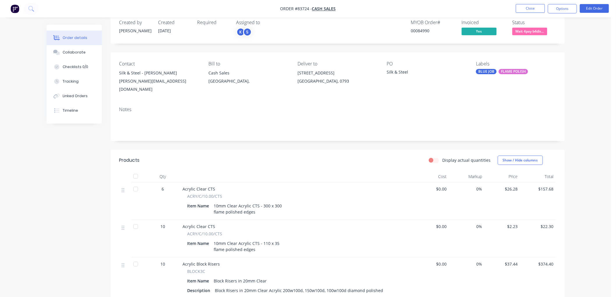
scroll to position [0, 0]
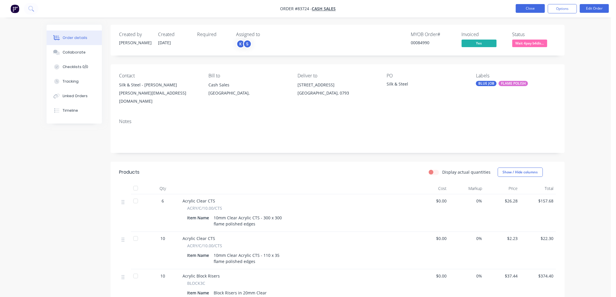
click at [524, 9] on button "Close" at bounding box center [530, 8] width 29 height 9
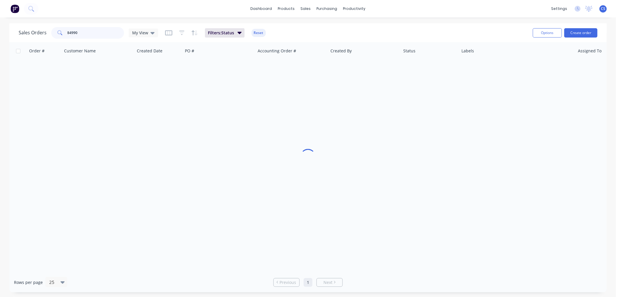
click at [111, 31] on input "84990" at bounding box center [96, 33] width 57 height 12
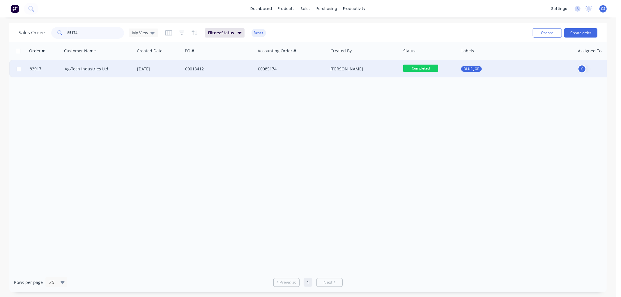
type input "85174"
click at [210, 73] on div "00013412" at bounding box center [219, 68] width 73 height 17
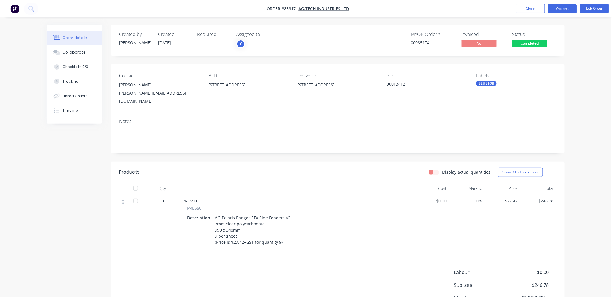
click at [568, 8] on button "Options" at bounding box center [562, 8] width 29 height 9
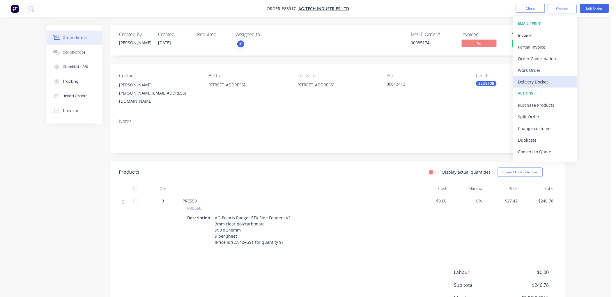
click at [539, 82] on div "Delivery Docket" at bounding box center [546, 82] width 54 height 8
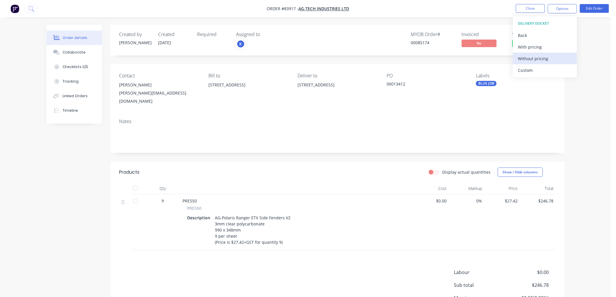
click at [540, 58] on div "Without pricing" at bounding box center [546, 58] width 54 height 8
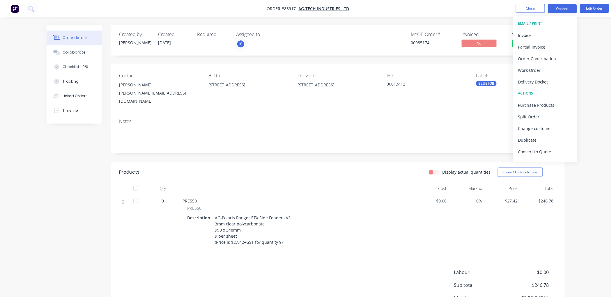
click at [565, 7] on button "Options" at bounding box center [562, 8] width 29 height 9
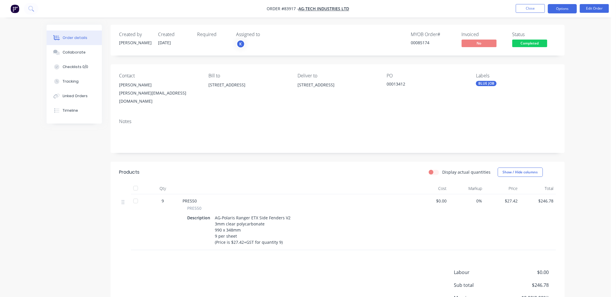
click at [556, 5] on button "Options" at bounding box center [562, 8] width 29 height 9
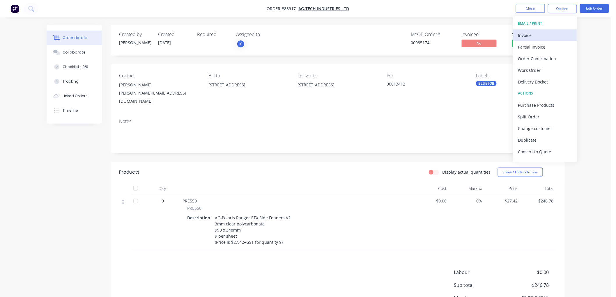
click at [544, 31] on div "Invoice" at bounding box center [546, 35] width 54 height 8
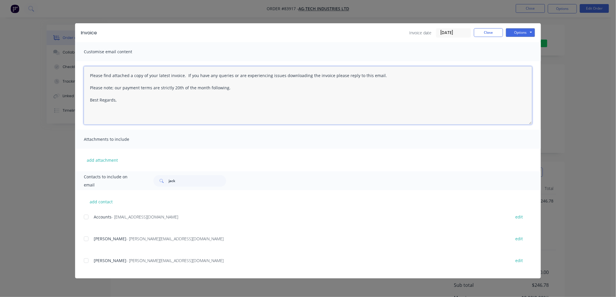
click at [126, 112] on textarea "Please find attached a copy of your latest invoice. If you have any queries or …" at bounding box center [308, 95] width 449 height 58
click at [85, 219] on div at bounding box center [86, 218] width 12 height 12
type textarea "Please find attached a copy of your latest invoice. If you have any queries or …"
click at [521, 31] on button "Options" at bounding box center [520, 32] width 29 height 9
click at [518, 64] on button "Email" at bounding box center [524, 62] width 37 height 10
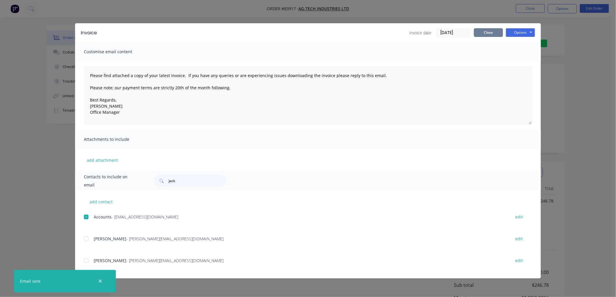
click at [489, 36] on button "Close" at bounding box center [488, 32] width 29 height 9
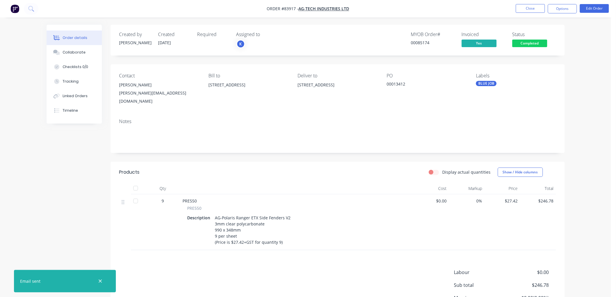
click at [533, 41] on span "Completed" at bounding box center [530, 43] width 35 height 7
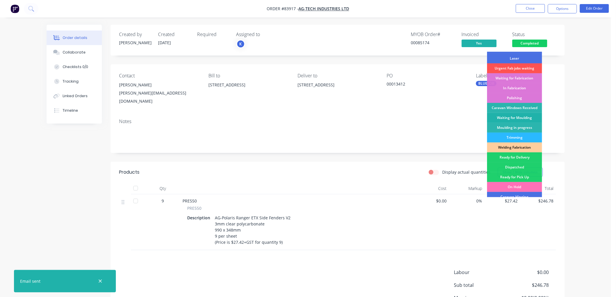
scroll to position [65, 0]
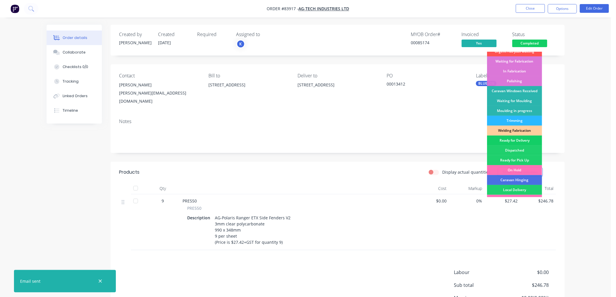
click at [522, 140] on div "Ready for Delivery" at bounding box center [514, 141] width 55 height 10
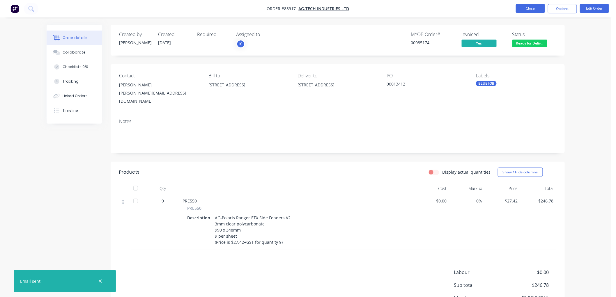
click at [529, 9] on button "Close" at bounding box center [530, 8] width 29 height 9
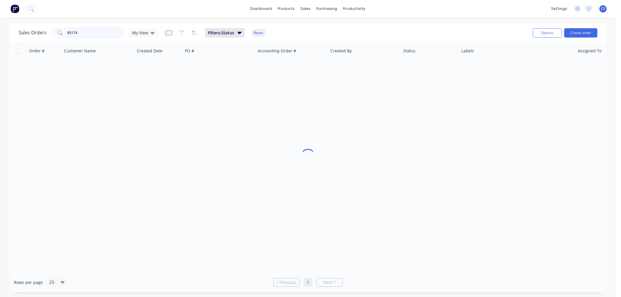
click at [76, 31] on input "85174" at bounding box center [96, 33] width 57 height 12
type input "85042"
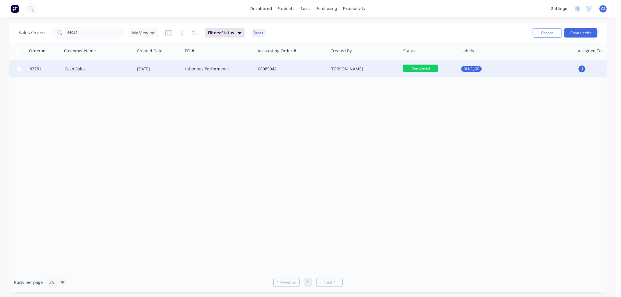
click at [226, 73] on div "Infamous Performance" at bounding box center [219, 68] width 73 height 17
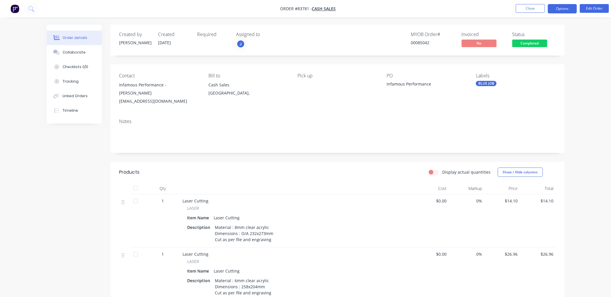
click at [557, 7] on button "Options" at bounding box center [562, 8] width 29 height 9
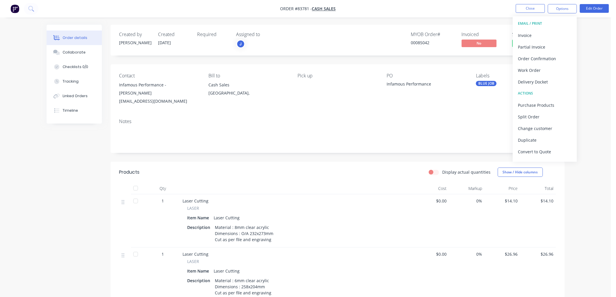
click at [535, 84] on div "Delivery Docket" at bounding box center [546, 82] width 54 height 8
click at [535, 60] on div "Without pricing" at bounding box center [546, 58] width 54 height 8
click at [394, 52] on div "Created by [PERSON_NAME] Created [DATE] Required Assigned to J MYOB Order # 000…" at bounding box center [338, 40] width 455 height 31
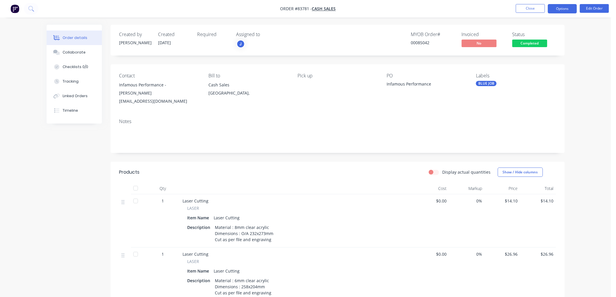
click at [555, 8] on button "Options" at bounding box center [562, 8] width 29 height 9
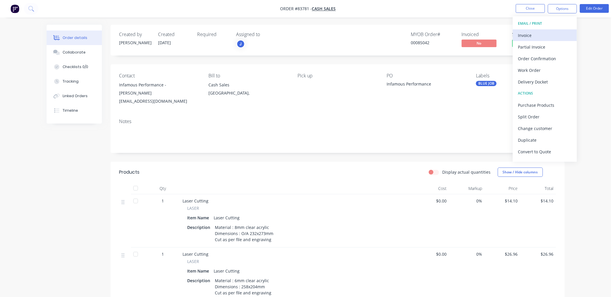
click at [540, 32] on div "Invoice" at bounding box center [546, 35] width 54 height 8
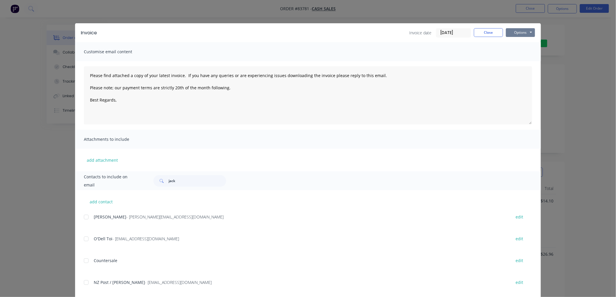
click at [530, 29] on button "Options" at bounding box center [520, 32] width 29 height 9
click at [515, 56] on button "Print" at bounding box center [524, 53] width 37 height 10
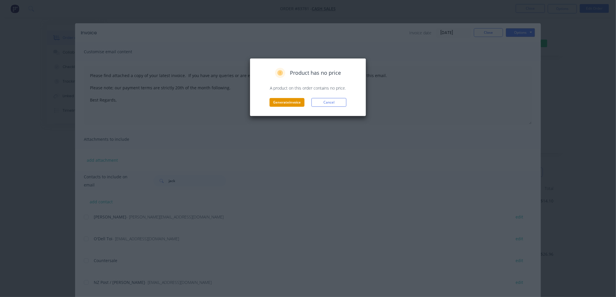
click at [286, 101] on button "Generate invoice" at bounding box center [287, 102] width 35 height 9
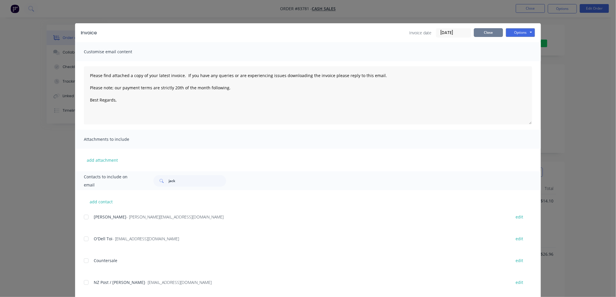
click at [491, 34] on button "Close" at bounding box center [488, 32] width 29 height 9
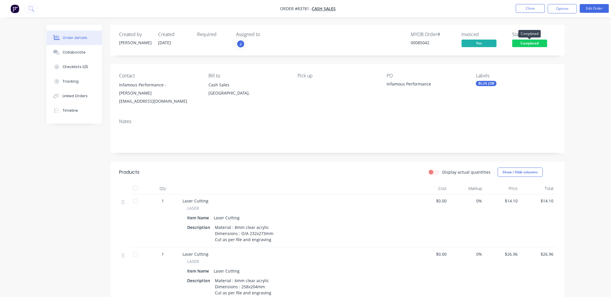
click at [530, 40] on span "Completed" at bounding box center [530, 43] width 35 height 7
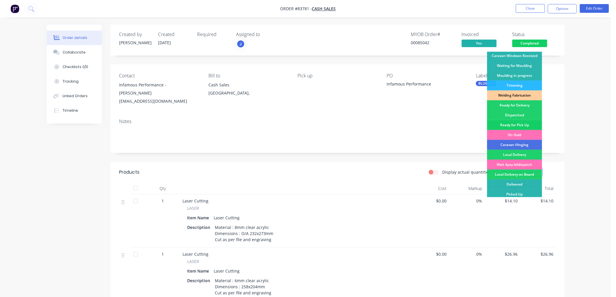
scroll to position [102, 0]
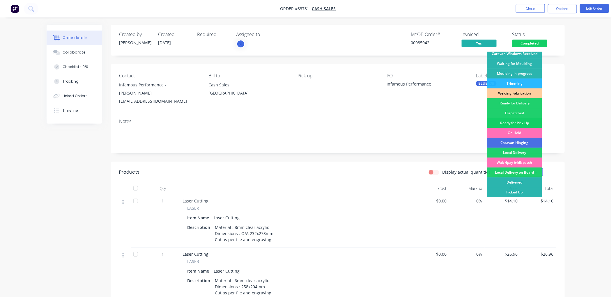
click at [519, 122] on div "Ready for Pick Up" at bounding box center [514, 123] width 55 height 10
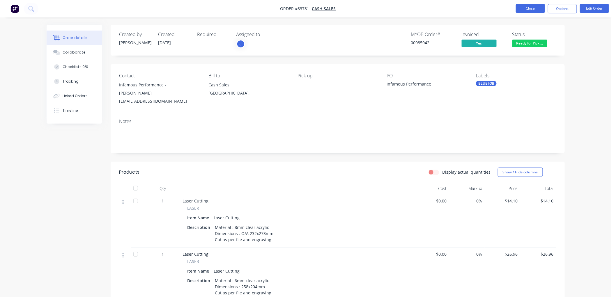
click at [531, 9] on button "Close" at bounding box center [530, 8] width 29 height 9
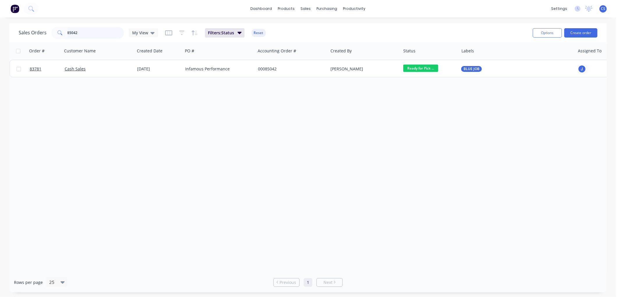
click at [92, 33] on input "85042" at bounding box center [96, 33] width 57 height 12
click at [91, 33] on input "85042" at bounding box center [96, 33] width 57 height 12
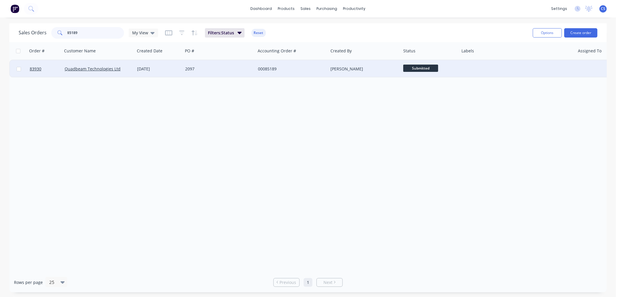
type input "85189"
click at [208, 70] on div "2097" at bounding box center [217, 69] width 65 height 6
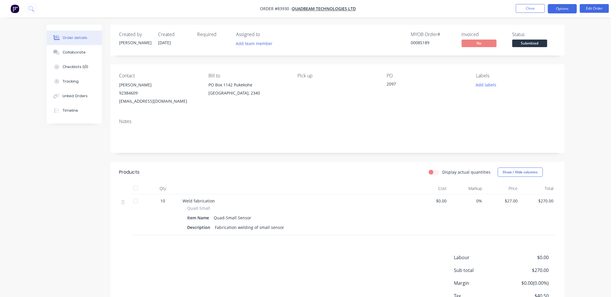
click at [564, 8] on button "Options" at bounding box center [562, 8] width 29 height 9
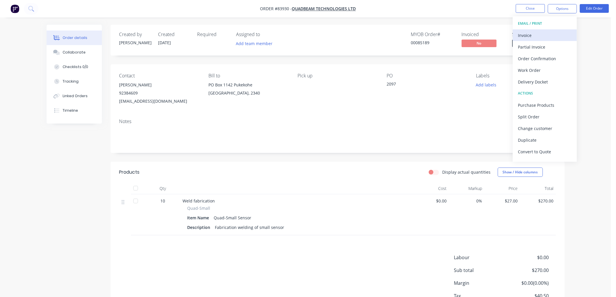
click at [543, 34] on div "Invoice" at bounding box center [546, 35] width 54 height 8
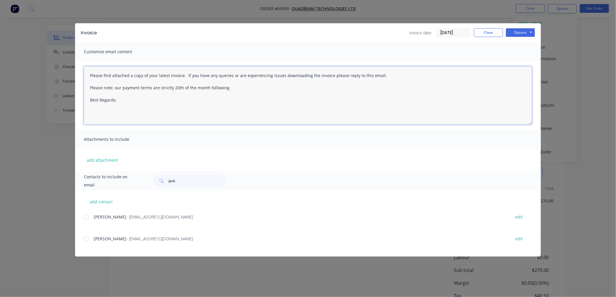
click at [181, 108] on textarea "Please find attached a copy of your latest invoice. If you have any queries or …" at bounding box center [308, 95] width 449 height 58
drag, startPoint x: 87, startPoint y: 219, endPoint x: 187, endPoint y: 223, distance: 100.6
click at [87, 218] on div at bounding box center [86, 218] width 12 height 12
type textarea "Please find attached a copy of your latest invoice. If you have any queries or …"
click at [517, 30] on button "Options" at bounding box center [520, 32] width 29 height 9
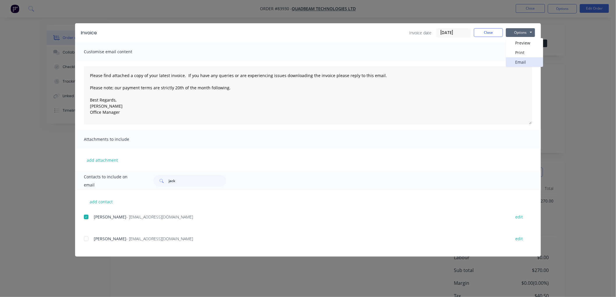
click at [523, 60] on button "Email" at bounding box center [524, 62] width 37 height 10
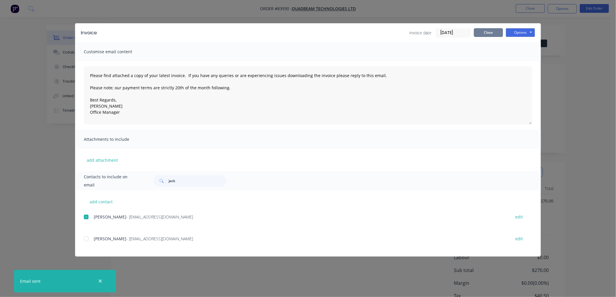
click at [492, 35] on button "Close" at bounding box center [488, 32] width 29 height 9
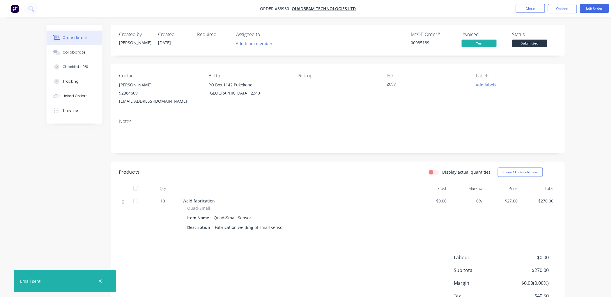
click at [538, 45] on span "Submitted" at bounding box center [530, 43] width 35 height 7
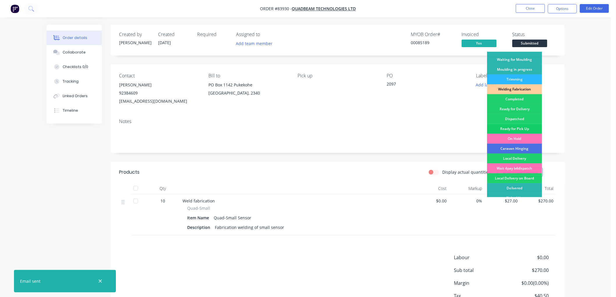
scroll to position [102, 0]
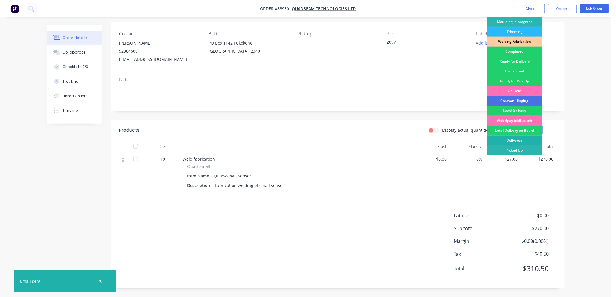
click at [515, 139] on div "Delivered" at bounding box center [514, 141] width 55 height 10
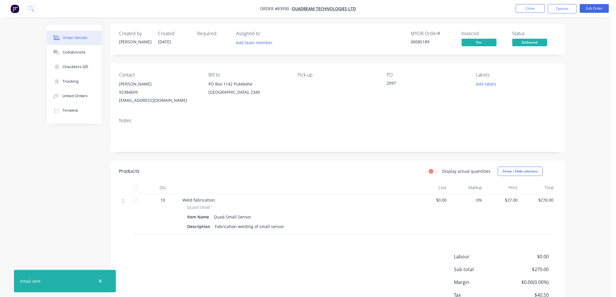
scroll to position [0, 0]
click at [533, 10] on button "Close" at bounding box center [530, 8] width 29 height 9
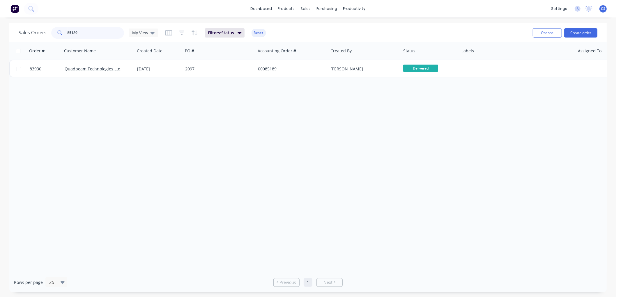
click at [95, 33] on input "85189" at bounding box center [96, 33] width 57 height 12
click at [87, 30] on input "85209" at bounding box center [96, 33] width 57 height 12
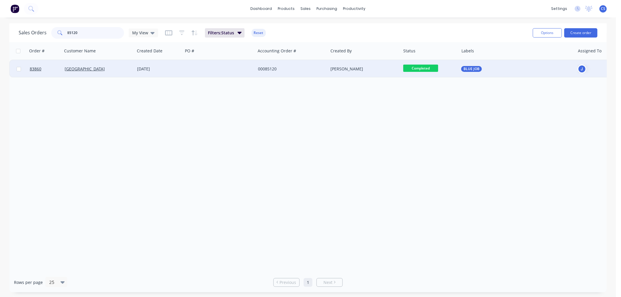
type input "85120"
click at [213, 69] on div at bounding box center [219, 68] width 73 height 17
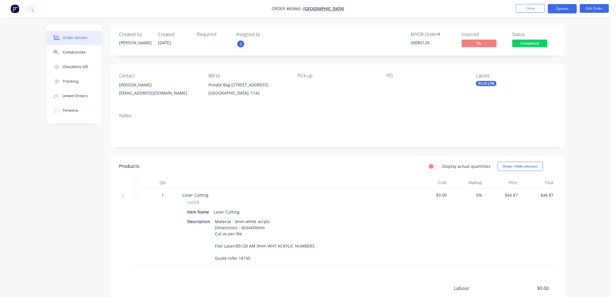
click at [561, 10] on button "Options" at bounding box center [562, 8] width 29 height 9
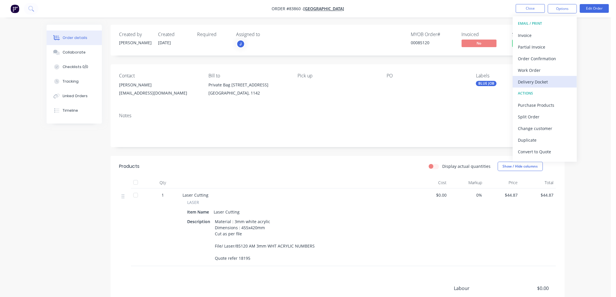
click at [537, 79] on div "Delivery Docket" at bounding box center [546, 82] width 54 height 8
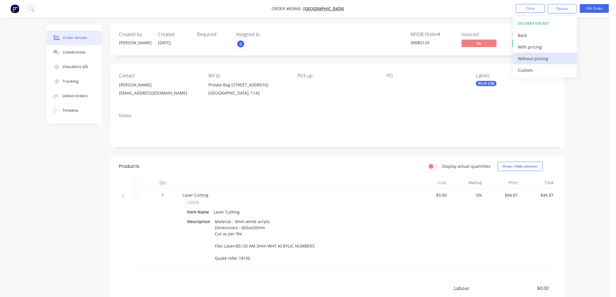
click at [540, 57] on div "Without pricing" at bounding box center [546, 58] width 54 height 8
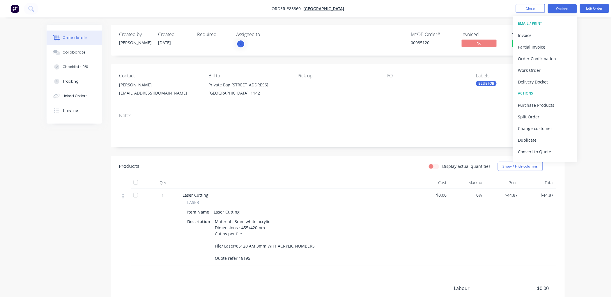
click at [562, 7] on button "Options" at bounding box center [562, 8] width 29 height 9
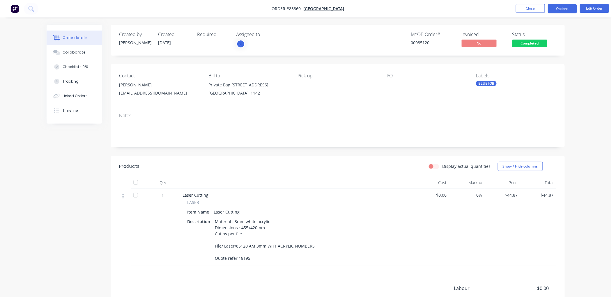
click at [556, 8] on button "Options" at bounding box center [562, 8] width 29 height 9
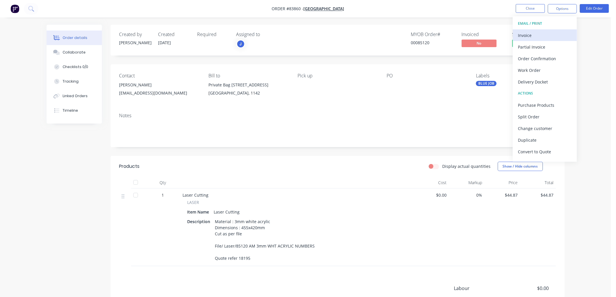
click at [542, 36] on div "Invoice" at bounding box center [546, 35] width 54 height 8
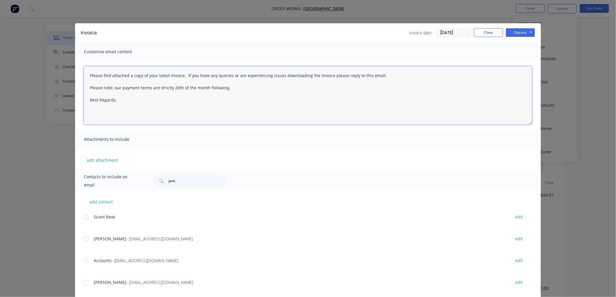
click at [174, 103] on textarea "Please find attached a copy of your latest invoice. If you have any queries or …" at bounding box center [308, 95] width 449 height 58
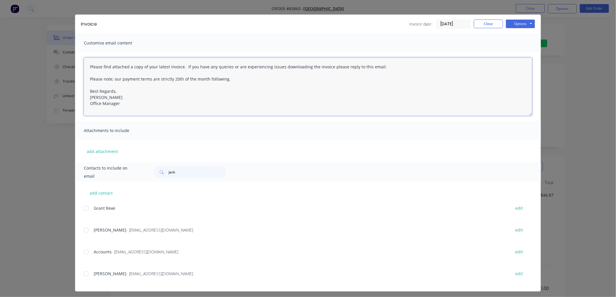
scroll to position [11, 0]
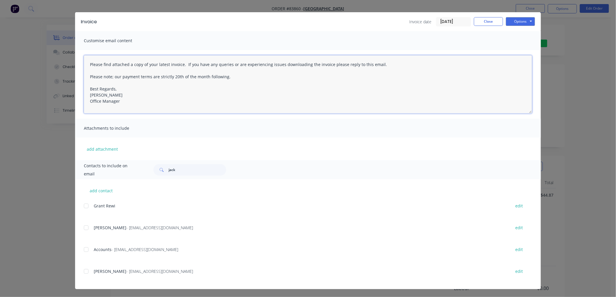
click at [82, 251] on div at bounding box center [86, 250] width 12 height 12
click at [84, 272] on div at bounding box center [86, 272] width 12 height 12
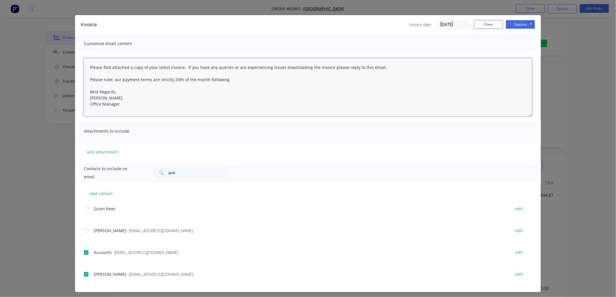
scroll to position [0, 0]
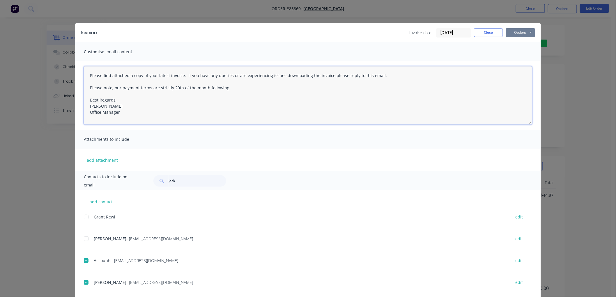
type textarea "Please find attached a copy of your latest invoice. If you have any queries or …"
click at [520, 32] on button "Options" at bounding box center [520, 32] width 29 height 9
click at [519, 58] on button "Email" at bounding box center [524, 62] width 37 height 10
click at [524, 35] on div "Invoice Invoice date [DATE] Close Options Preview Print Email" at bounding box center [308, 32] width 466 height 19
click at [523, 34] on button "Options" at bounding box center [520, 32] width 29 height 9
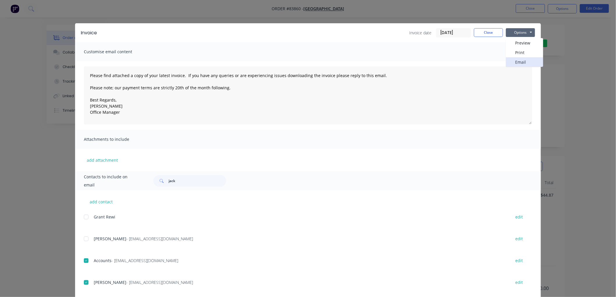
click at [520, 60] on button "Email" at bounding box center [524, 62] width 37 height 10
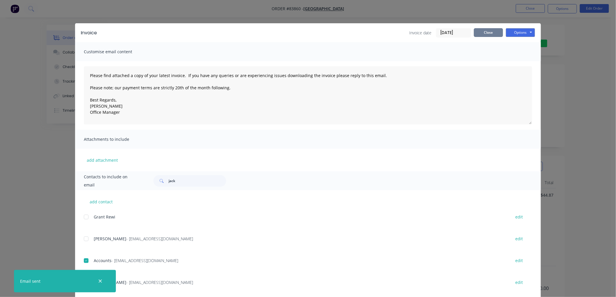
drag, startPoint x: 482, startPoint y: 31, endPoint x: 513, endPoint y: 41, distance: 32.6
click at [482, 31] on button "Close" at bounding box center [488, 32] width 29 height 9
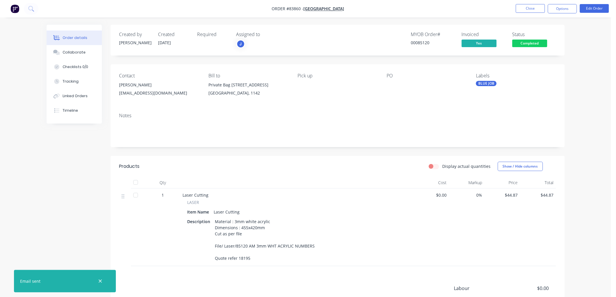
click at [536, 42] on span "Completed" at bounding box center [530, 43] width 35 height 7
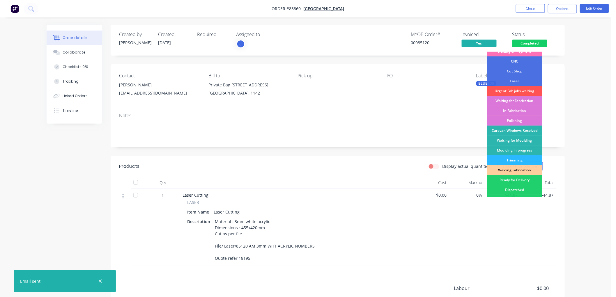
scroll to position [102, 0]
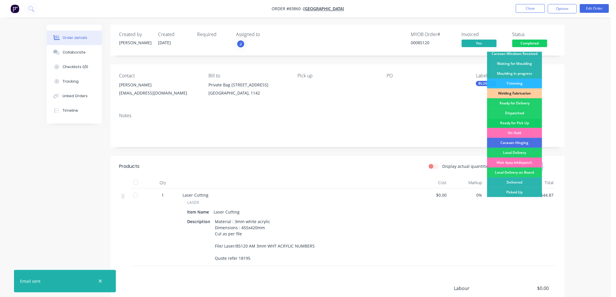
click at [519, 123] on div "Ready for Pick Up" at bounding box center [514, 123] width 55 height 10
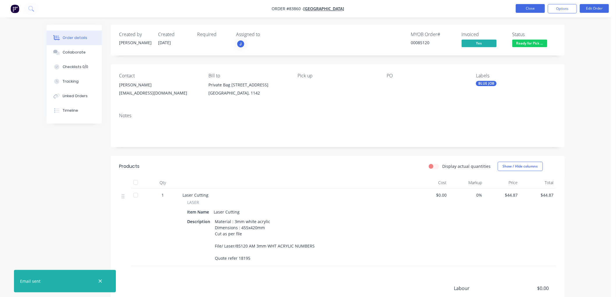
click at [523, 10] on button "Close" at bounding box center [530, 8] width 29 height 9
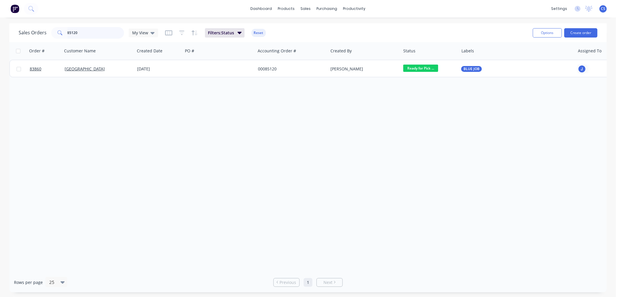
click at [81, 29] on input "85120" at bounding box center [96, 33] width 57 height 12
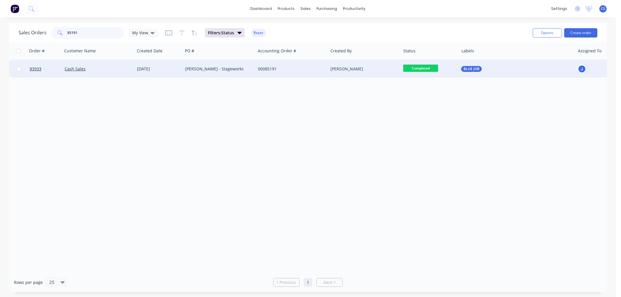
type input "85191"
click at [275, 66] on div "00085191" at bounding box center [290, 69] width 65 height 6
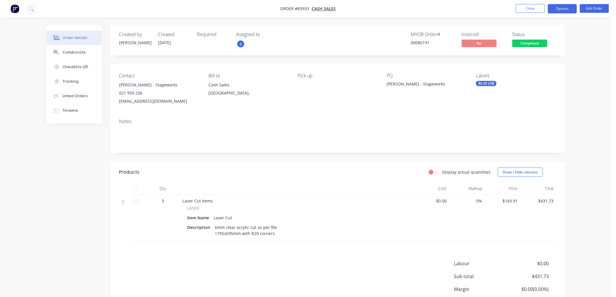
drag, startPoint x: 560, startPoint y: 10, endPoint x: 560, endPoint y: 13, distance: 3.2
click at [560, 10] on button "Options" at bounding box center [562, 8] width 29 height 9
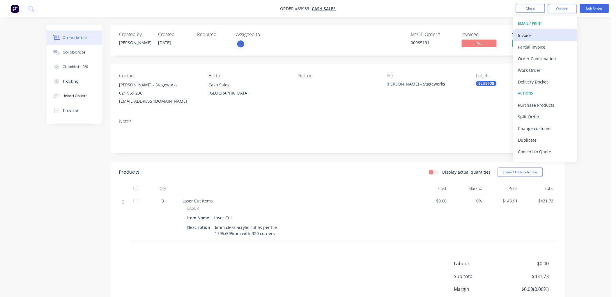
click at [542, 36] on div "Invoice" at bounding box center [546, 35] width 54 height 8
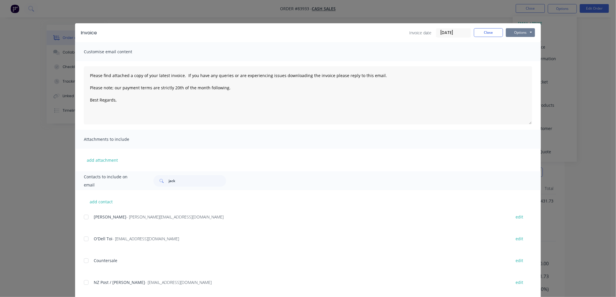
click at [528, 34] on button "Options" at bounding box center [520, 32] width 29 height 9
click at [523, 59] on button "Email" at bounding box center [524, 62] width 37 height 10
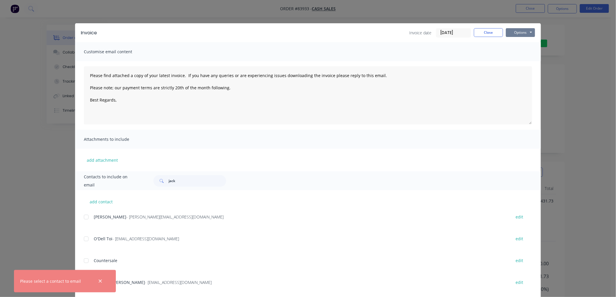
drag, startPoint x: 522, startPoint y: 32, endPoint x: 525, endPoint y: 37, distance: 5.4
click at [522, 32] on button "Options" at bounding box center [520, 32] width 29 height 9
click at [521, 53] on button "Print" at bounding box center [524, 53] width 37 height 10
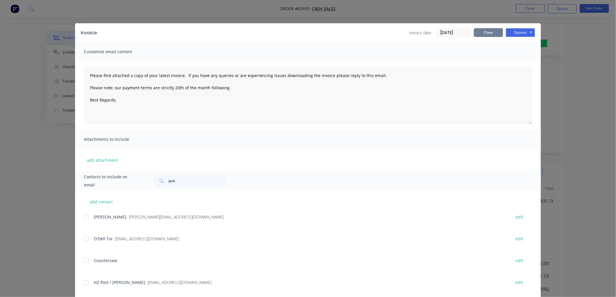
click at [477, 34] on button "Close" at bounding box center [488, 32] width 29 height 9
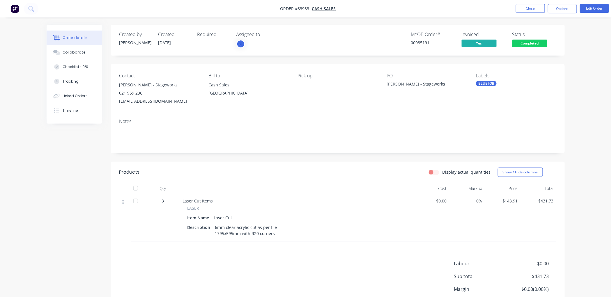
click at [537, 41] on span "Completed" at bounding box center [530, 43] width 35 height 7
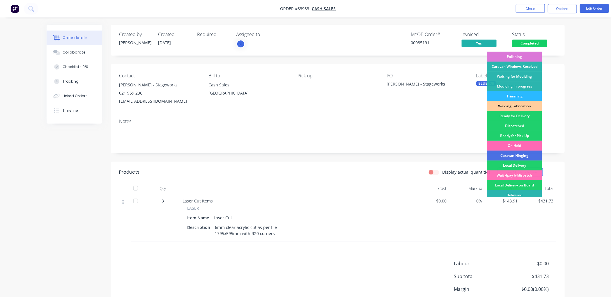
scroll to position [97, 0]
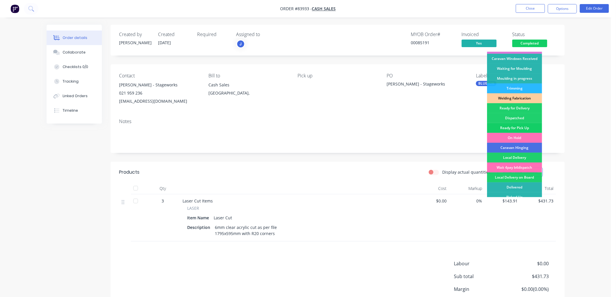
click at [521, 125] on div "Ready for Pick Up" at bounding box center [514, 128] width 55 height 10
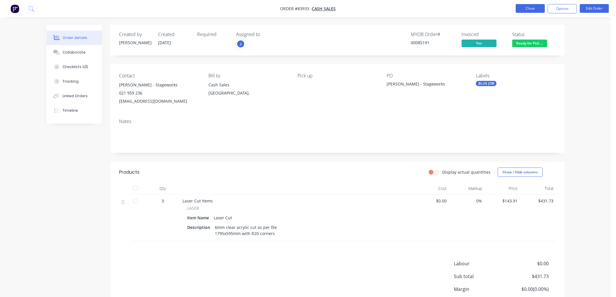
click at [531, 7] on button "Close" at bounding box center [530, 8] width 29 height 9
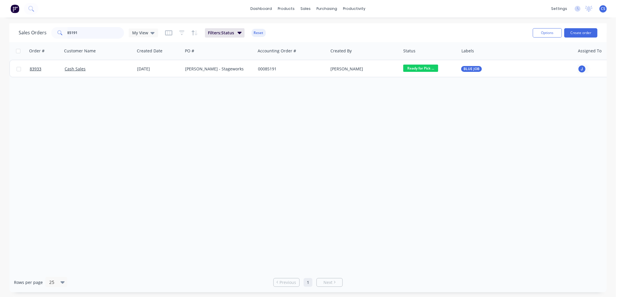
click at [85, 32] on input "85191" at bounding box center [96, 33] width 57 height 12
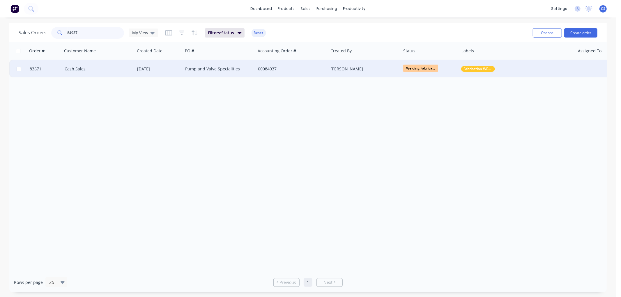
type input "84937"
click at [180, 69] on div "[DATE]" at bounding box center [158, 69] width 43 height 6
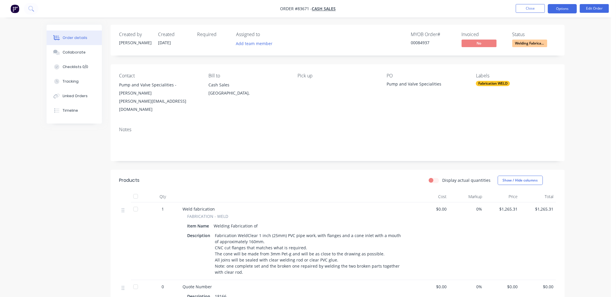
click at [563, 10] on button "Options" at bounding box center [562, 8] width 29 height 9
click at [280, 66] on div "Contact Pump and Valve Specialities - [PERSON_NAME] [PERSON_NAME][EMAIL_ADDRESS…" at bounding box center [338, 93] width 455 height 58
click at [532, 43] on span "Welding Fabrica..." at bounding box center [530, 43] width 35 height 7
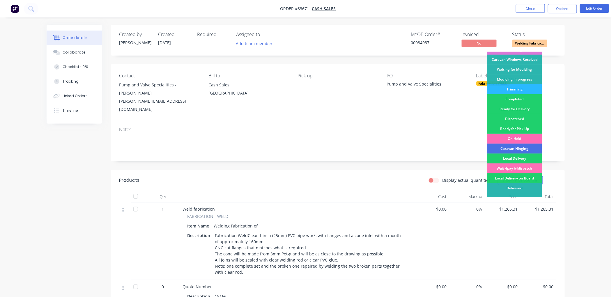
scroll to position [102, 0]
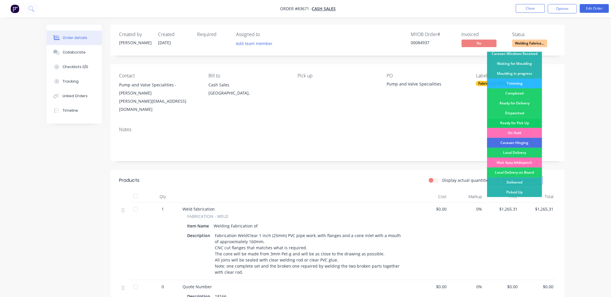
click at [526, 123] on div "Ready for Pick Up" at bounding box center [514, 123] width 55 height 10
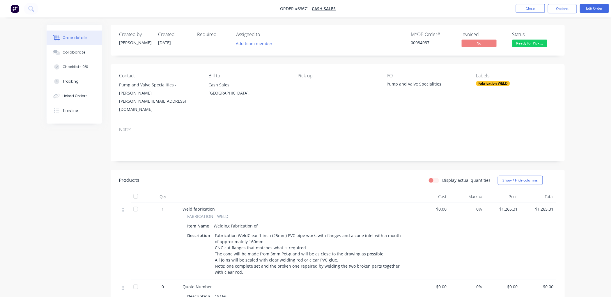
click at [559, 7] on button "Options" at bounding box center [562, 8] width 29 height 9
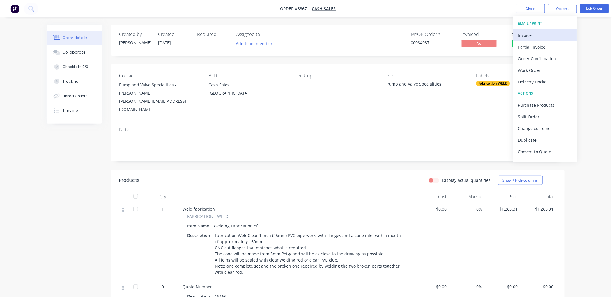
click at [539, 33] on div "Invoice" at bounding box center [546, 35] width 54 height 8
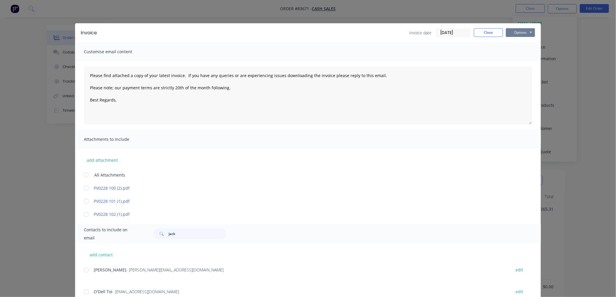
click at [517, 31] on button "Options" at bounding box center [520, 32] width 29 height 9
click at [519, 52] on button "Print" at bounding box center [524, 53] width 37 height 10
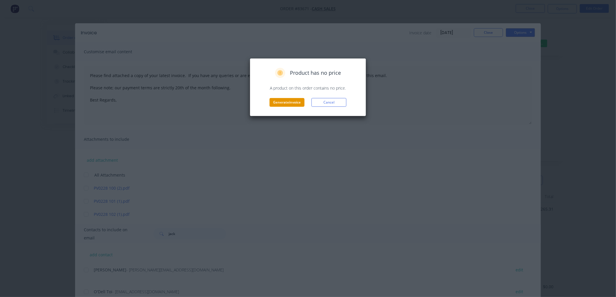
click at [287, 103] on button "Generate invoice" at bounding box center [287, 102] width 35 height 9
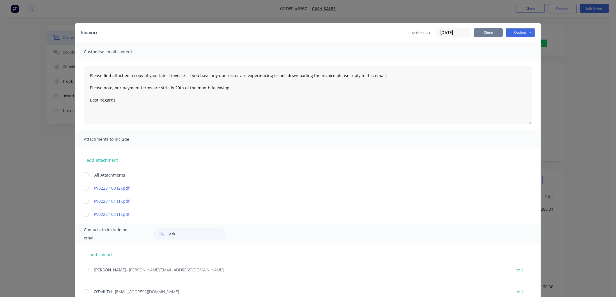
click at [490, 34] on button "Close" at bounding box center [488, 32] width 29 height 9
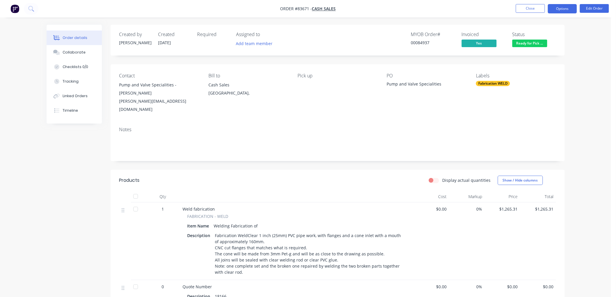
click at [554, 11] on button "Options" at bounding box center [562, 8] width 29 height 9
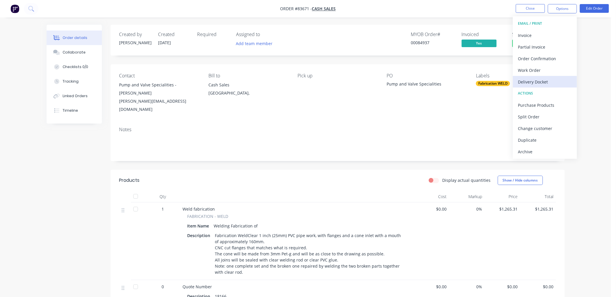
click at [535, 78] on div "Delivery Docket" at bounding box center [546, 82] width 54 height 8
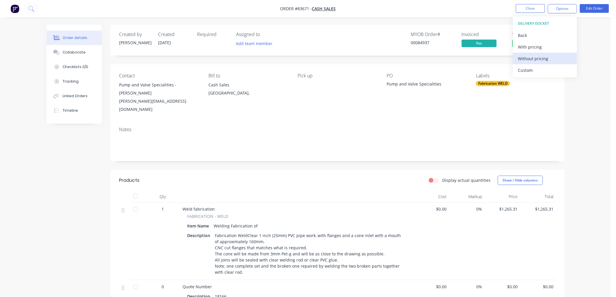
click at [536, 60] on div "Without pricing" at bounding box center [546, 58] width 54 height 8
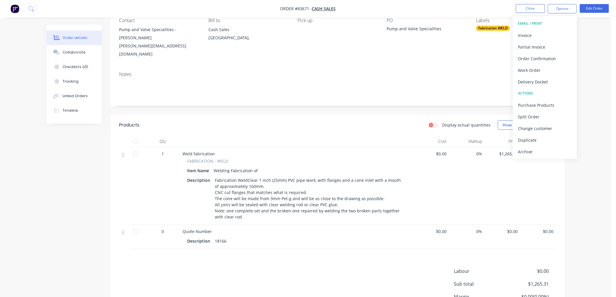
scroll to position [0, 0]
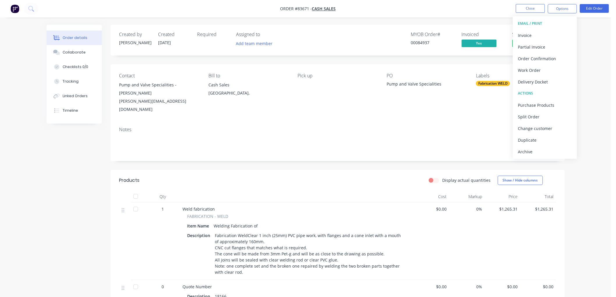
click at [376, 48] on div "MYOB Order # 00084937 Invoiced Yes Status Ready for Pick ..." at bounding box center [426, 40] width 262 height 17
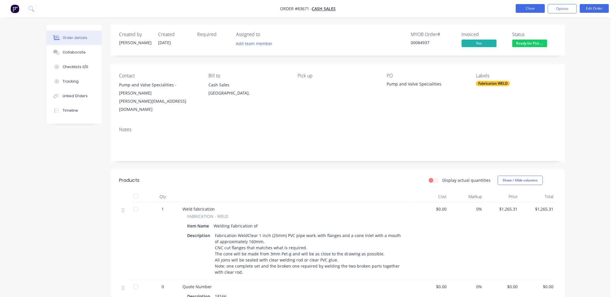
click at [528, 9] on button "Close" at bounding box center [530, 8] width 29 height 9
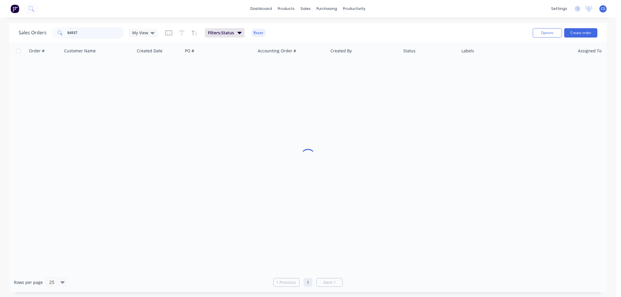
click at [82, 33] on input "84937" at bounding box center [96, 33] width 57 height 12
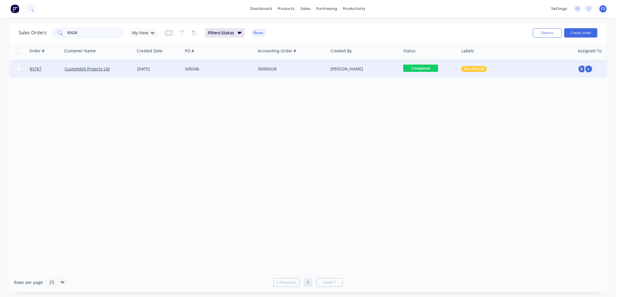
type input "85028"
click at [185, 66] on div "606546" at bounding box center [219, 68] width 73 height 17
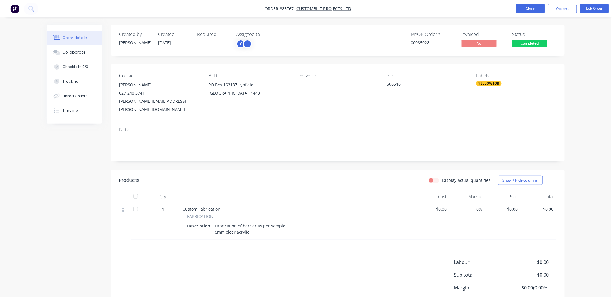
click at [524, 9] on button "Close" at bounding box center [530, 8] width 29 height 9
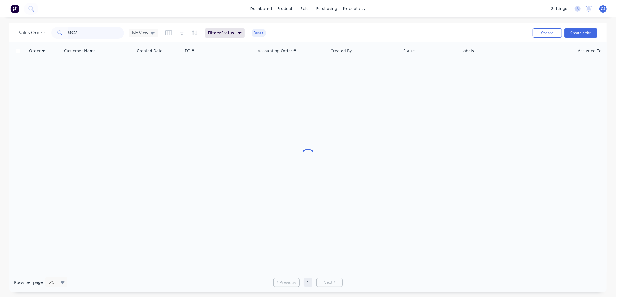
click at [104, 33] on input "85028" at bounding box center [96, 33] width 57 height 12
click at [104, 32] on input "85028" at bounding box center [96, 33] width 57 height 12
type input "85019"
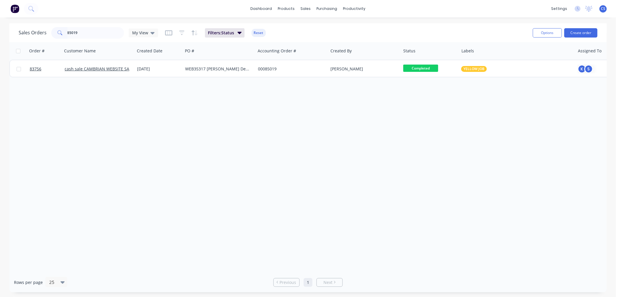
click at [249, 69] on div "WEB35317 [PERSON_NAME] Dental" at bounding box center [217, 69] width 65 height 6
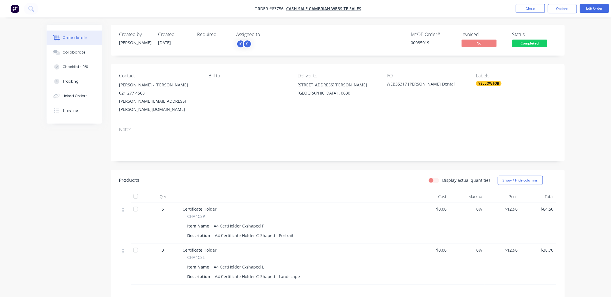
click at [196, 214] on span "CHA4CSP" at bounding box center [197, 217] width 18 height 6
copy span "CHA4CSP"
click at [564, 8] on button "Options" at bounding box center [562, 8] width 29 height 9
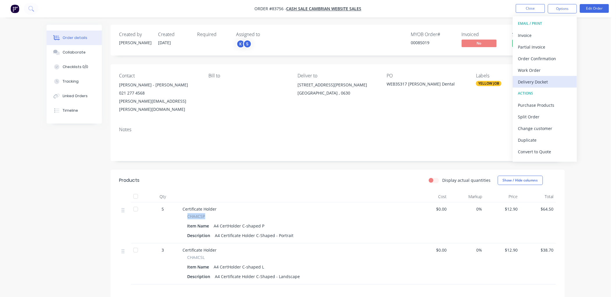
click at [542, 78] on div "Delivery Docket" at bounding box center [546, 82] width 54 height 8
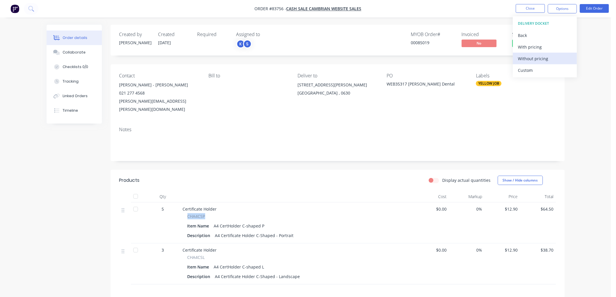
click at [540, 54] on div "Without pricing" at bounding box center [546, 58] width 54 height 8
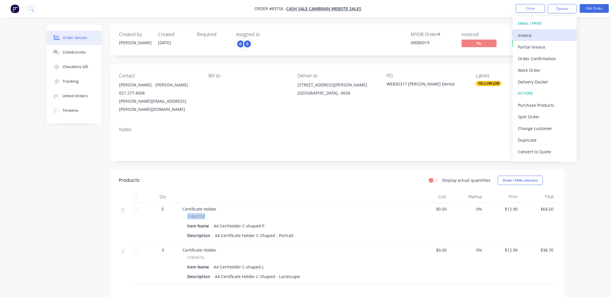
click at [527, 33] on div "Invoice" at bounding box center [546, 35] width 54 height 8
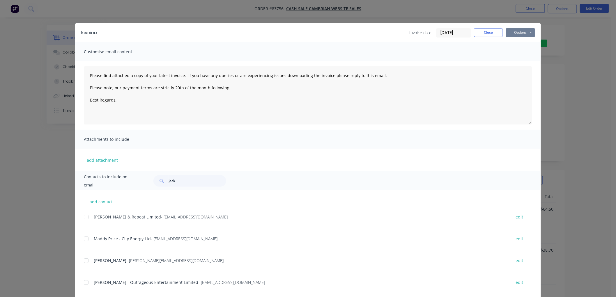
drag, startPoint x: 518, startPoint y: 31, endPoint x: 519, endPoint y: 34, distance: 3.1
click at [517, 31] on button "Options" at bounding box center [520, 32] width 29 height 9
click at [518, 50] on button "Print" at bounding box center [524, 53] width 37 height 10
click at [486, 34] on button "Close" at bounding box center [488, 32] width 29 height 9
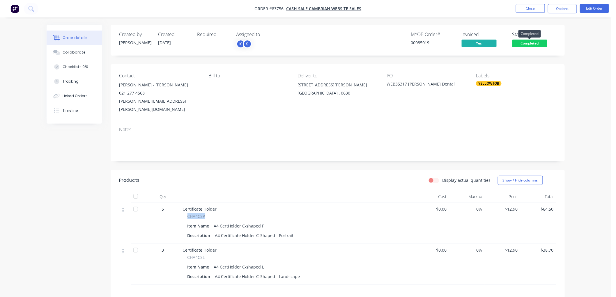
click at [538, 42] on span "Completed" at bounding box center [530, 43] width 35 height 7
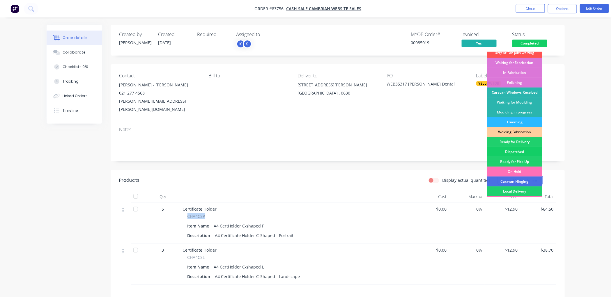
scroll to position [65, 0]
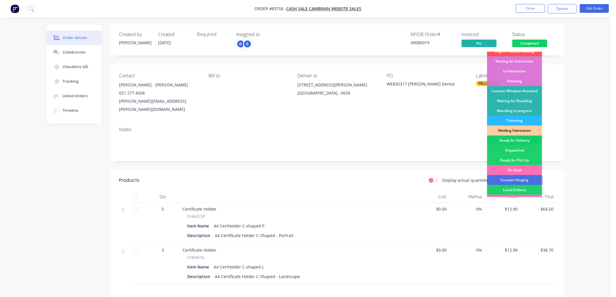
click at [520, 139] on div "Ready for Delivery" at bounding box center [514, 141] width 55 height 10
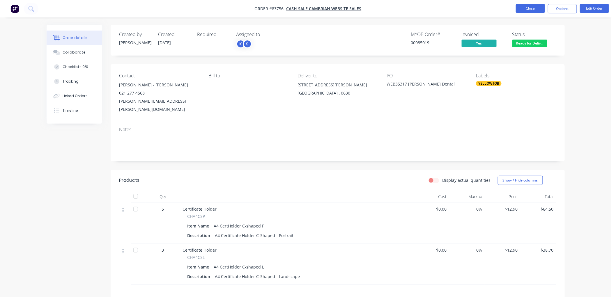
click at [528, 10] on button "Close" at bounding box center [530, 8] width 29 height 9
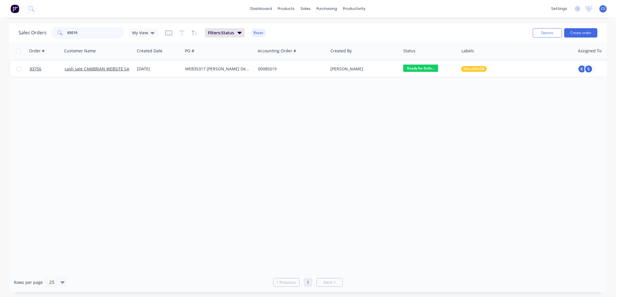
click at [96, 36] on input "85019" at bounding box center [96, 33] width 57 height 12
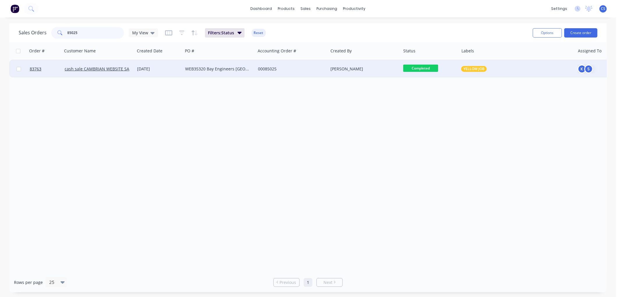
type input "85025"
click at [217, 71] on div "WEB35320 Bay Engineers [GEOGRAPHIC_DATA]" at bounding box center [217, 69] width 65 height 6
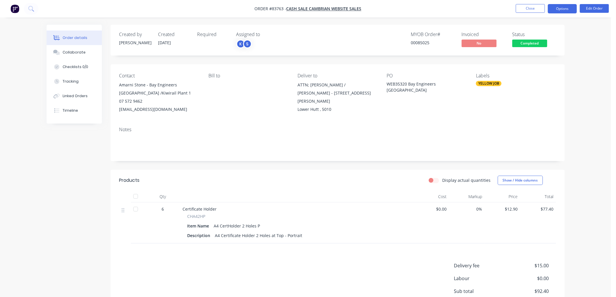
click at [563, 10] on button "Options" at bounding box center [562, 8] width 29 height 9
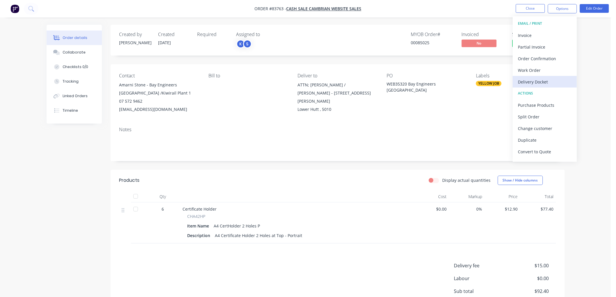
click at [533, 78] on div "Delivery Docket" at bounding box center [546, 82] width 54 height 8
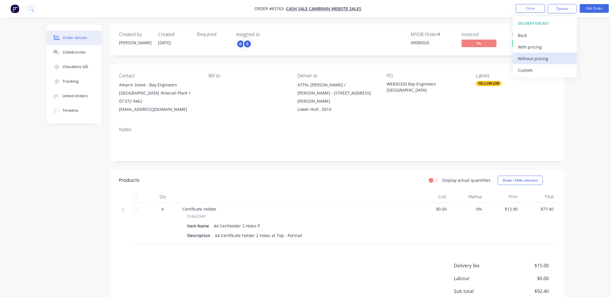
click at [532, 59] on div "Without pricing" at bounding box center [546, 58] width 54 height 8
click at [481, 21] on div "Order details Collaborate Checklists 0/0 Tracking Linked Orders Timeline Order …" at bounding box center [306, 180] width 612 height 360
click at [561, 9] on button "Options" at bounding box center [562, 8] width 29 height 9
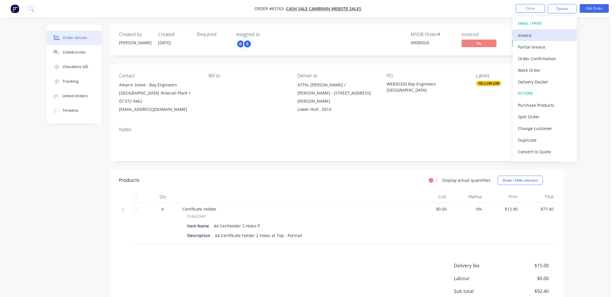
click at [541, 31] on div "Invoice" at bounding box center [546, 35] width 54 height 8
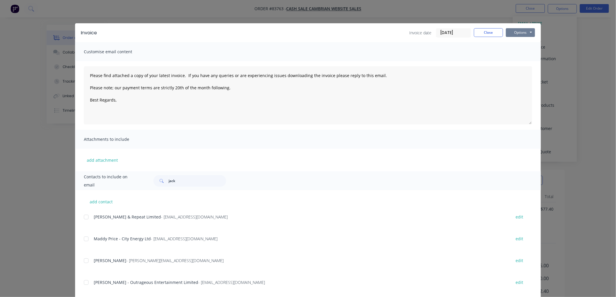
click at [529, 33] on button "Options" at bounding box center [520, 32] width 29 height 9
click at [522, 51] on button "Print" at bounding box center [524, 53] width 37 height 10
click at [492, 29] on button "Close" at bounding box center [488, 32] width 29 height 9
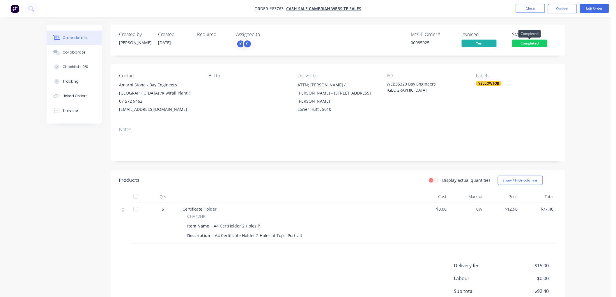
click at [529, 45] on span "Completed" at bounding box center [530, 43] width 35 height 7
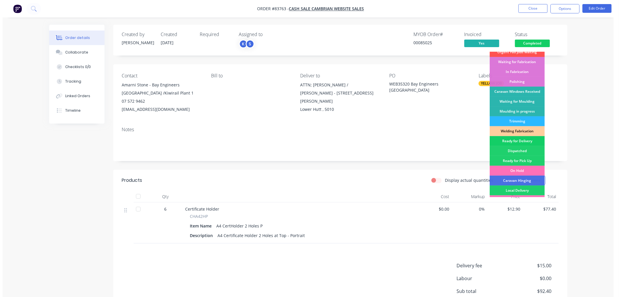
scroll to position [65, 0]
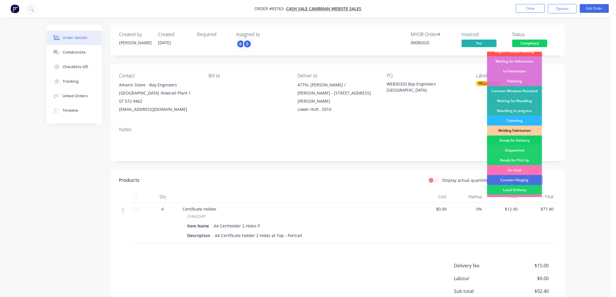
click at [519, 142] on div "Ready for Delivery" at bounding box center [514, 141] width 55 height 10
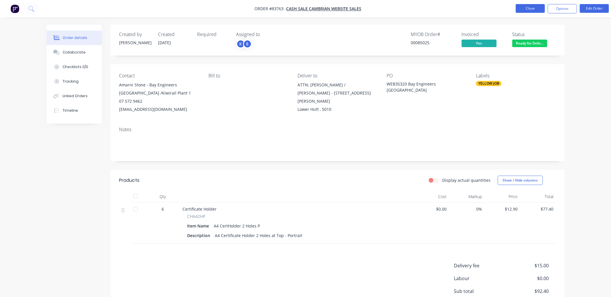
click at [522, 10] on button "Close" at bounding box center [530, 8] width 29 height 9
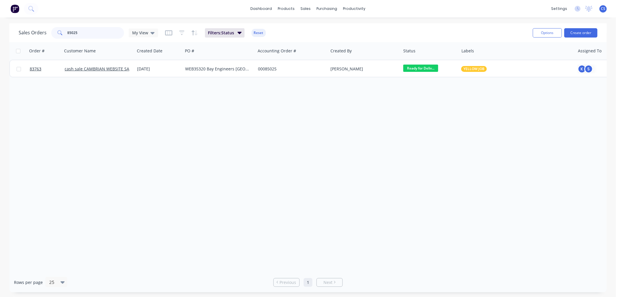
click at [98, 33] on input "85025" at bounding box center [96, 33] width 57 height 12
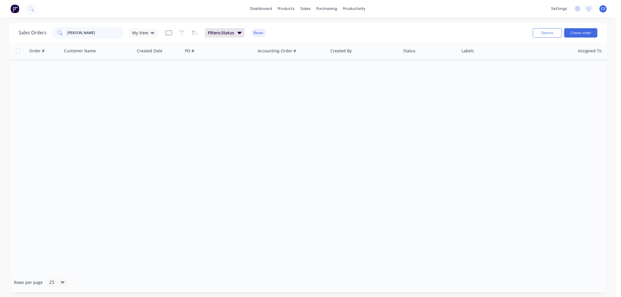
type input "[PERSON_NAME]"
